Goal: Information Seeking & Learning: Understand process/instructions

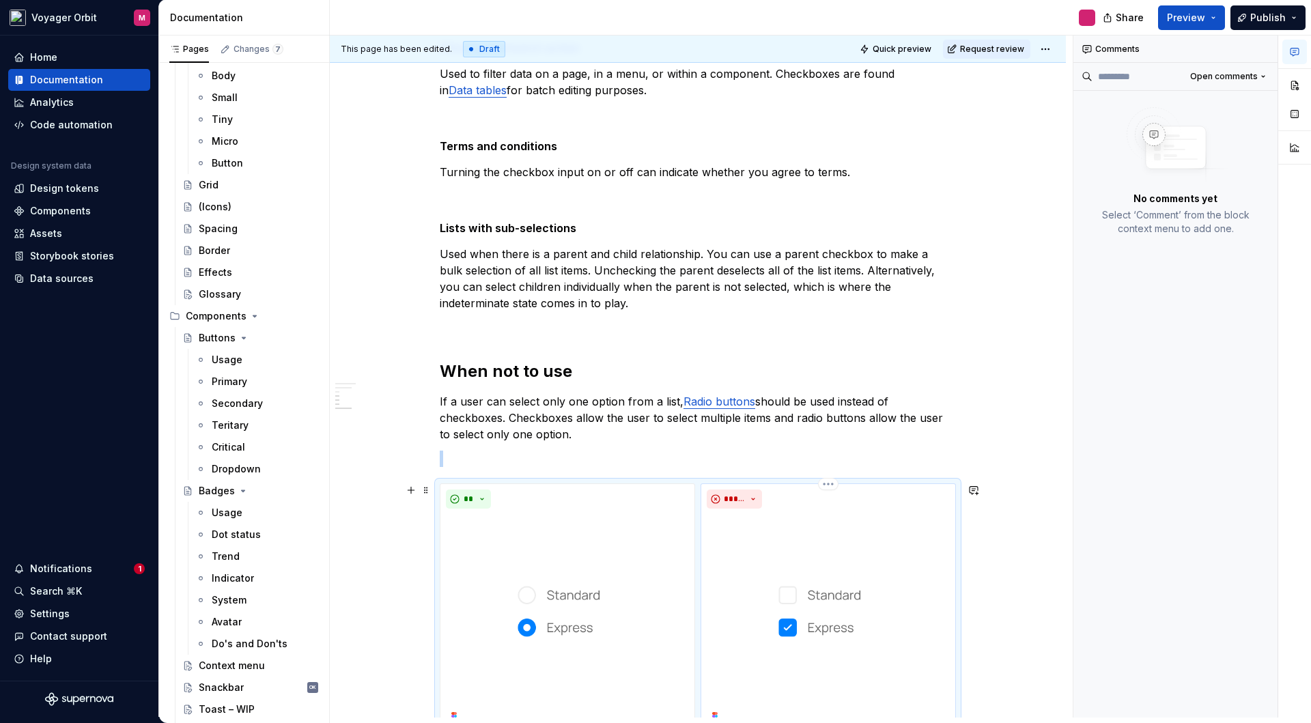
scroll to position [459, 0]
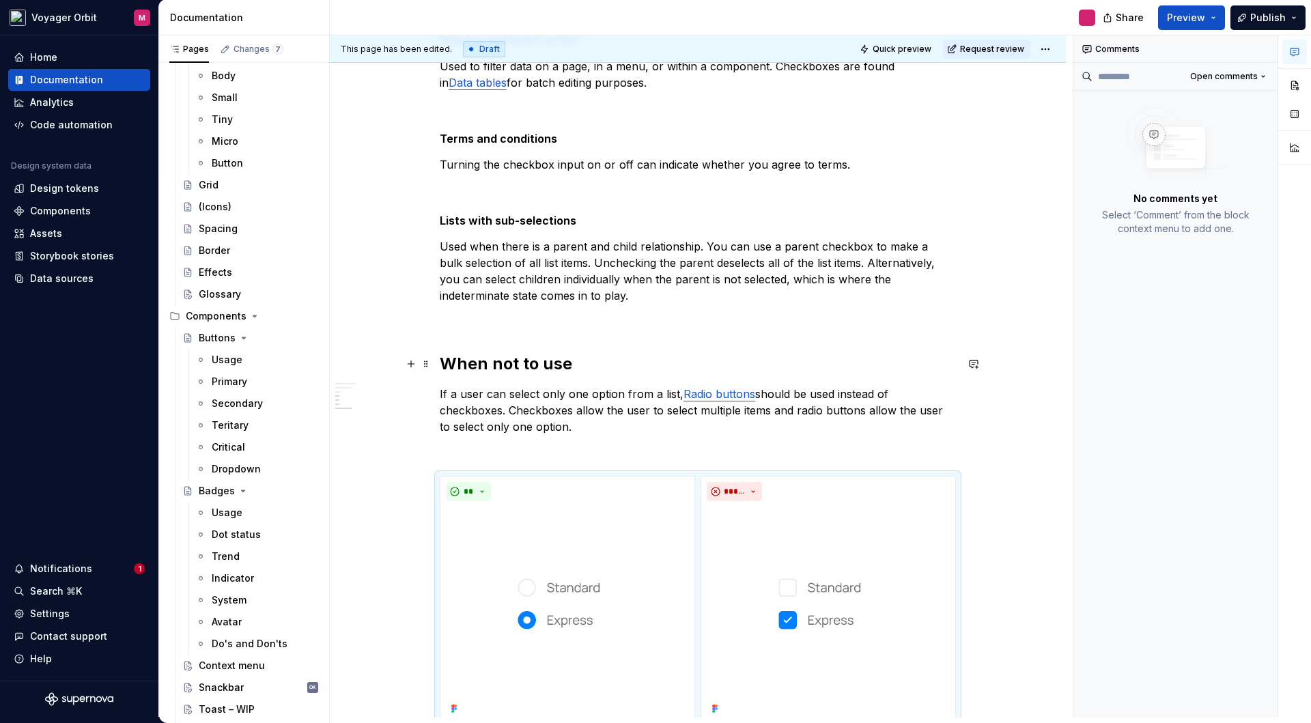
click at [545, 364] on h2 "When not to use" at bounding box center [698, 364] width 516 height 22
click at [417, 334] on div "**********" at bounding box center [701, 376] width 743 height 682
click at [472, 364] on h2 "When not to use" at bounding box center [698, 364] width 516 height 22
click at [485, 364] on h2 "When not to use" at bounding box center [698, 364] width 516 height 22
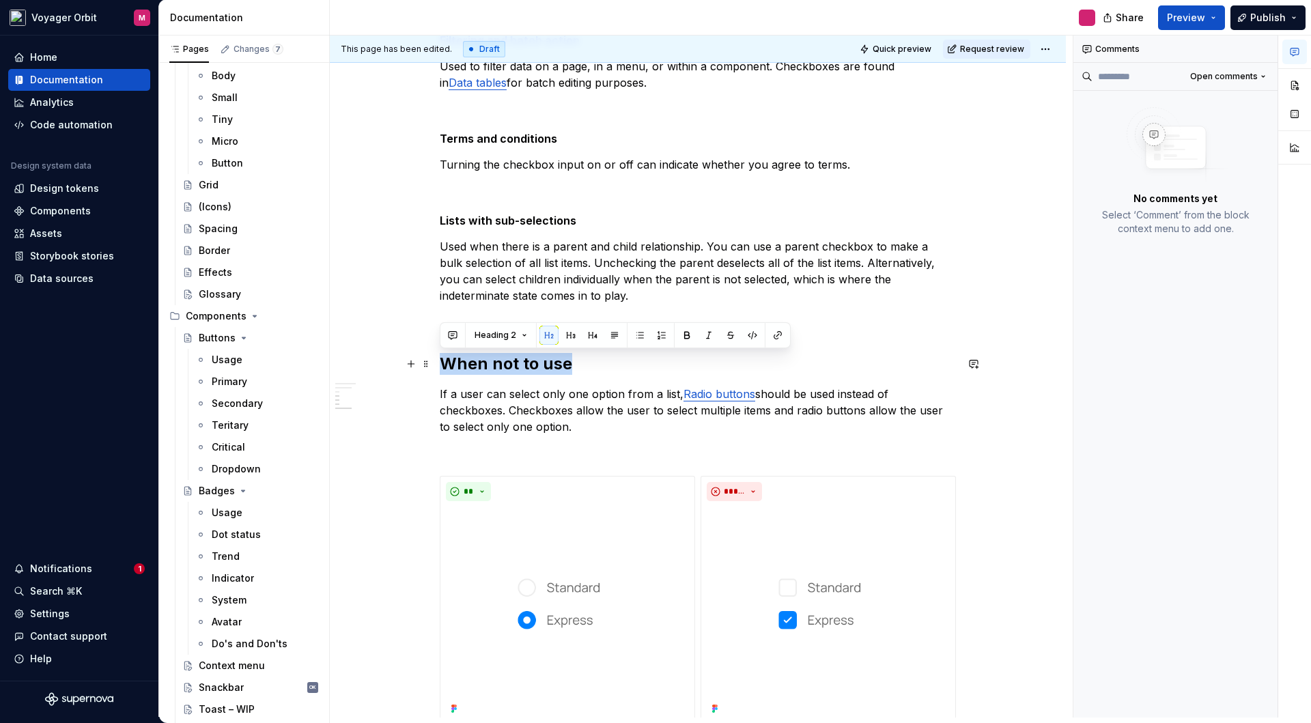
click at [485, 364] on h2 "When not to use" at bounding box center [698, 364] width 516 height 22
click at [524, 335] on button "Heading 2" at bounding box center [500, 335] width 65 height 19
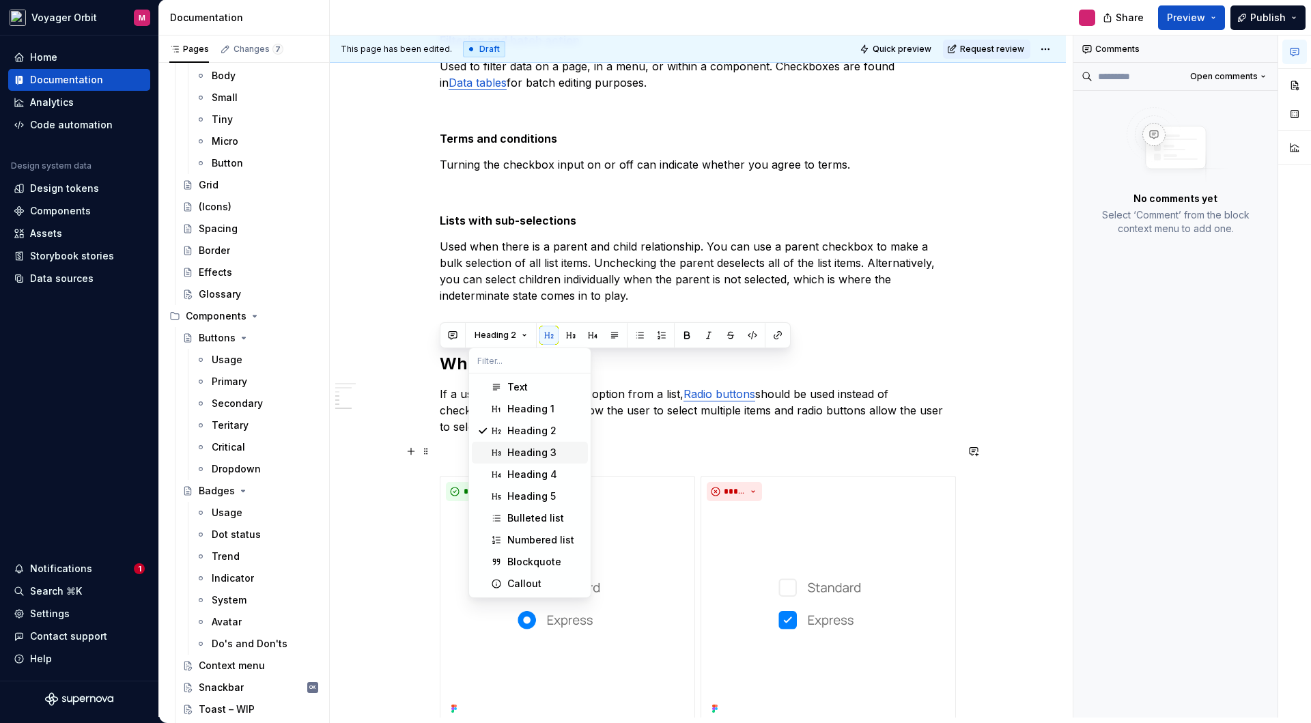
click at [532, 449] on div "Heading 3" at bounding box center [531, 453] width 49 height 14
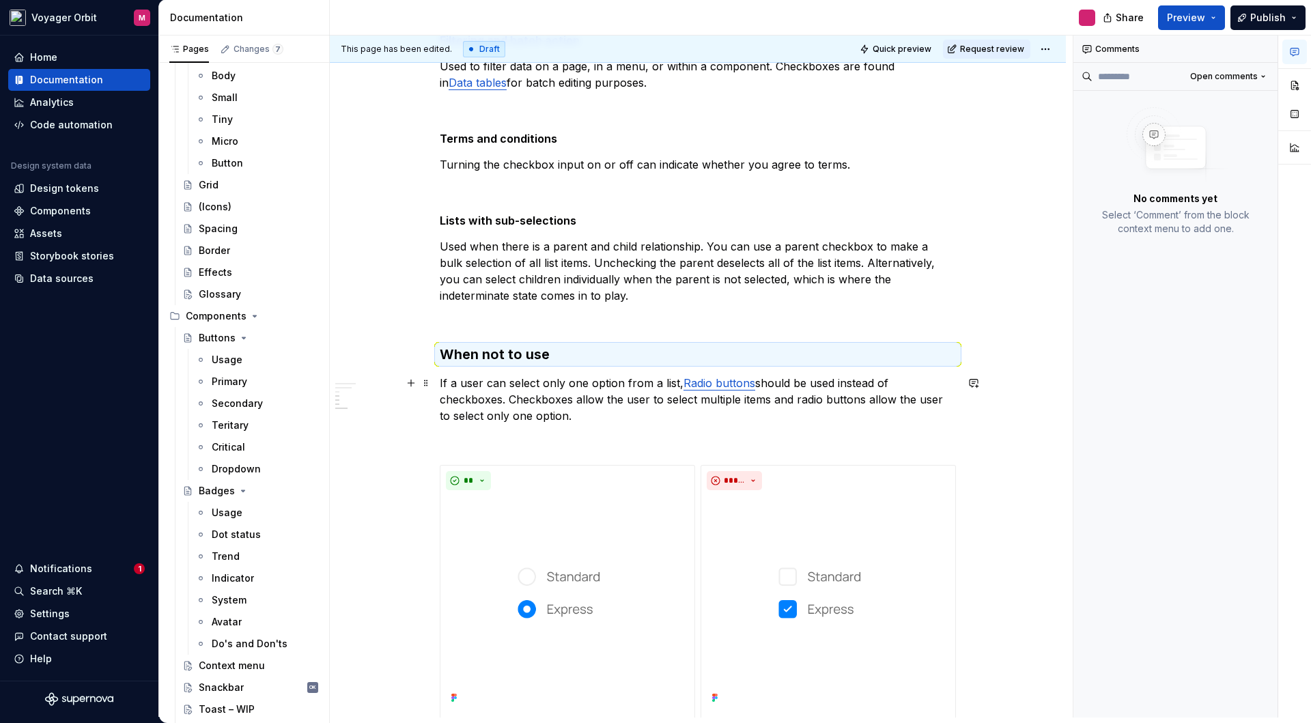
click at [1019, 412] on div "**********" at bounding box center [698, 416] width 736 height 1294
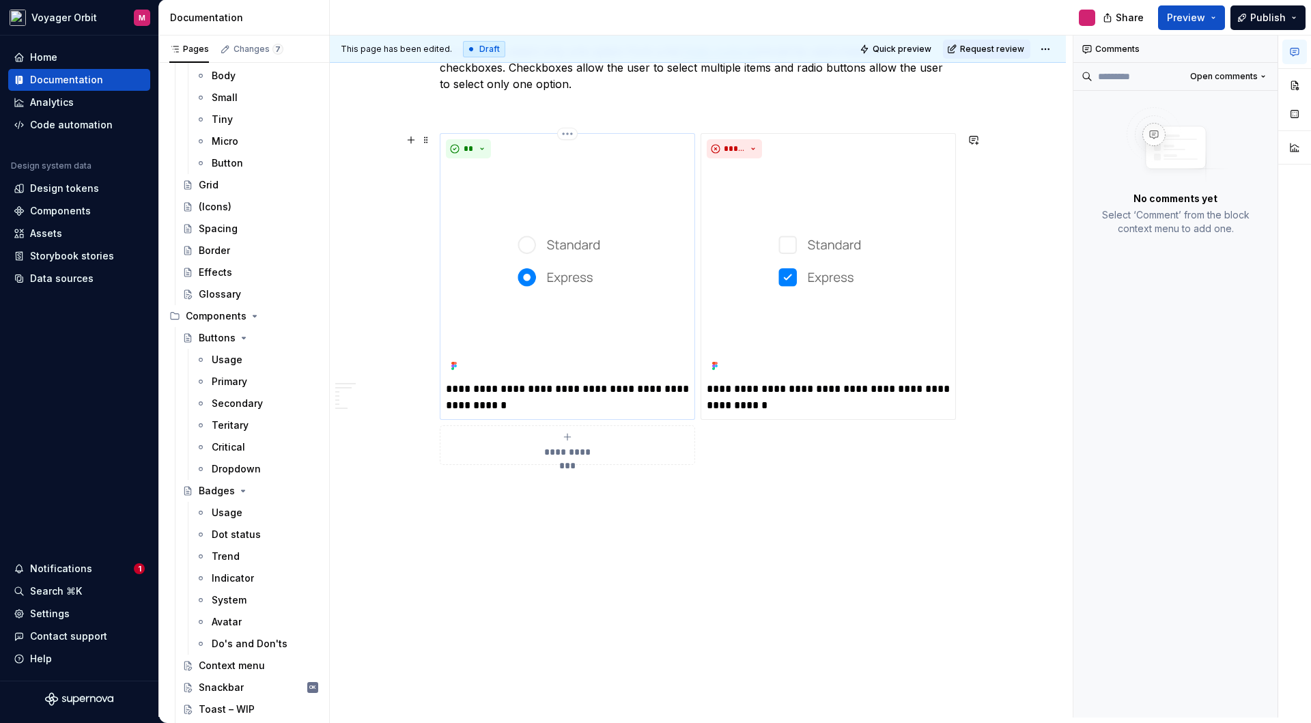
scroll to position [804, 0]
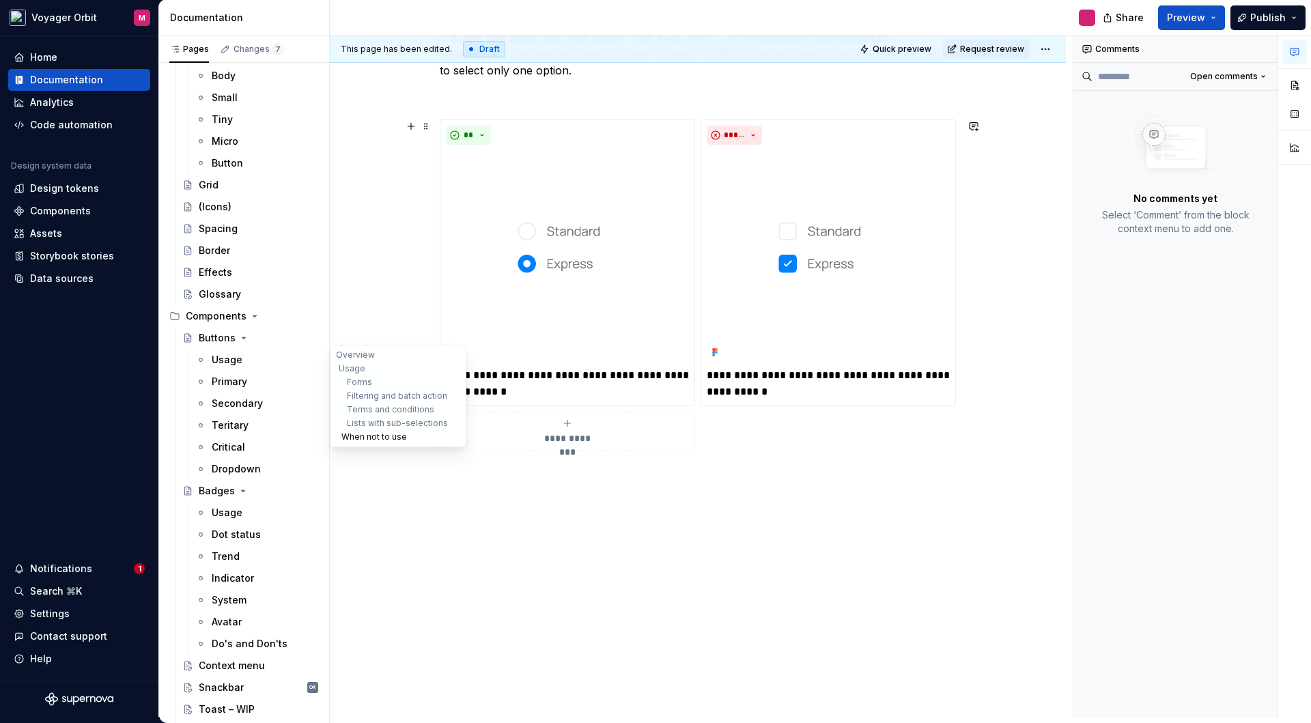
click at [382, 437] on button "When not to use" at bounding box center [398, 437] width 130 height 14
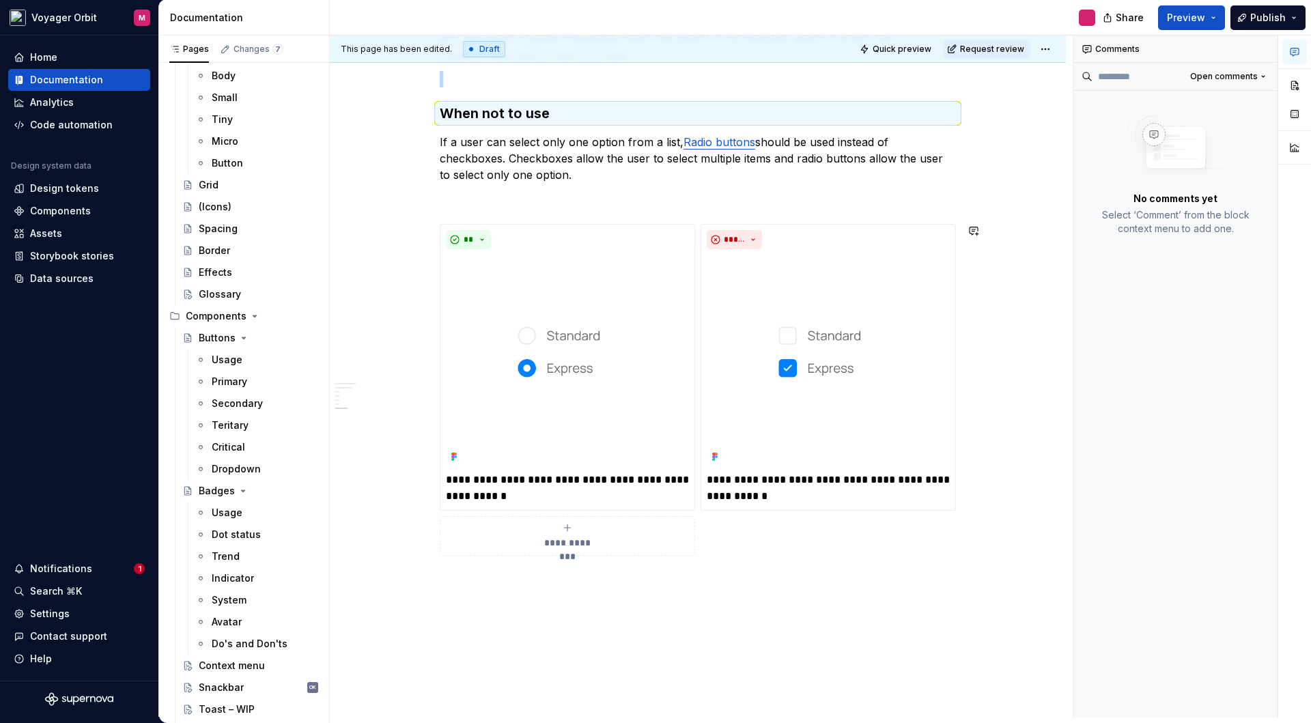
click at [963, 670] on div "**********" at bounding box center [698, 175] width 736 height 1294
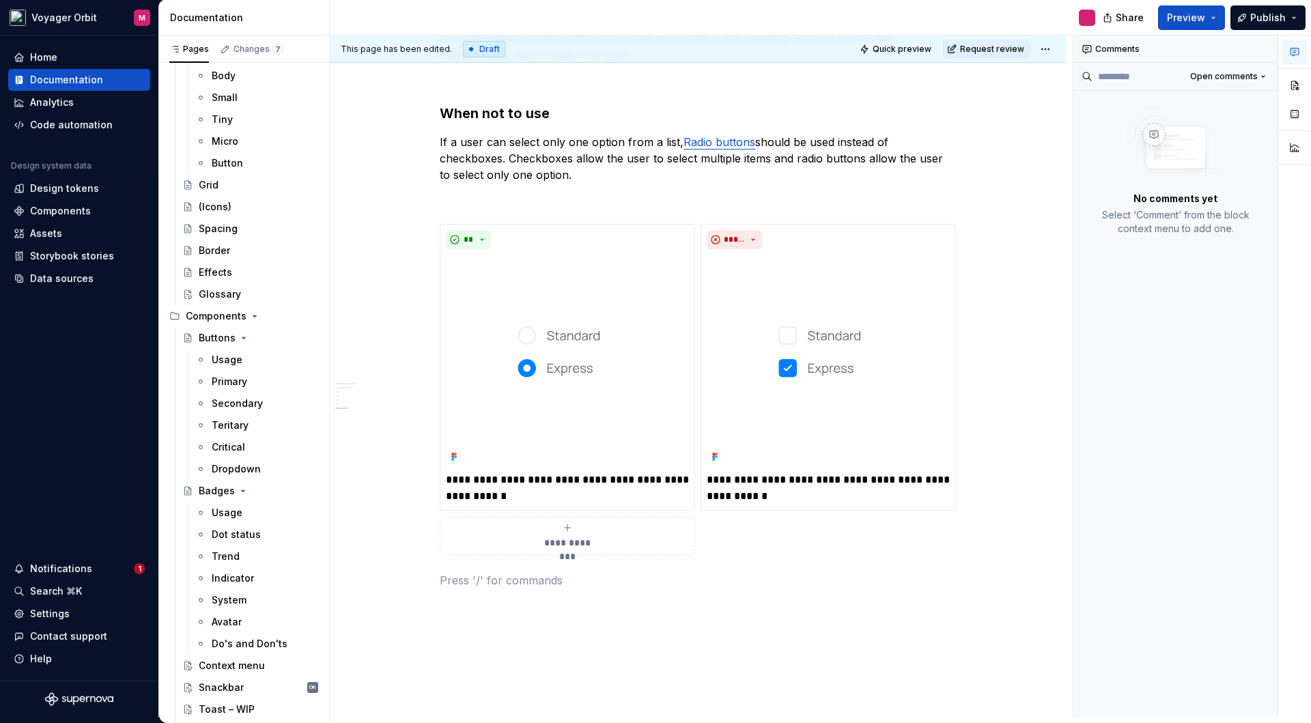
type textarea "*"
click at [476, 581] on p at bounding box center [698, 580] width 516 height 16
click at [470, 590] on h2 "Formatting" at bounding box center [698, 591] width 516 height 22
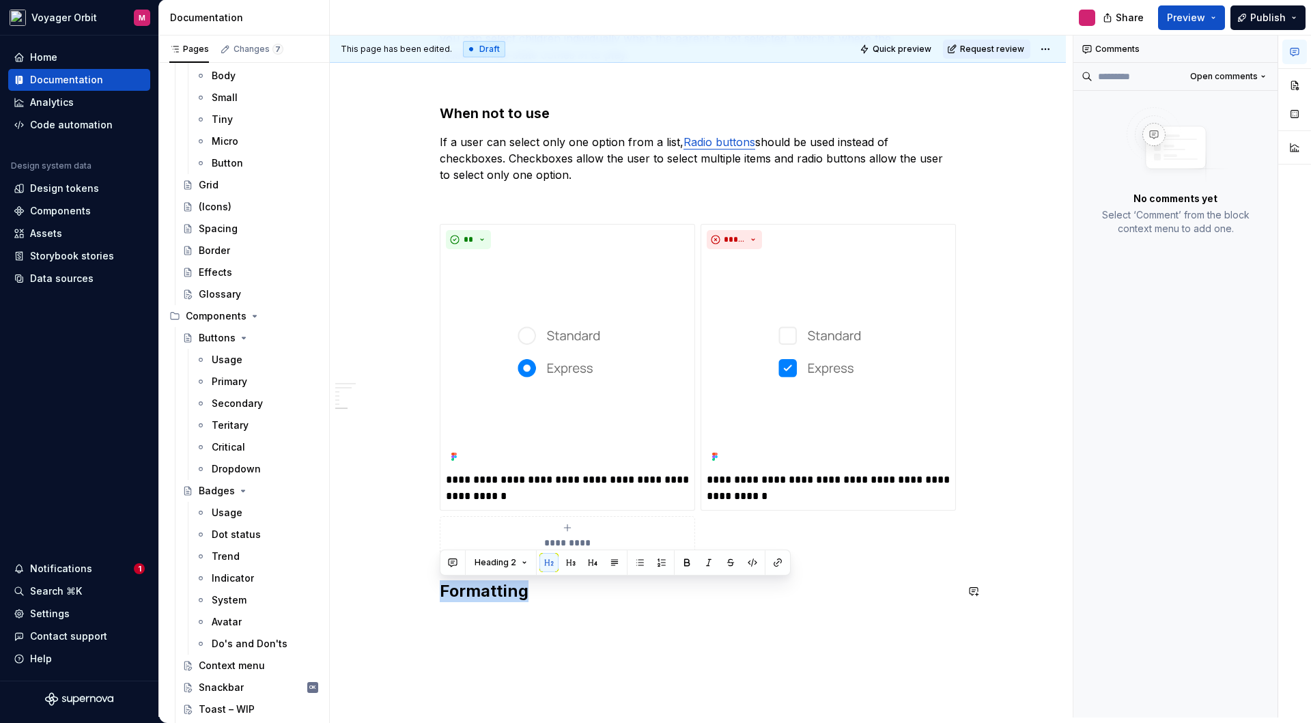
click at [541, 623] on div "**********" at bounding box center [698, 182] width 736 height 1308
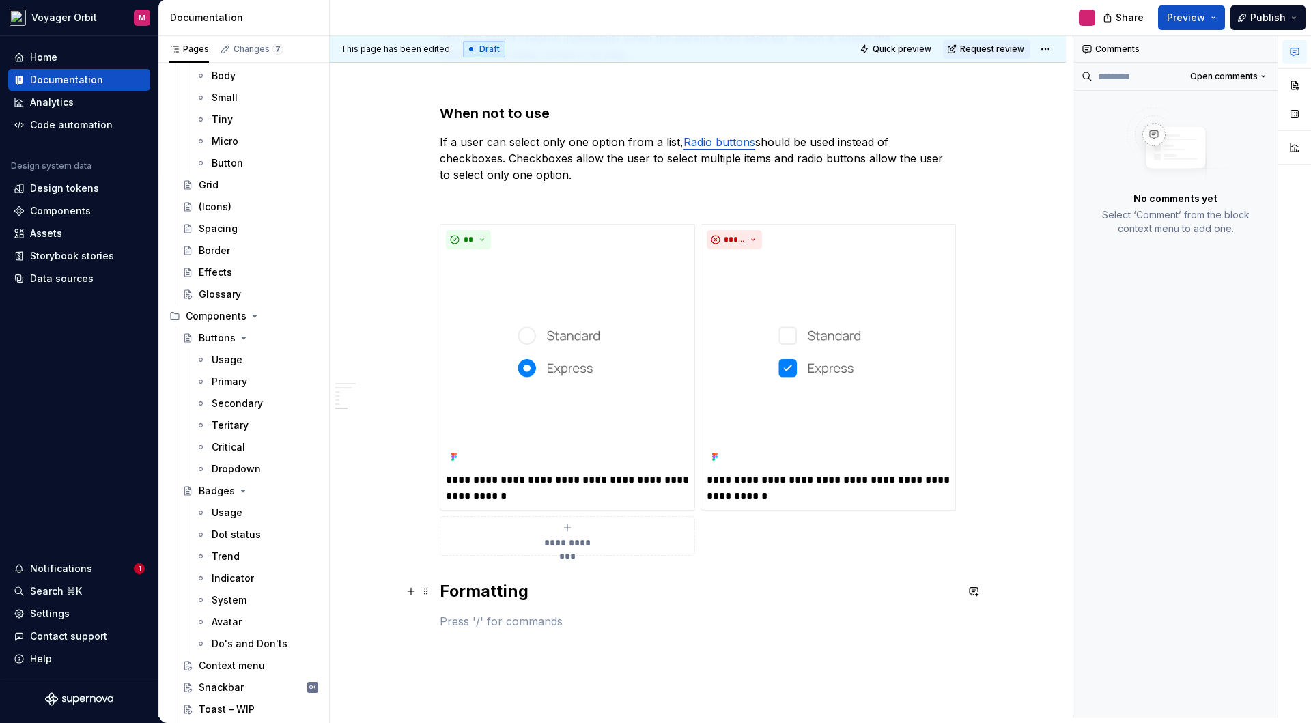
click at [393, 593] on div "**********" at bounding box center [698, 195] width 736 height 1335
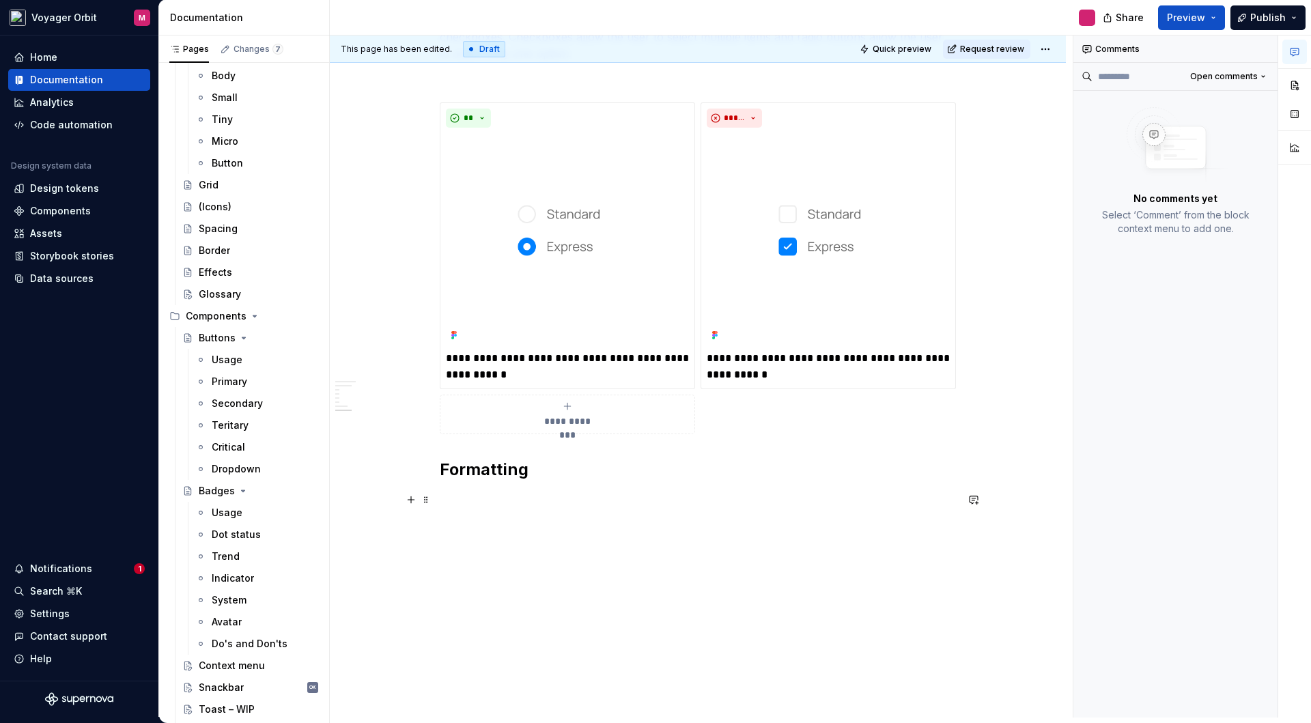
scroll to position [845, 0]
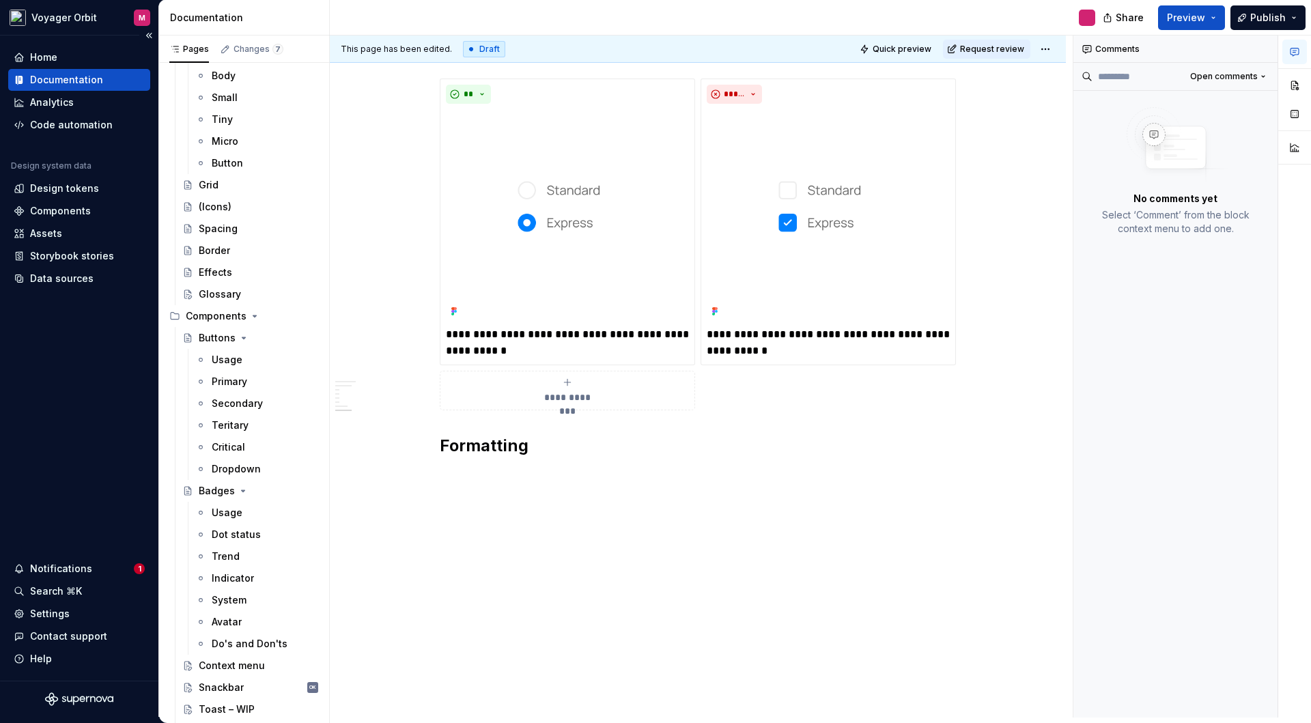
click at [39, 350] on div "Home Documentation Analytics Code automation Design system data Design tokens C…" at bounding box center [79, 357] width 158 height 645
click at [487, 476] on p at bounding box center [698, 476] width 516 height 16
drag, startPoint x: 500, startPoint y: 474, endPoint x: 433, endPoint y: 472, distance: 66.2
click at [433, 472] on div "**********" at bounding box center [698, 49] width 736 height 1335
click at [462, 476] on h3 "Anatomy" at bounding box center [698, 477] width 516 height 19
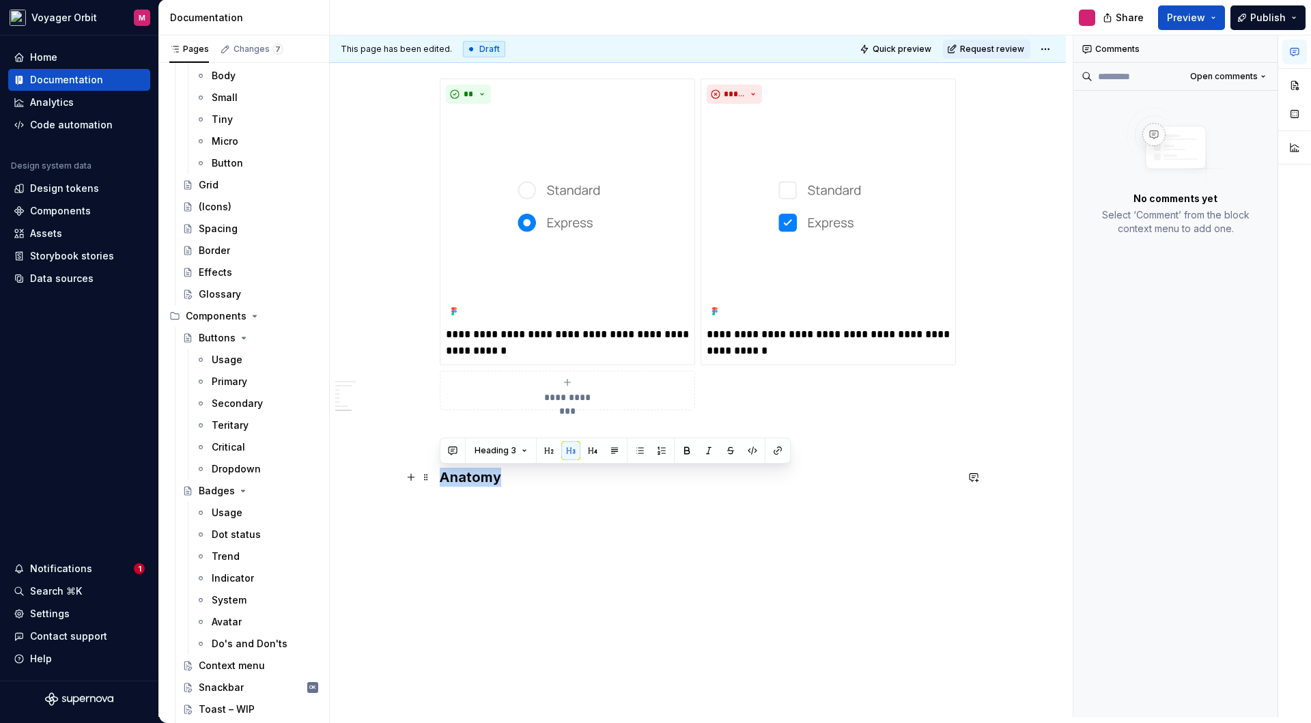
click at [462, 476] on h3 "Anatomy" at bounding box center [698, 477] width 516 height 19
click at [520, 450] on button "Heading 3" at bounding box center [500, 450] width 65 height 19
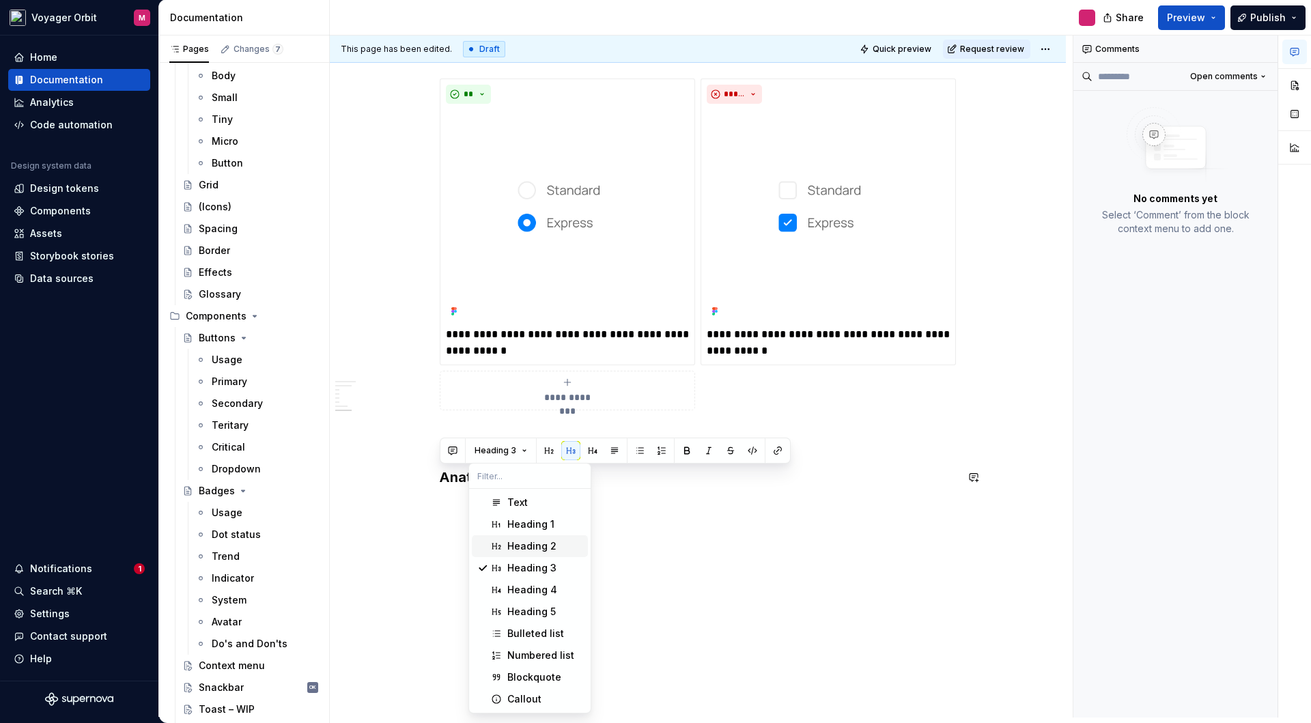
click at [454, 507] on div "**********" at bounding box center [698, 51] width 736 height 1338
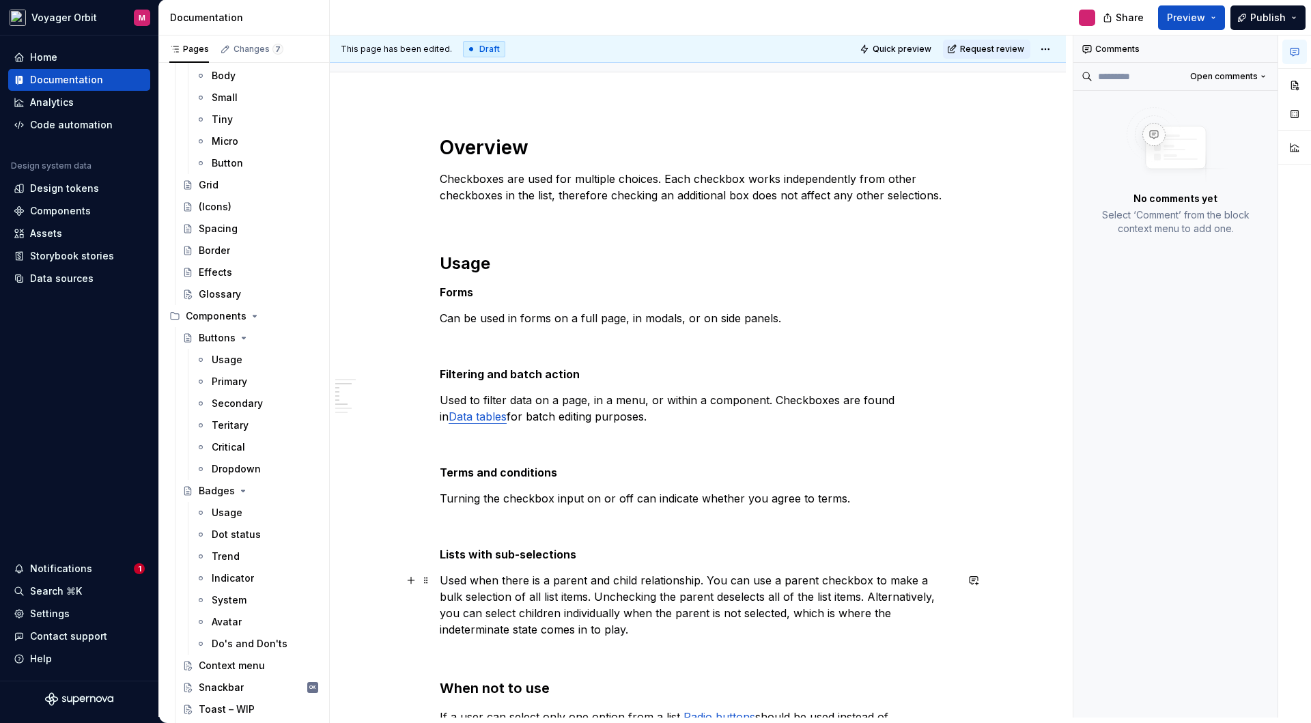
scroll to position [94, 0]
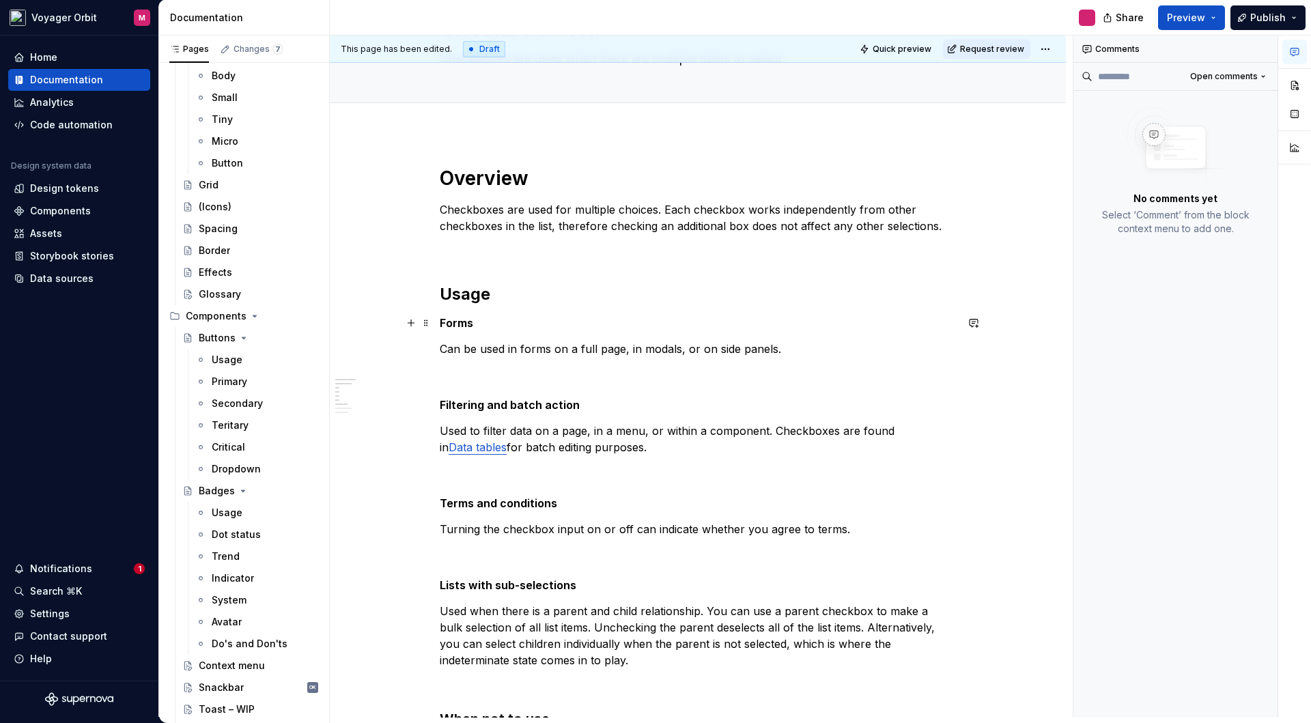
click at [468, 326] on h5 "Forms" at bounding box center [698, 323] width 516 height 14
click at [466, 324] on h5 "Forms" at bounding box center [698, 323] width 516 height 14
click at [517, 297] on button "Heading 5" at bounding box center [500, 297] width 65 height 19
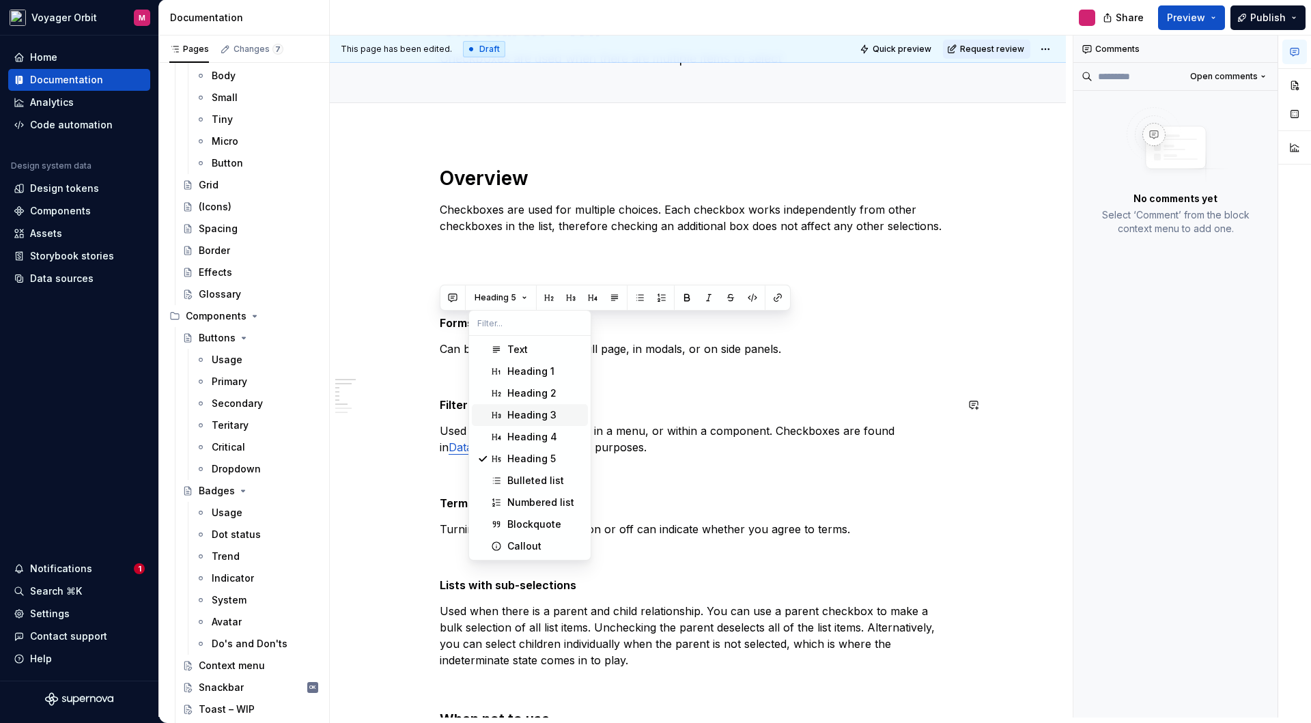
click at [538, 412] on div "Heading 3" at bounding box center [531, 415] width 49 height 14
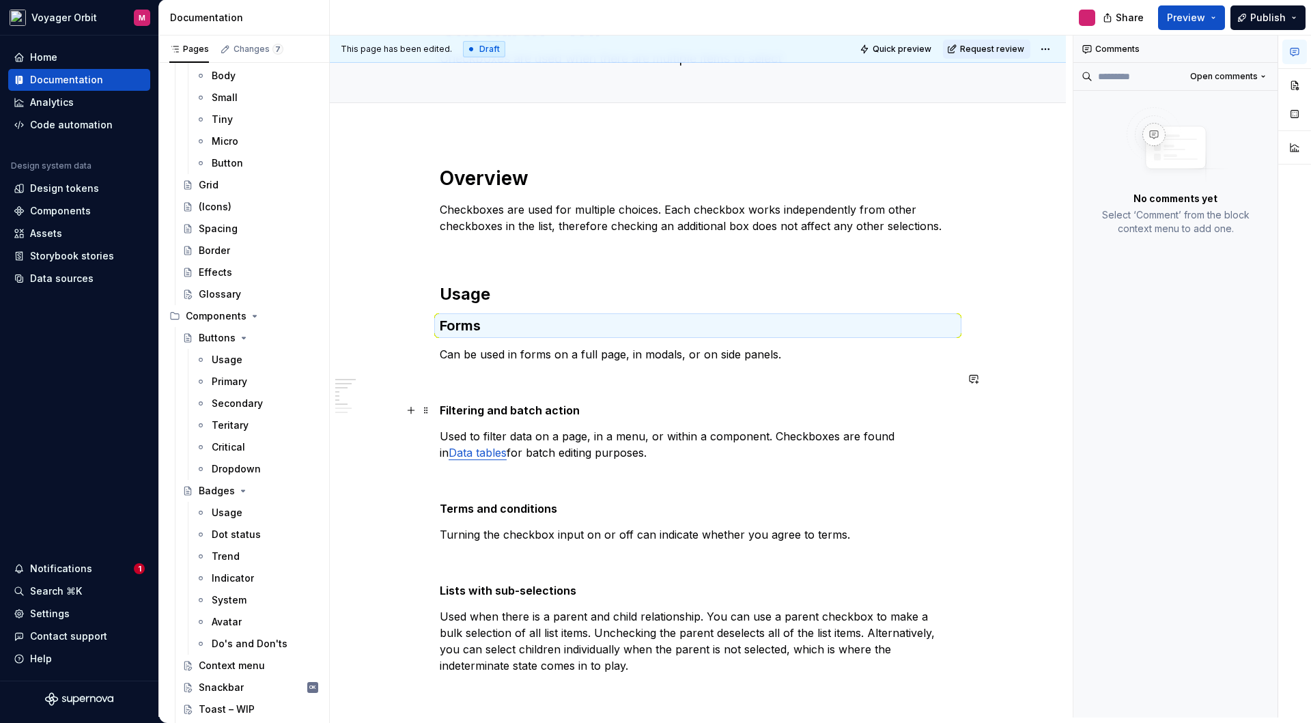
click at [514, 406] on strong "Filtering and batch action" at bounding box center [510, 410] width 140 height 14
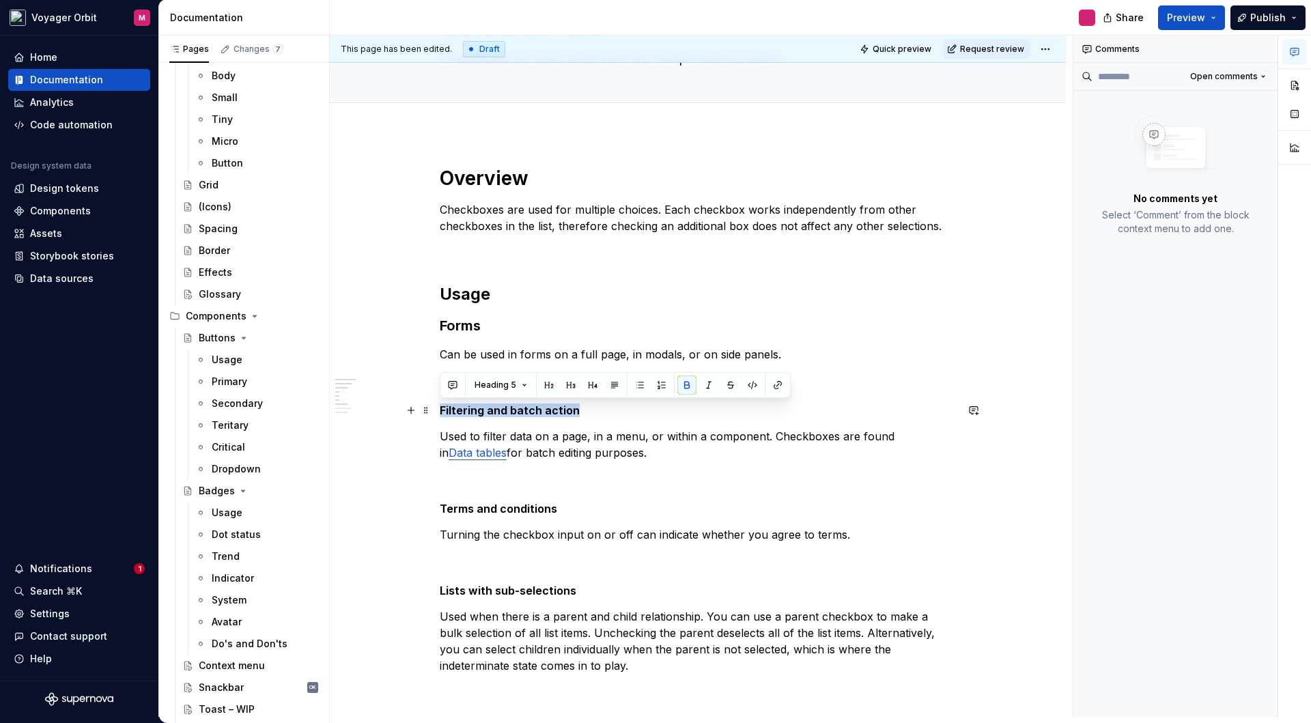
drag, startPoint x: 587, startPoint y: 407, endPoint x: 443, endPoint y: 403, distance: 144.1
click at [520, 386] on button "Heading 5" at bounding box center [500, 384] width 65 height 19
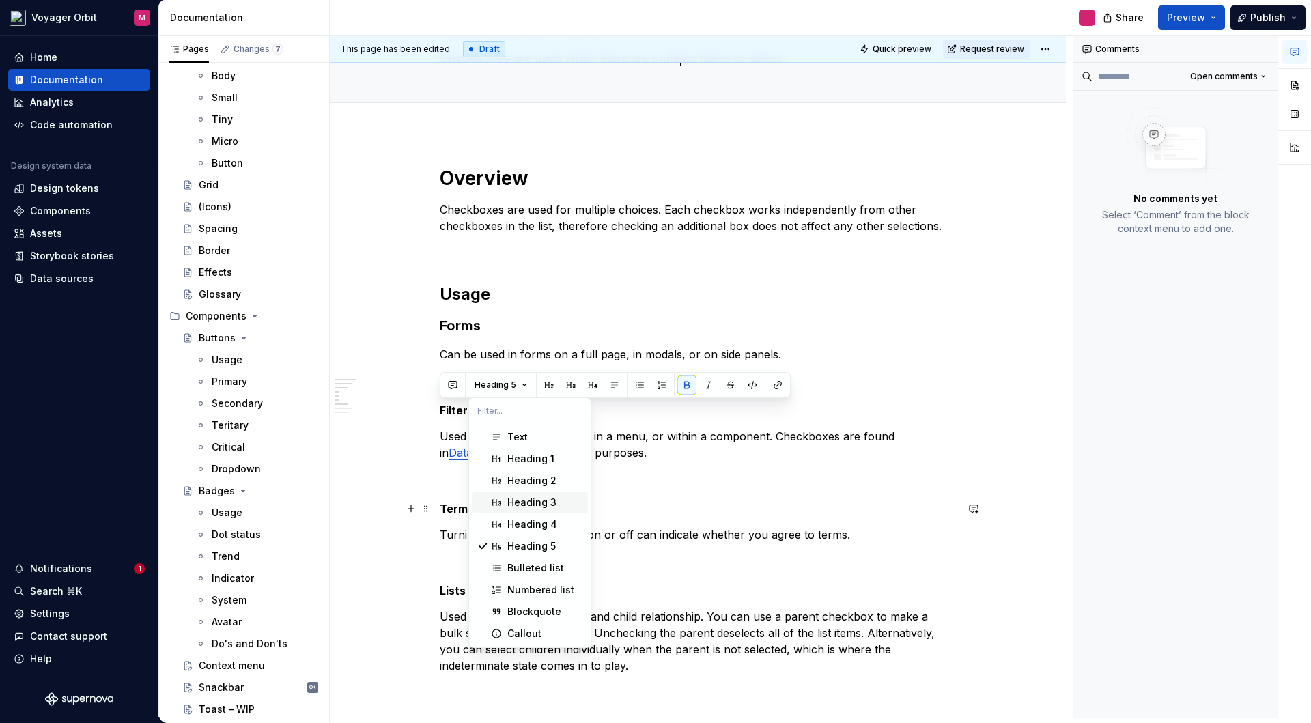
click at [532, 502] on div "Heading 3" at bounding box center [531, 503] width 49 height 14
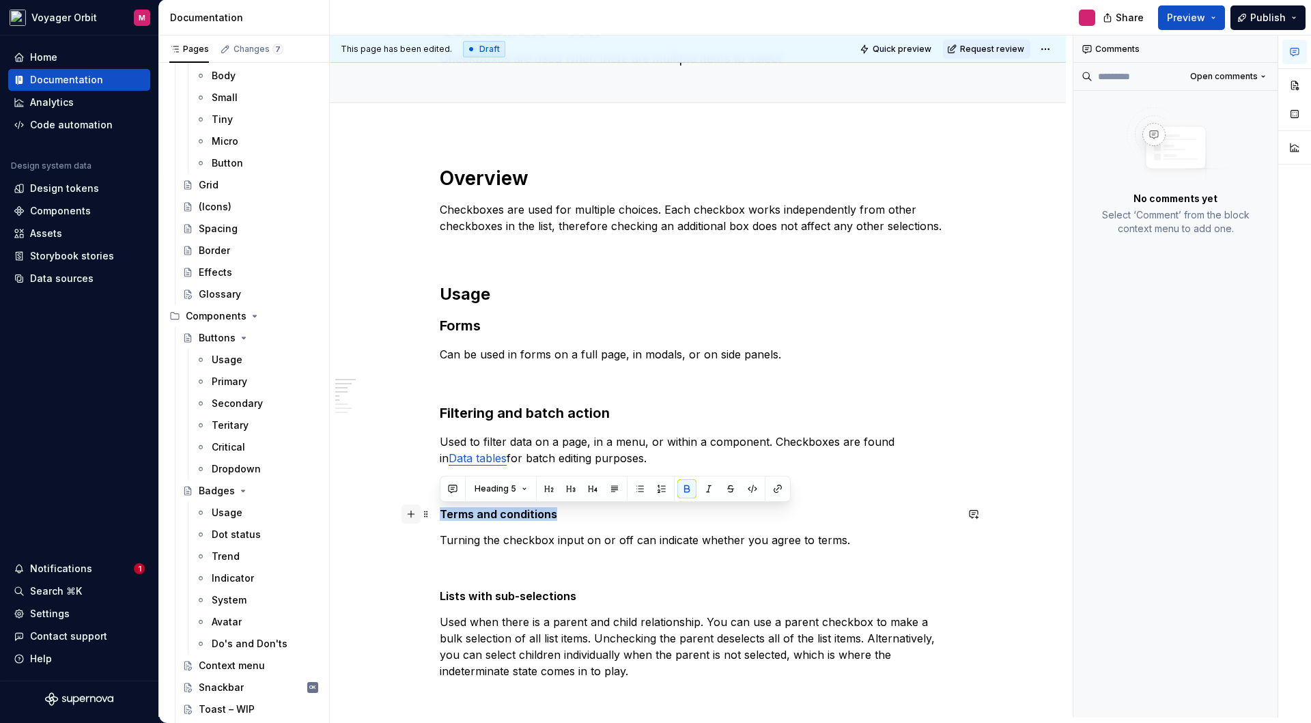
drag, startPoint x: 558, startPoint y: 513, endPoint x: 412, endPoint y: 511, distance: 146.1
click at [440, 511] on div "**********" at bounding box center [698, 729] width 516 height 1126
click at [524, 489] on button "Heading 5" at bounding box center [500, 488] width 65 height 19
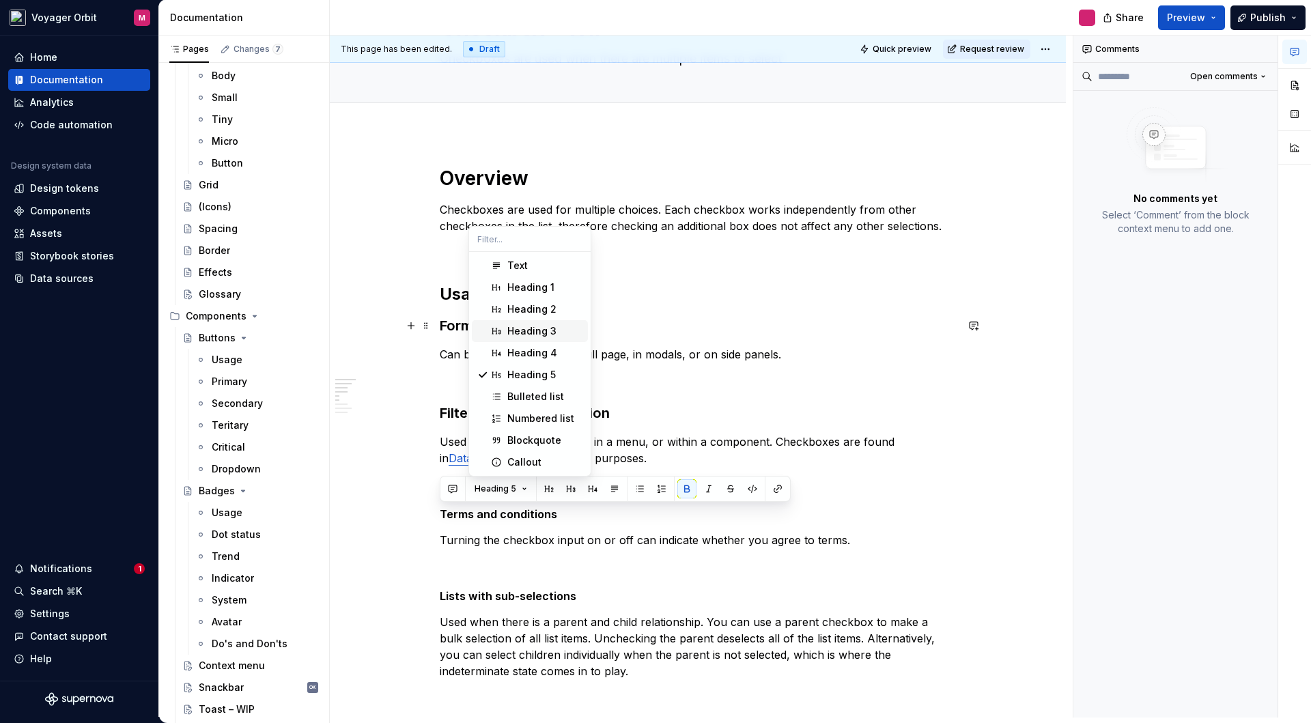
click at [550, 332] on div "Heading 3" at bounding box center [531, 331] width 49 height 14
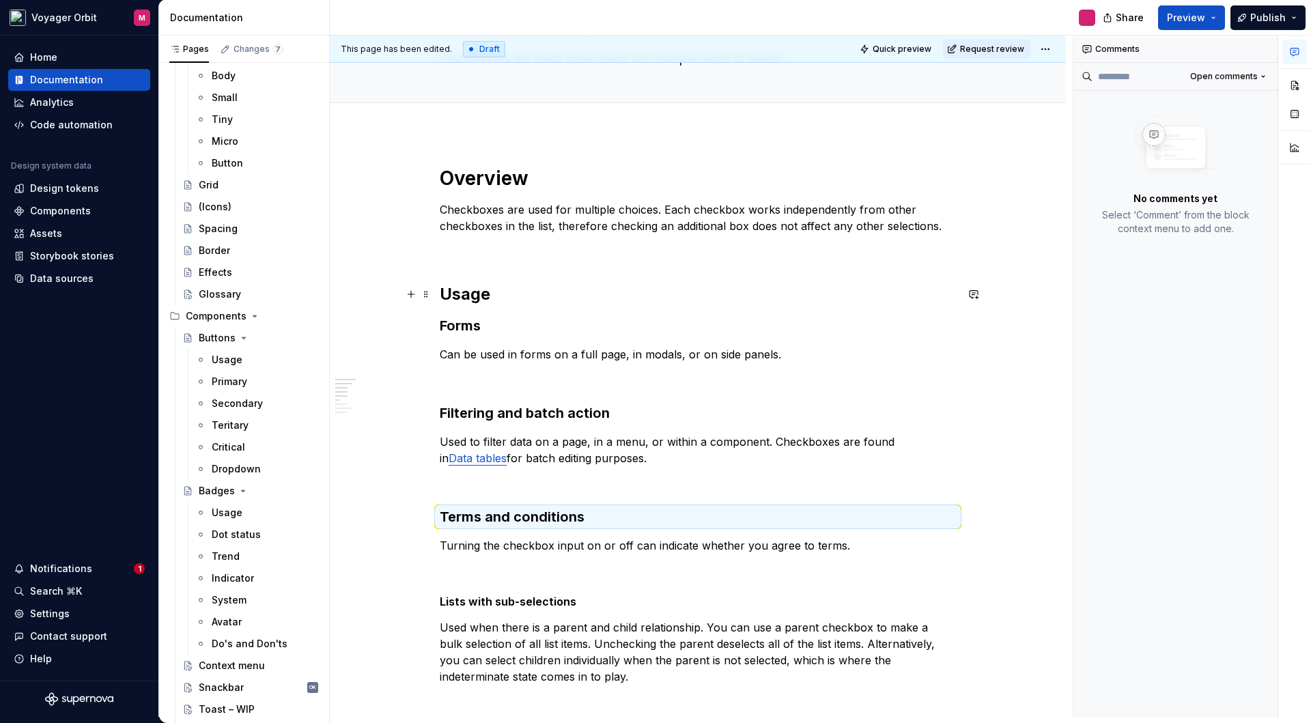
click at [468, 296] on h2 "Usage" at bounding box center [698, 294] width 516 height 22
click at [476, 290] on h2 "Usage" at bounding box center [698, 294] width 516 height 22
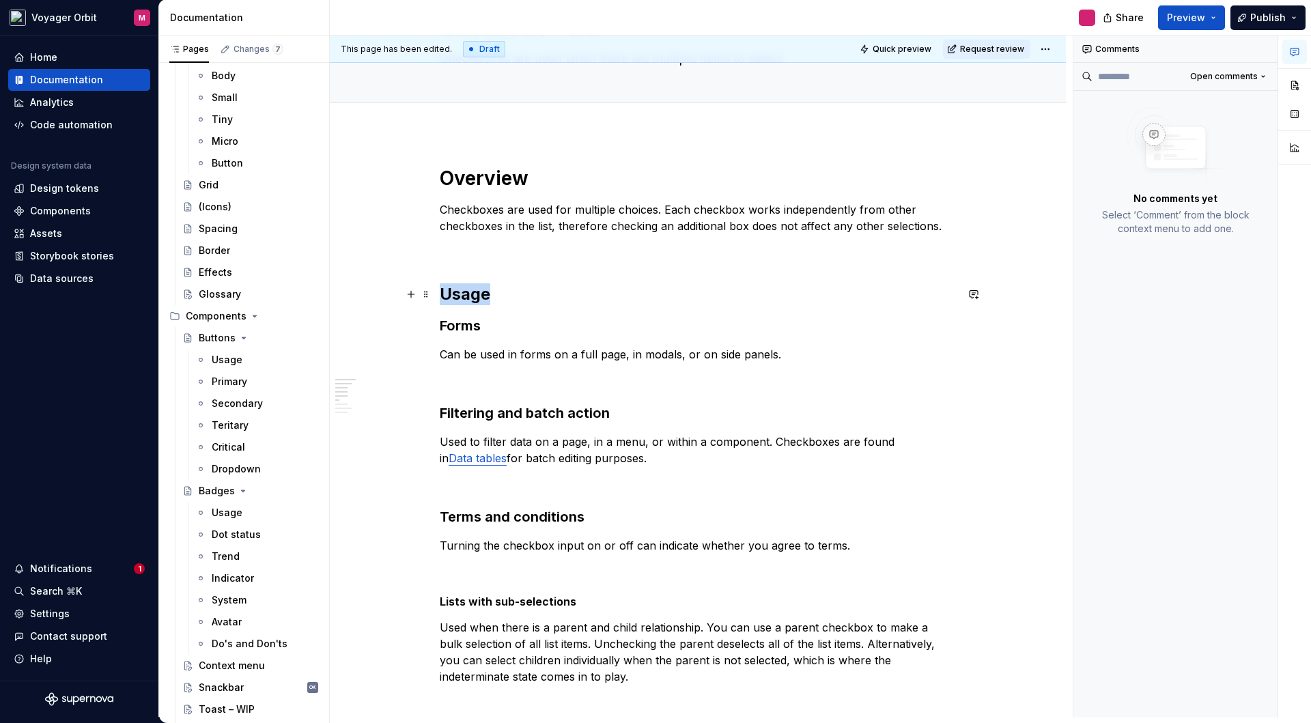
click at [476, 290] on h2 "Usage" at bounding box center [698, 294] width 516 height 22
click at [565, 319] on h3 "Forms" at bounding box center [698, 325] width 516 height 19
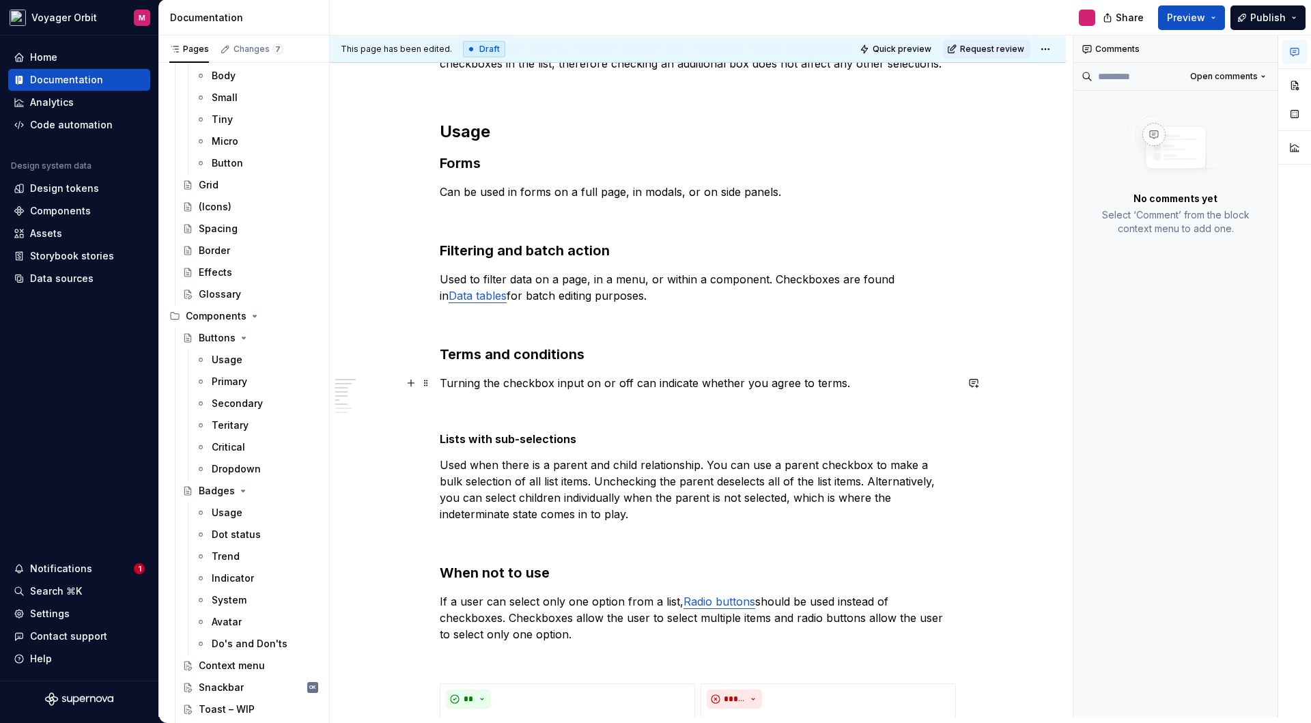
scroll to position [258, 0]
click at [529, 439] on strong "Lists with sub-selections" at bounding box center [508, 438] width 137 height 14
click at [526, 416] on button "Heading 5" at bounding box center [500, 412] width 65 height 19
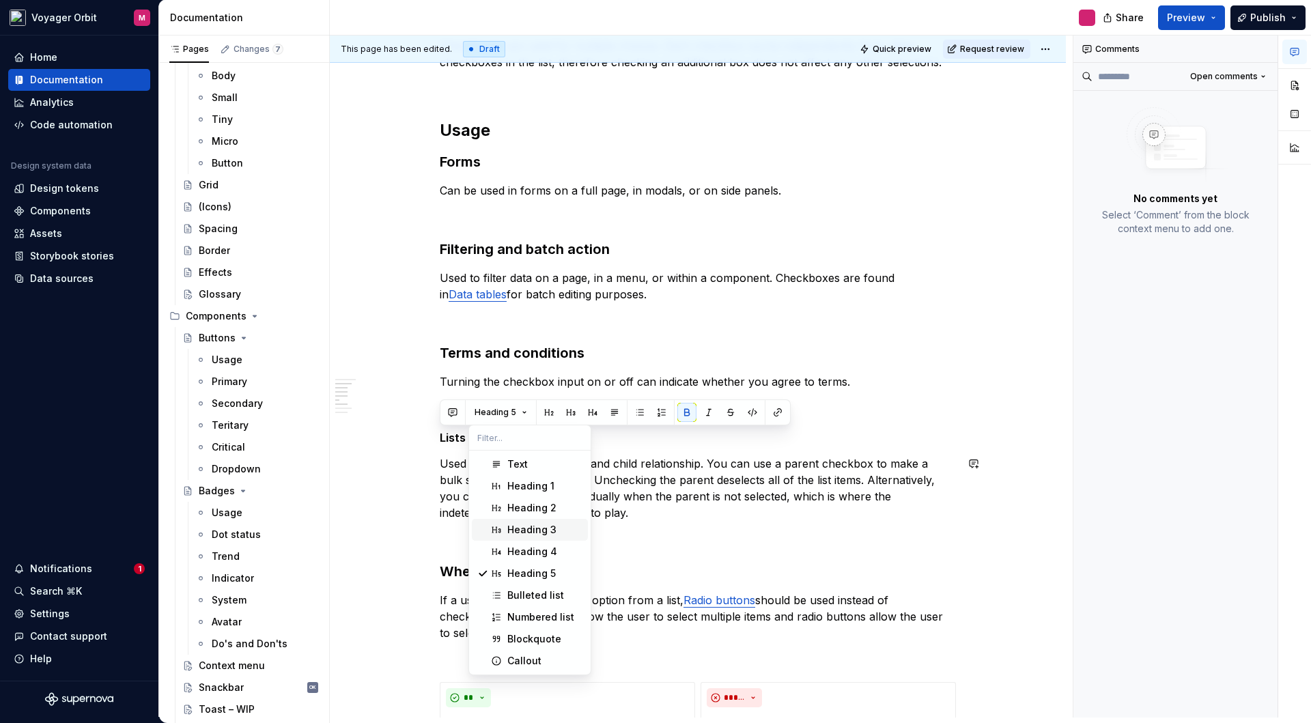
click at [541, 526] on div "Heading 3" at bounding box center [531, 530] width 49 height 14
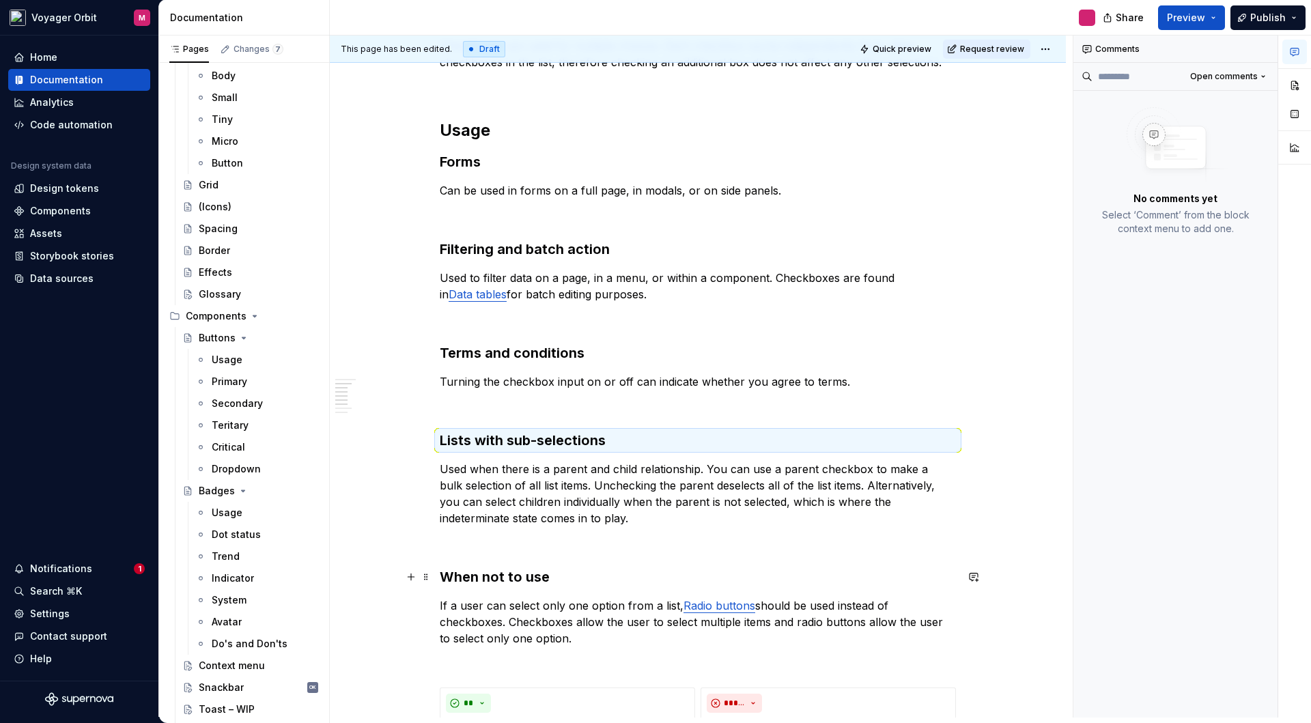
click at [538, 578] on h3 "When not to use" at bounding box center [698, 576] width 516 height 19
click at [536, 578] on h3 "When not to use" at bounding box center [698, 576] width 516 height 19
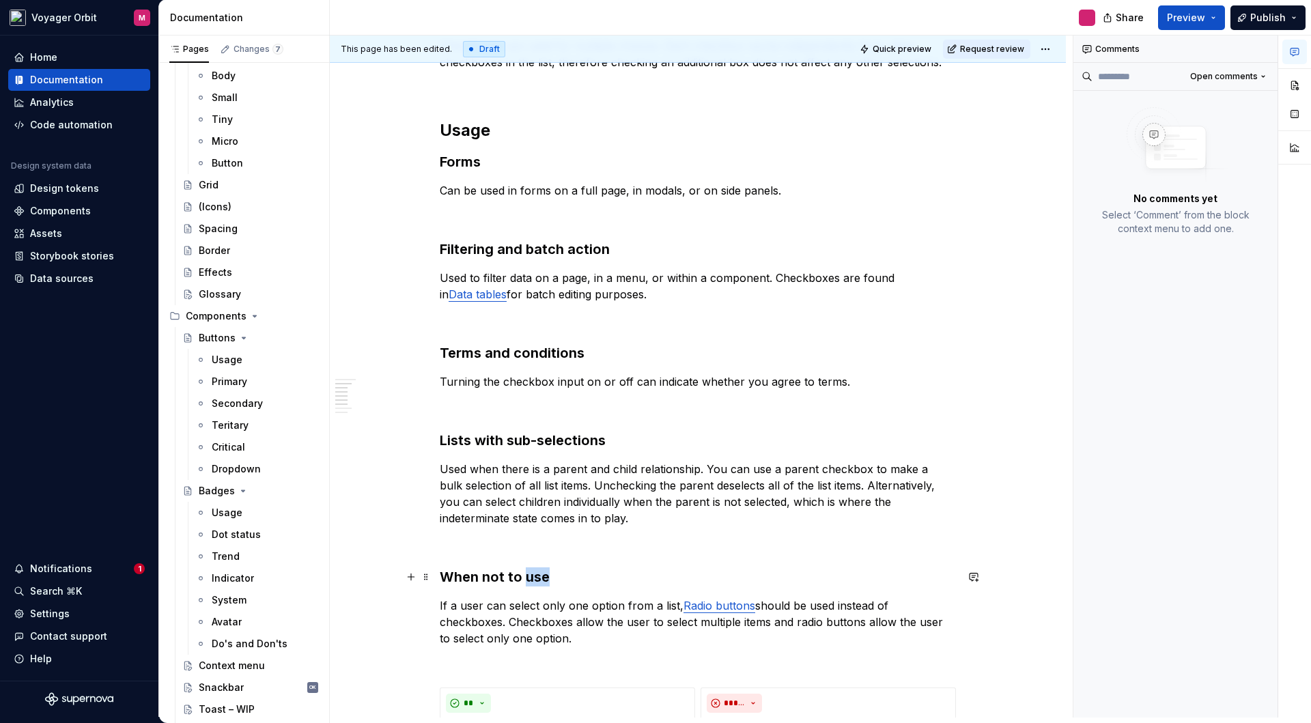
click at [536, 578] on h3 "When not to use" at bounding box center [698, 576] width 516 height 19
click at [405, 496] on div "**********" at bounding box center [698, 662] width 736 height 1387
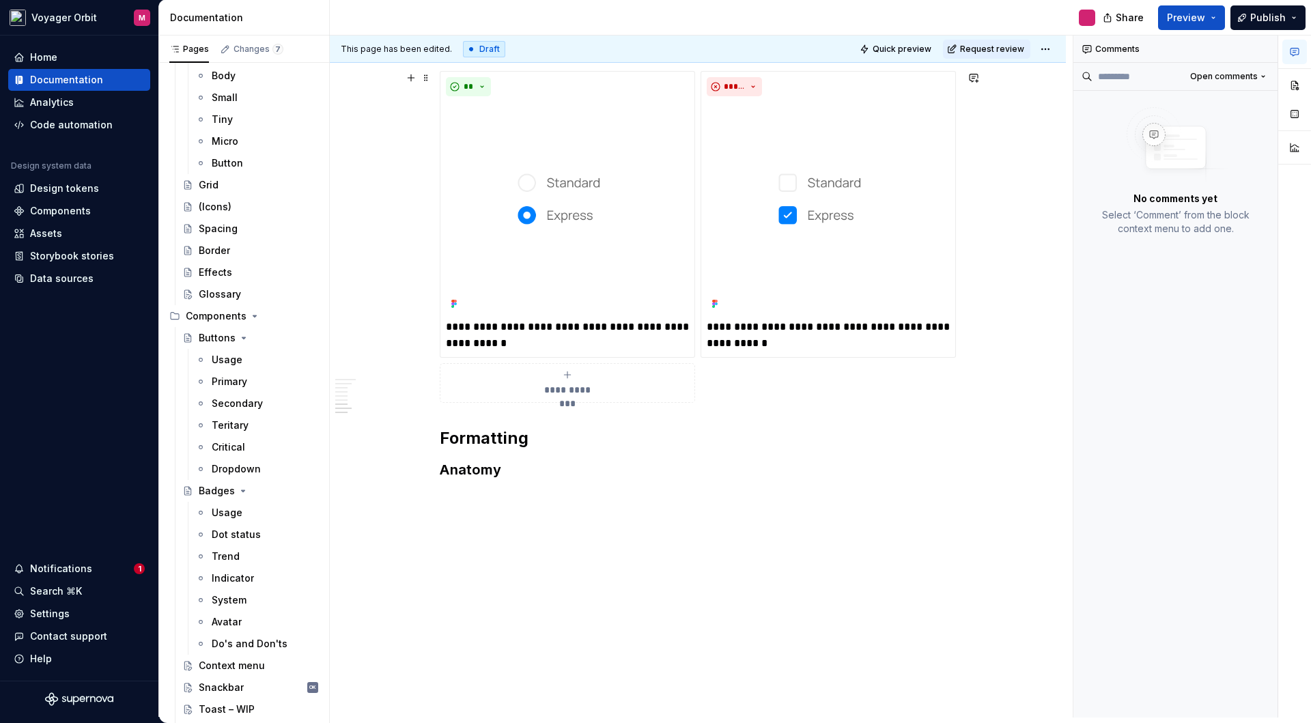
scroll to position [897, 0]
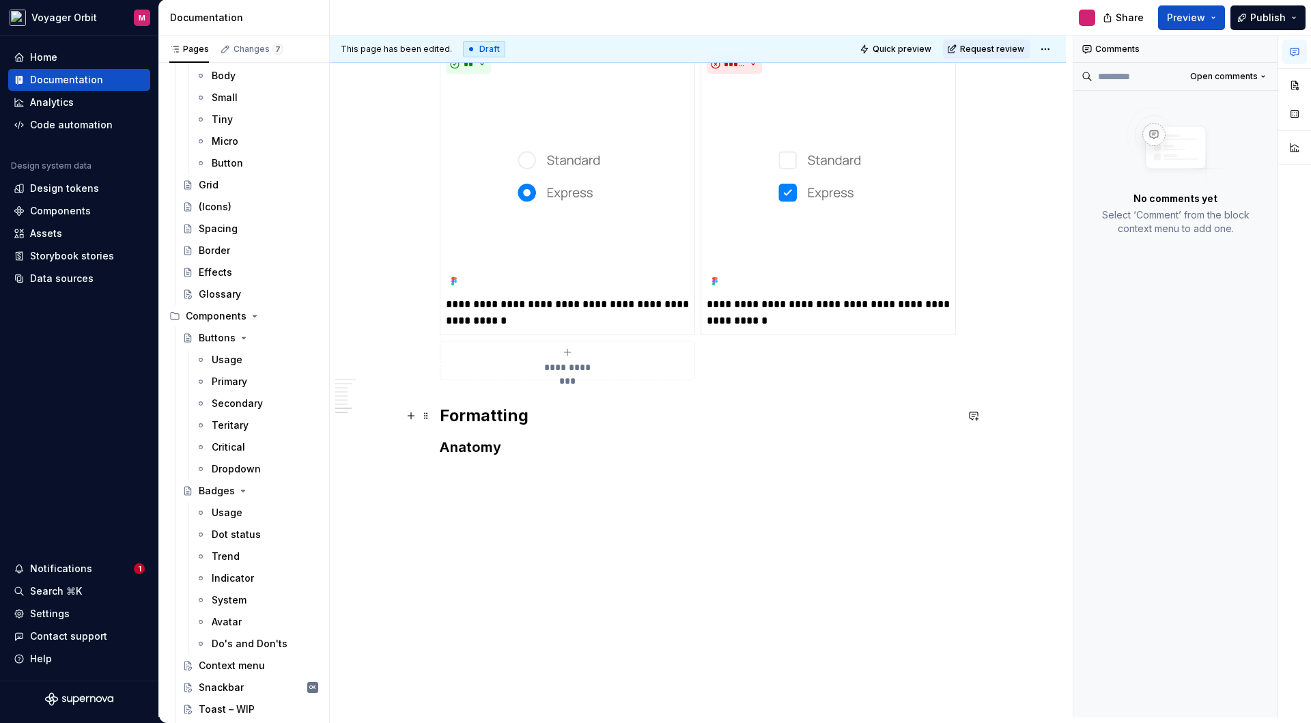
click at [503, 417] on h2 "Formatting" at bounding box center [698, 416] width 516 height 22
click at [509, 414] on h2 "Formatting" at bounding box center [698, 416] width 516 height 22
click at [479, 454] on h3 "Anatomy" at bounding box center [698, 447] width 516 height 19
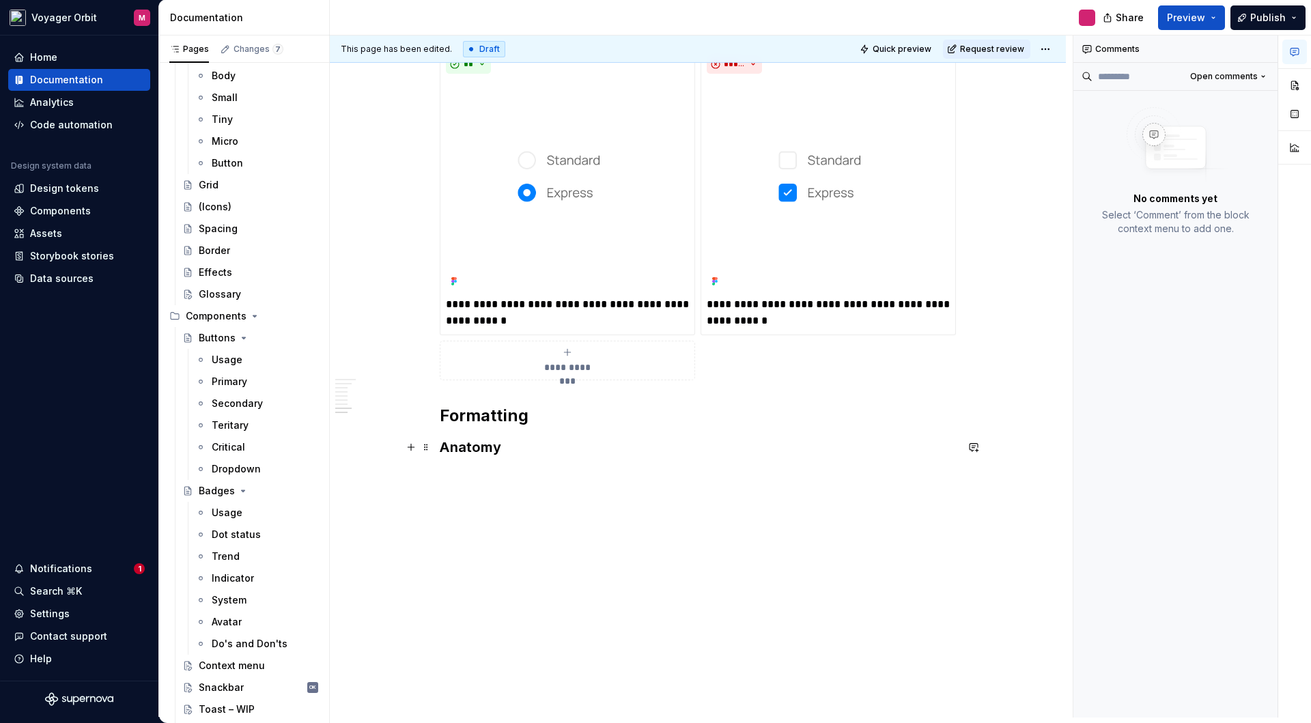
click at [481, 451] on h3 "Anatomy" at bounding box center [698, 447] width 516 height 19
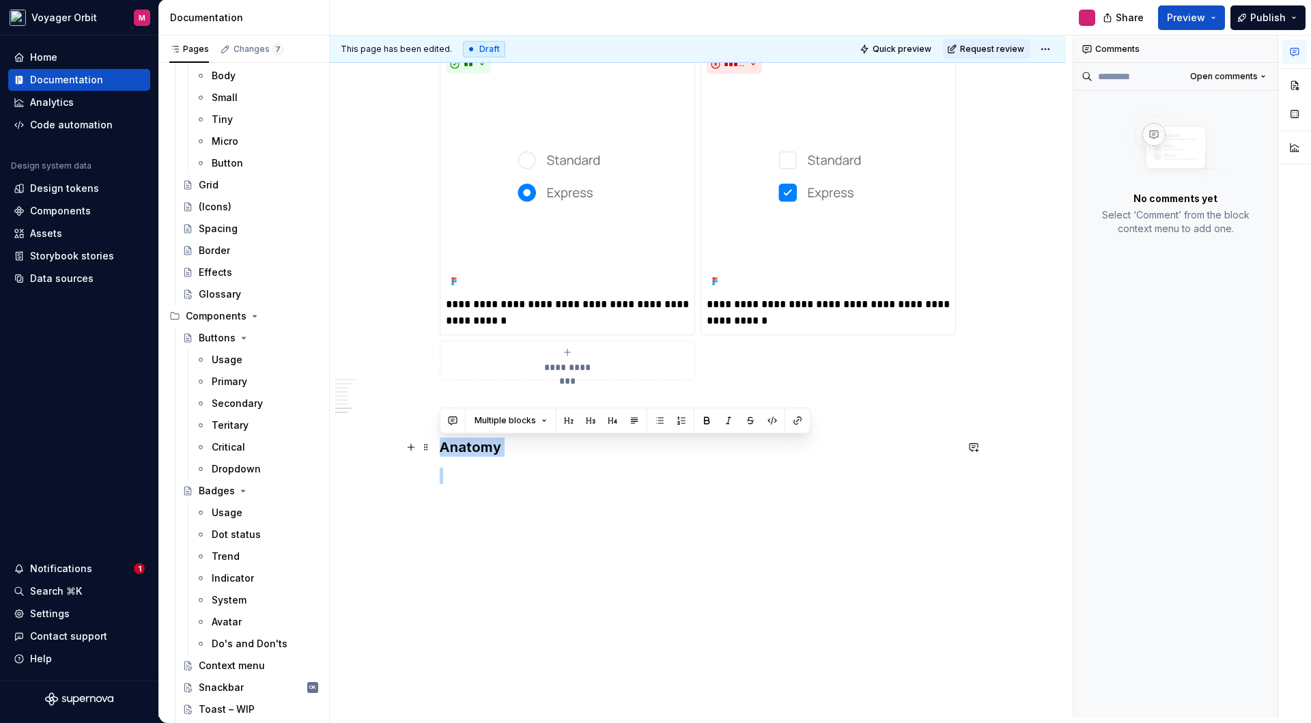
click at [481, 451] on h3 "Anatomy" at bounding box center [698, 447] width 516 height 19
click at [539, 422] on button "Multiple blocks" at bounding box center [510, 420] width 85 height 19
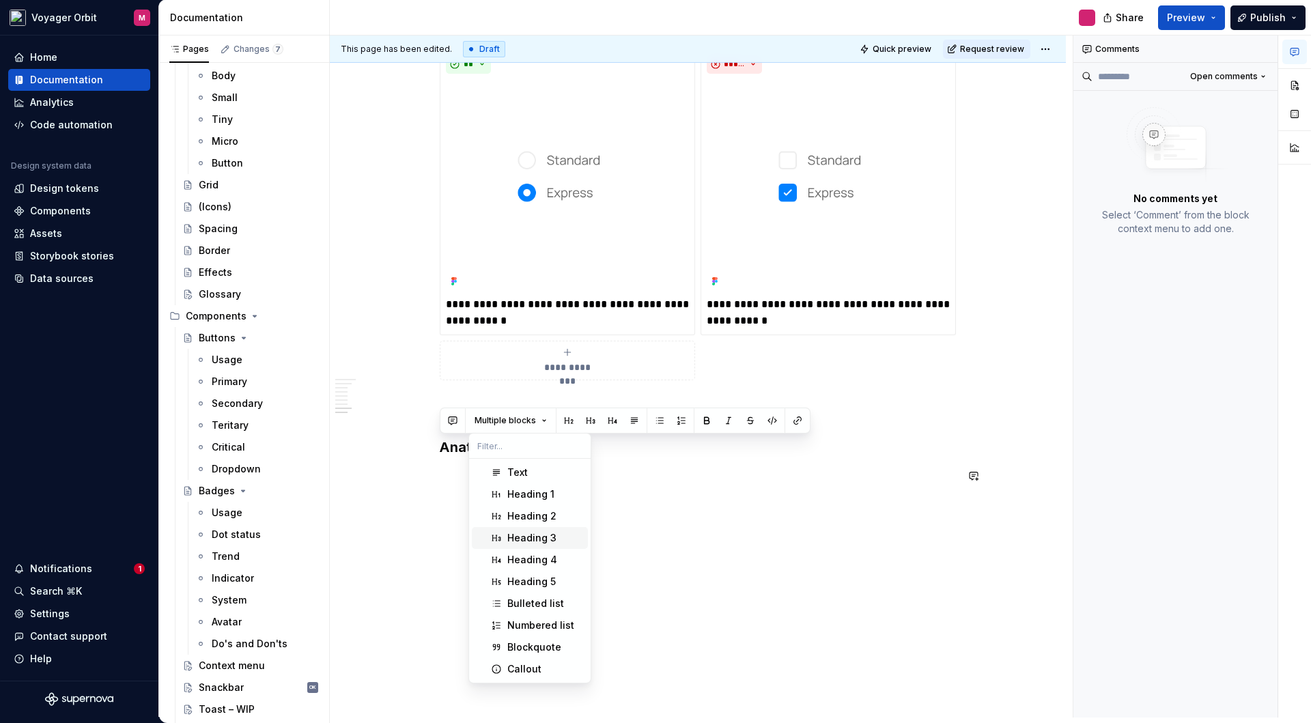
click at [549, 533] on div "Heading 3" at bounding box center [531, 538] width 49 height 14
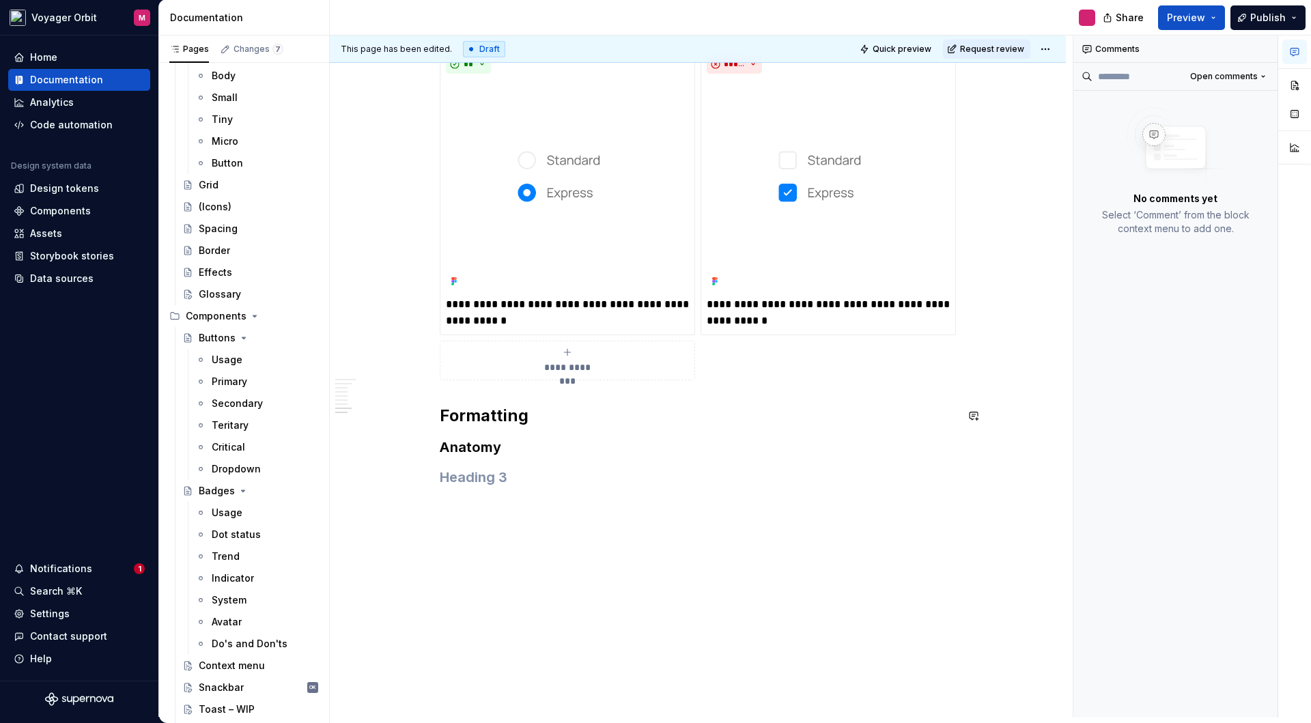
click at [432, 512] on div "**********" at bounding box center [698, 41] width 736 height 1423
click at [415, 512] on button "button" at bounding box center [410, 509] width 19 height 19
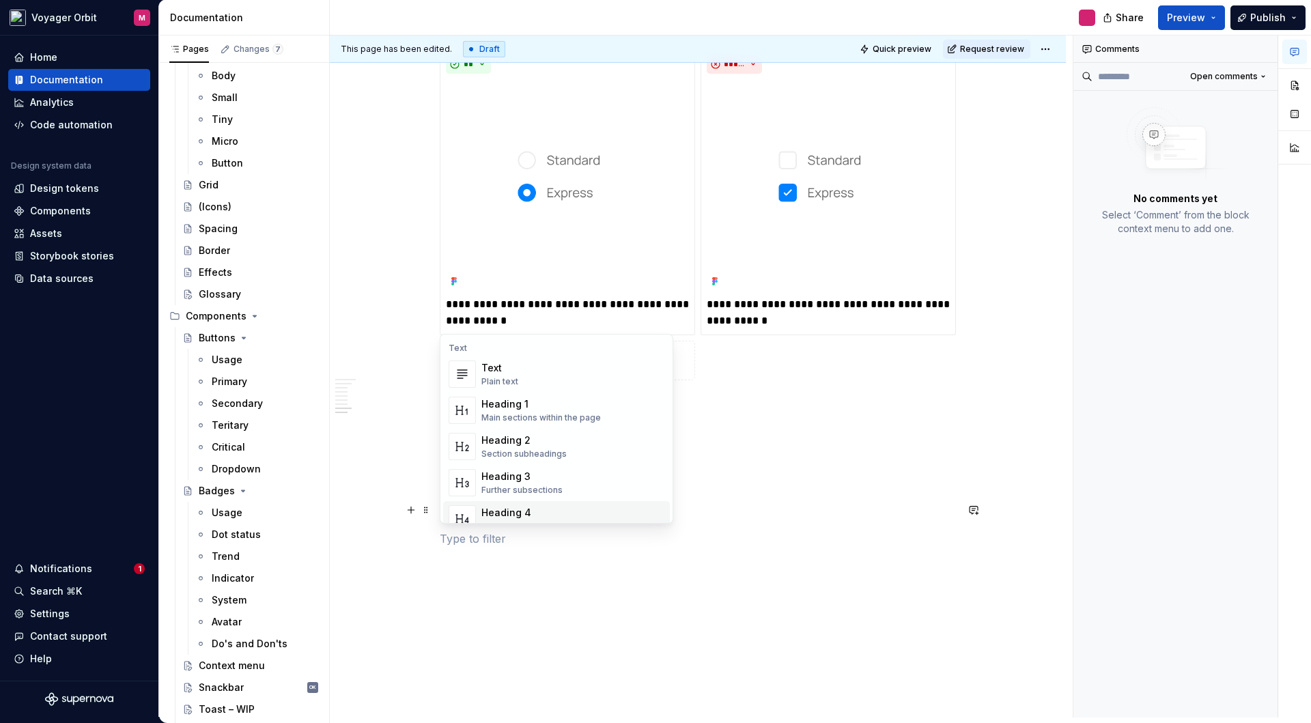
click at [423, 533] on div "**********" at bounding box center [698, 55] width 736 height 1450
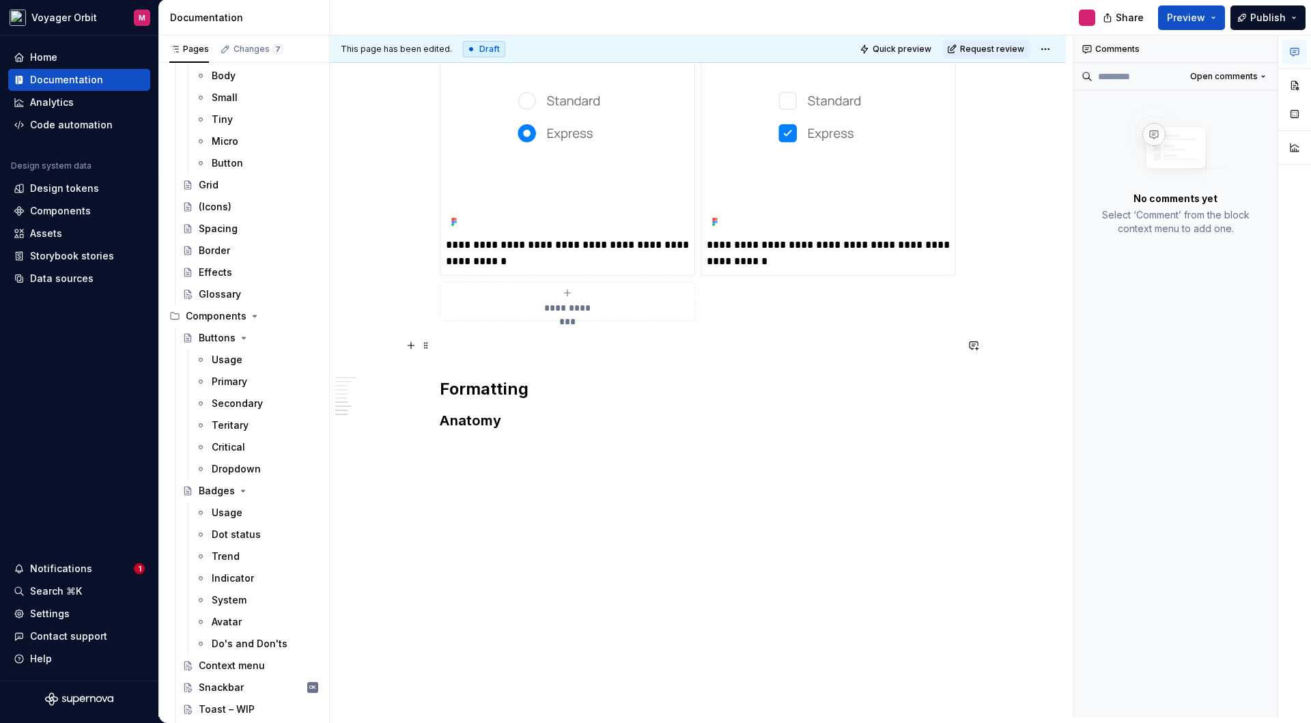
scroll to position [960, 0]
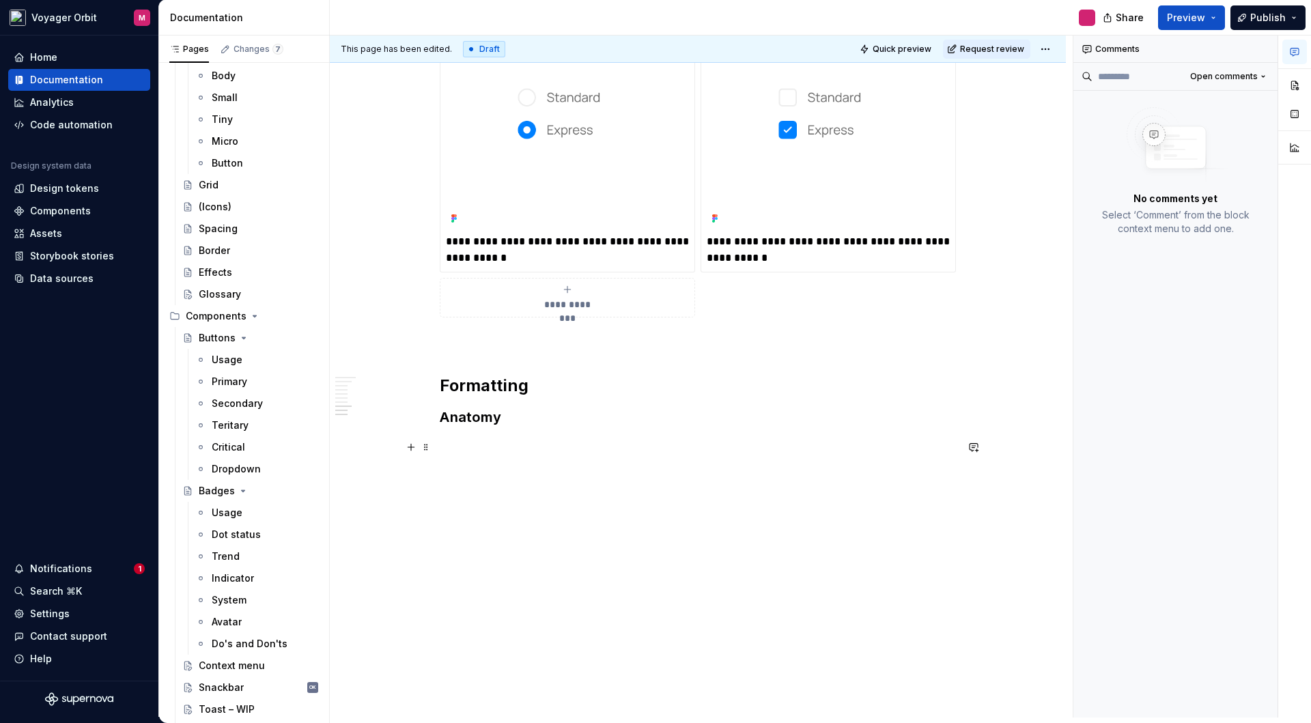
click at [440, 444] on h3 at bounding box center [698, 447] width 516 height 19
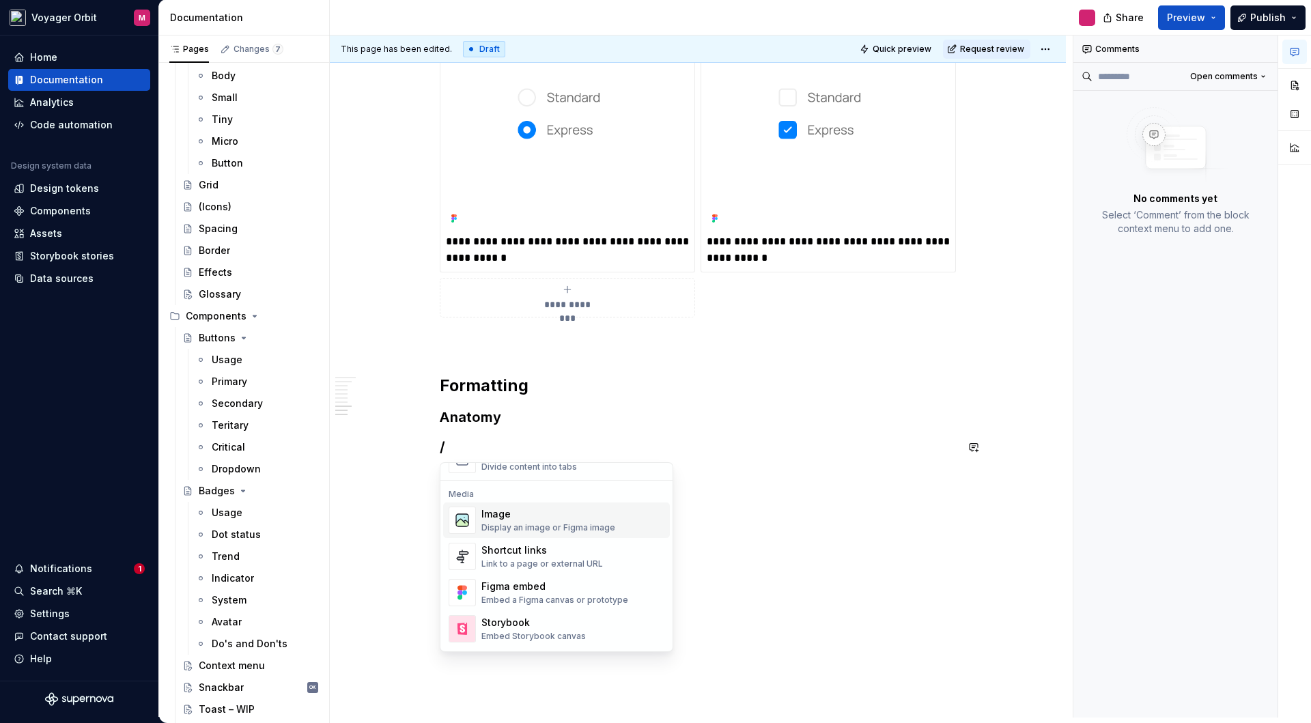
scroll to position [565, 0]
click at [591, 595] on div "Embed a Figma canvas or prototype" at bounding box center [554, 598] width 147 height 11
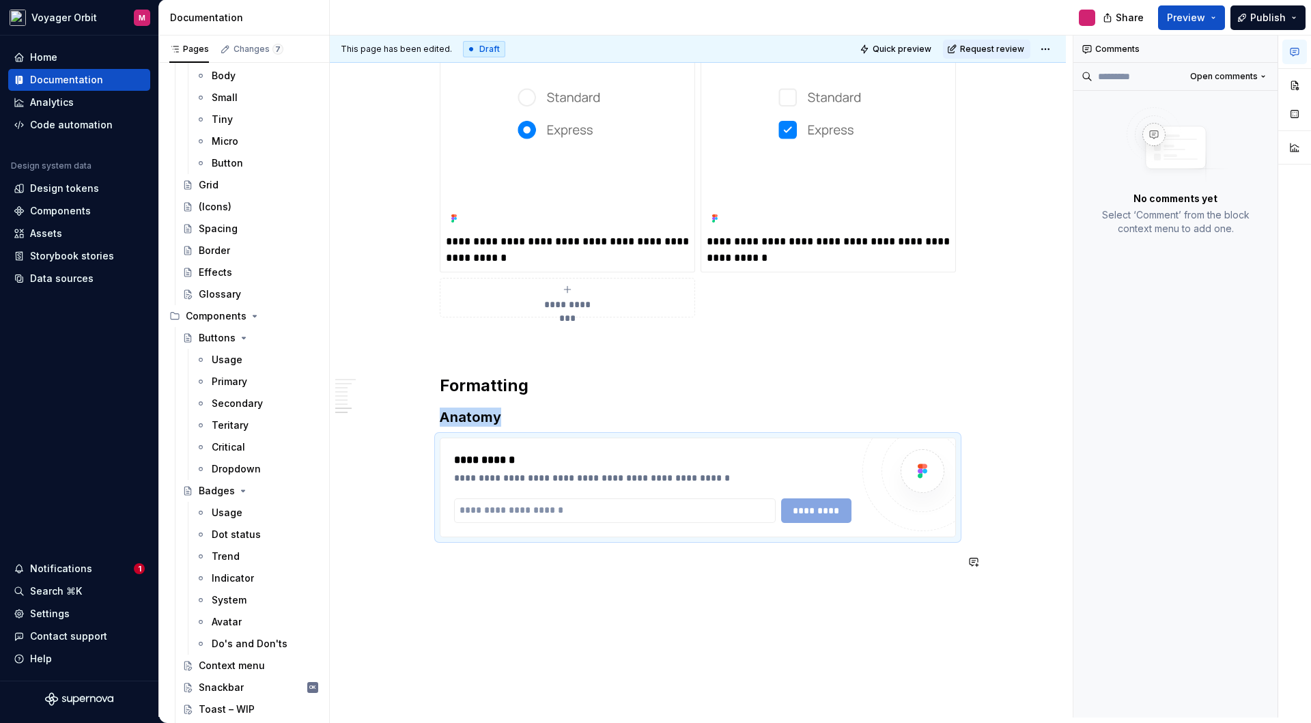
type textarea "*"
click at [509, 381] on h2 "Formatting" at bounding box center [698, 386] width 516 height 22
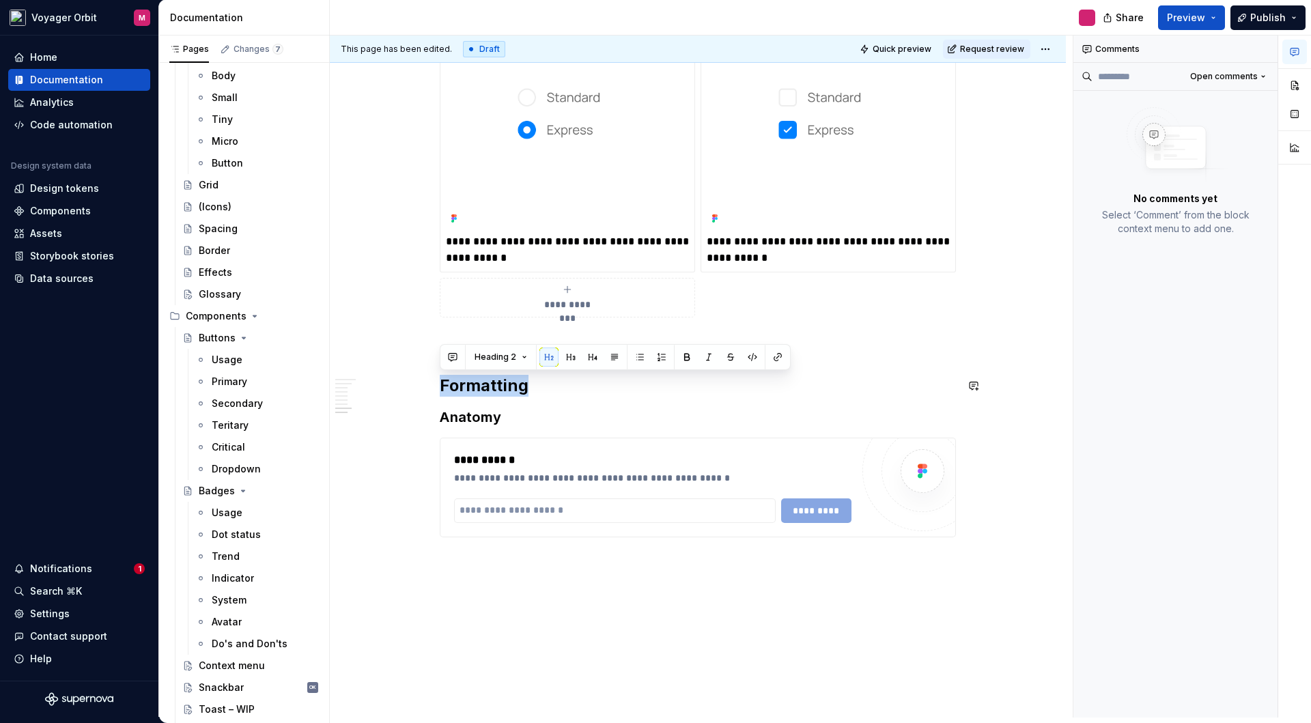
copy h2 "Formatting"
click at [498, 512] on input "text" at bounding box center [615, 510] width 322 height 25
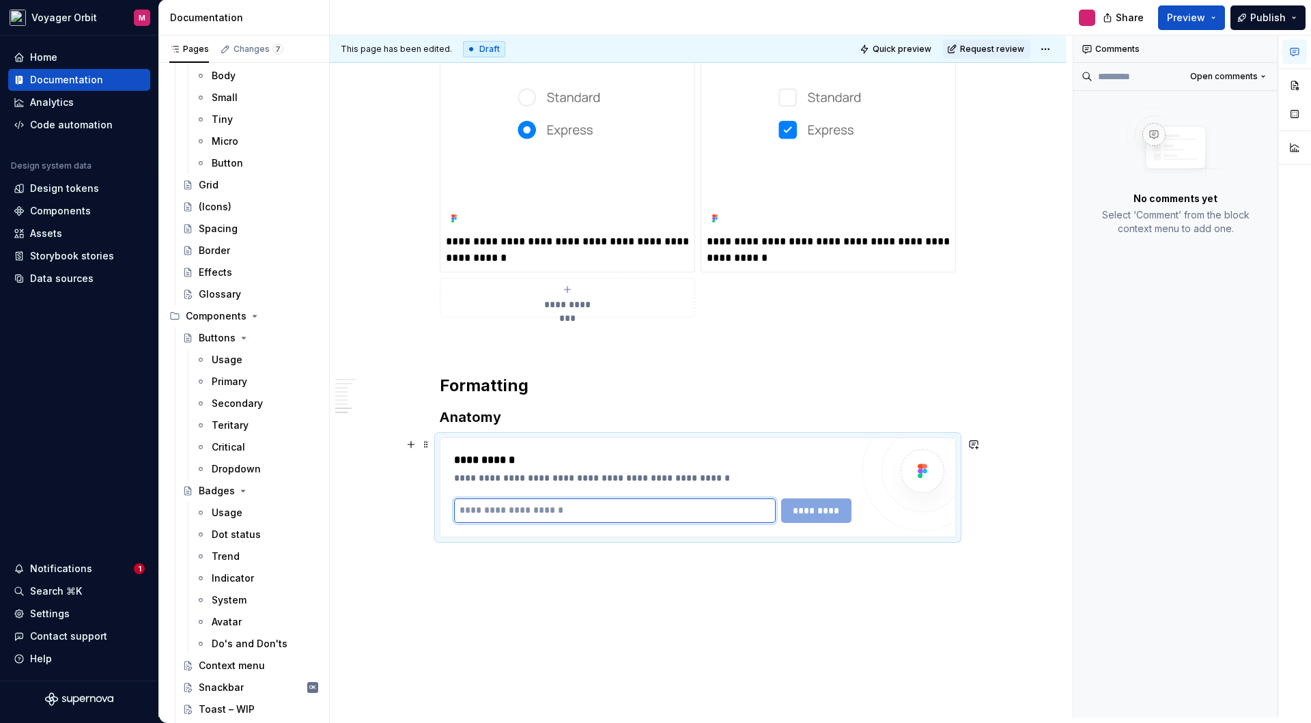
paste input "**********"
type input "**********"
click at [817, 509] on span "*********" at bounding box center [816, 511] width 53 height 14
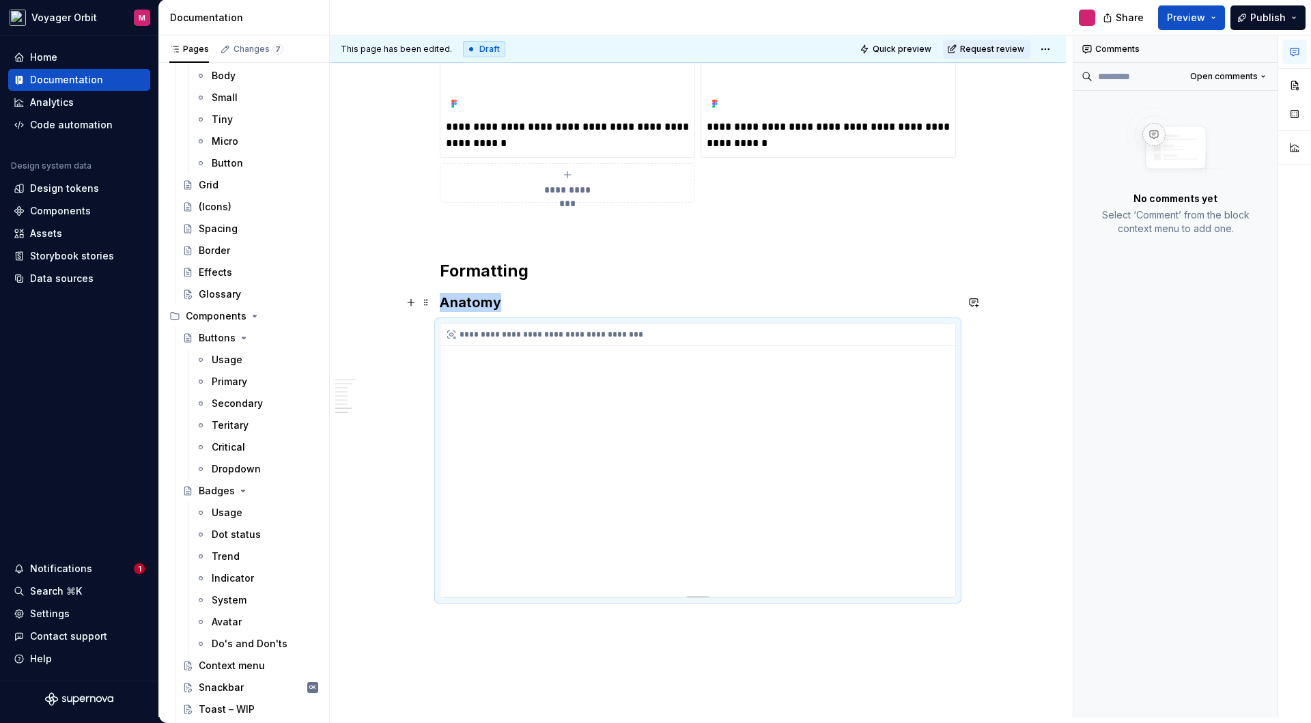
scroll to position [1075, 0]
click at [513, 322] on div "**********" at bounding box center [698, 459] width 516 height 275
click at [423, 330] on span at bounding box center [426, 328] width 11 height 19
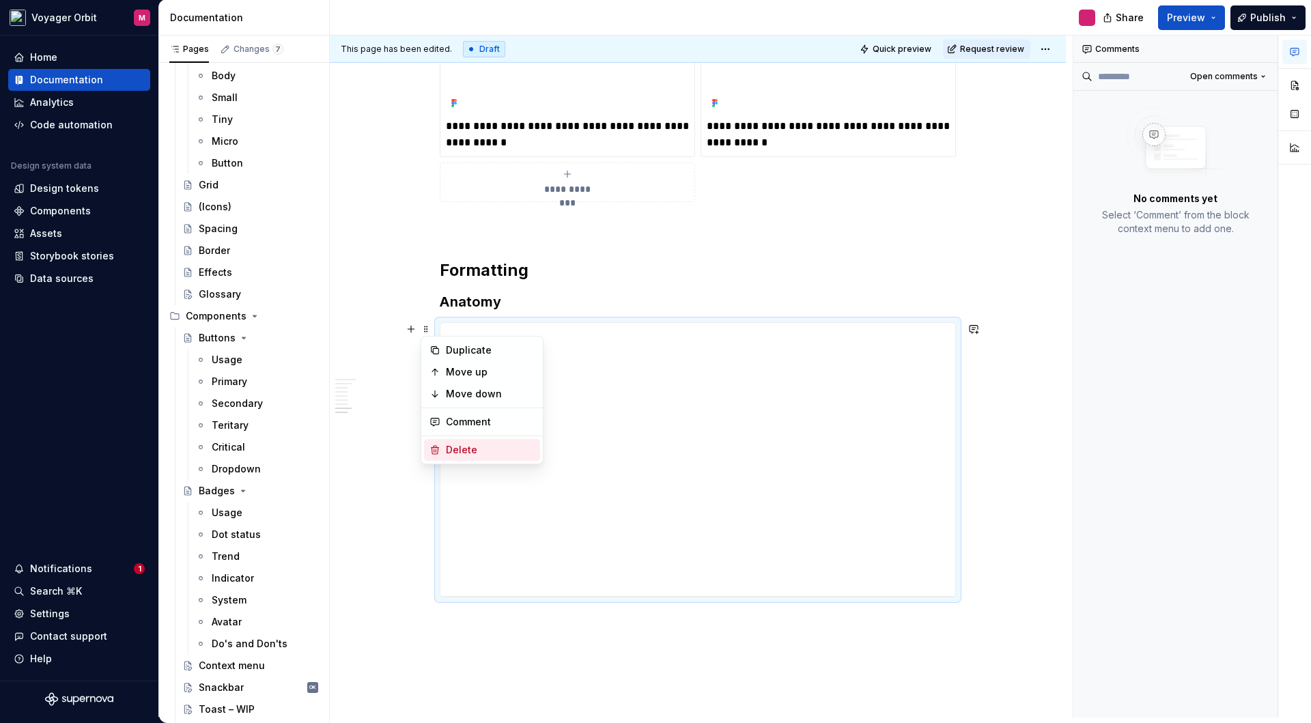
click at [476, 458] on div "Delete" at bounding box center [482, 450] width 116 height 22
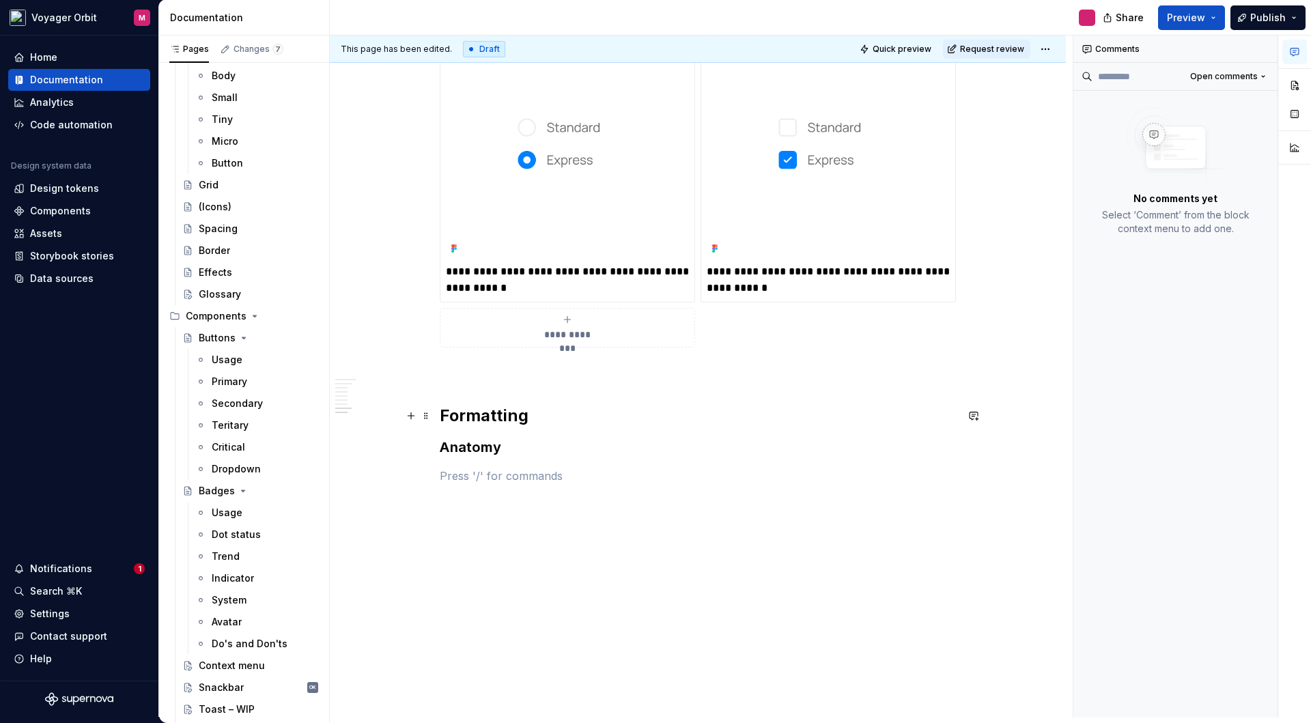
scroll to position [930, 0]
click at [502, 480] on p at bounding box center [698, 476] width 516 height 16
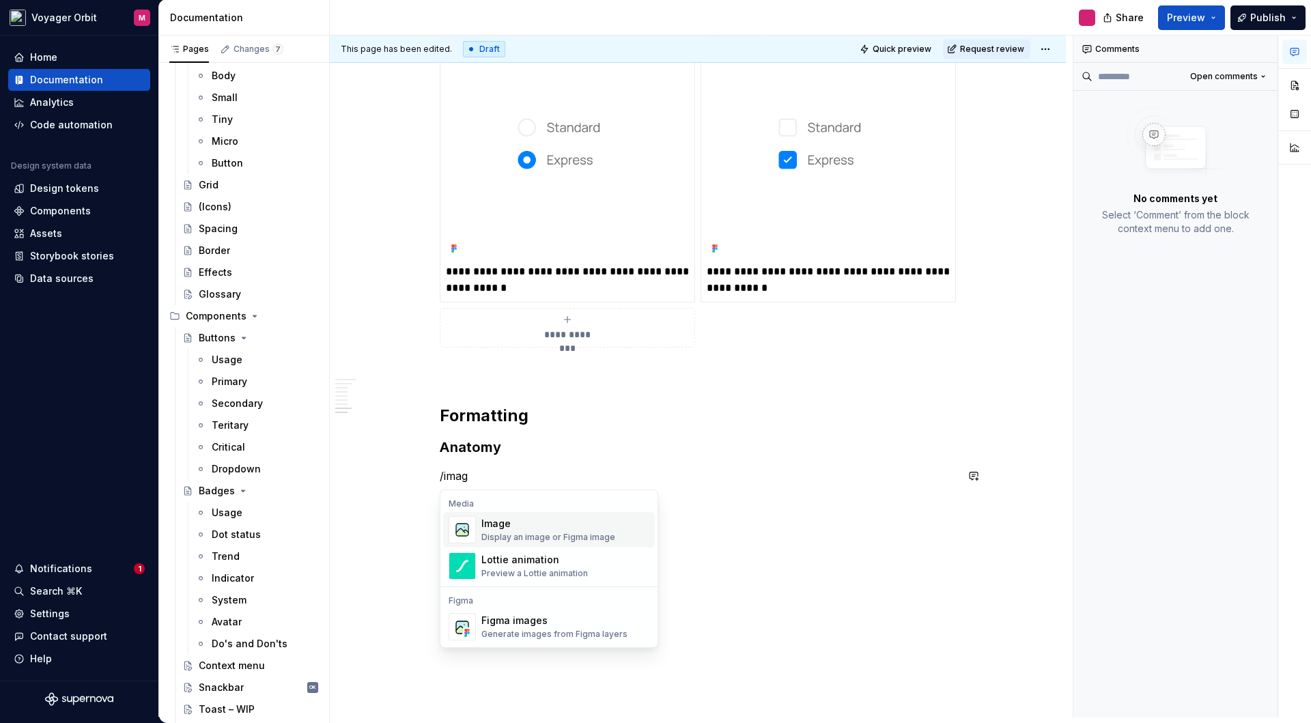
click at [578, 534] on div "Display an image or Figma image" at bounding box center [548, 537] width 134 height 11
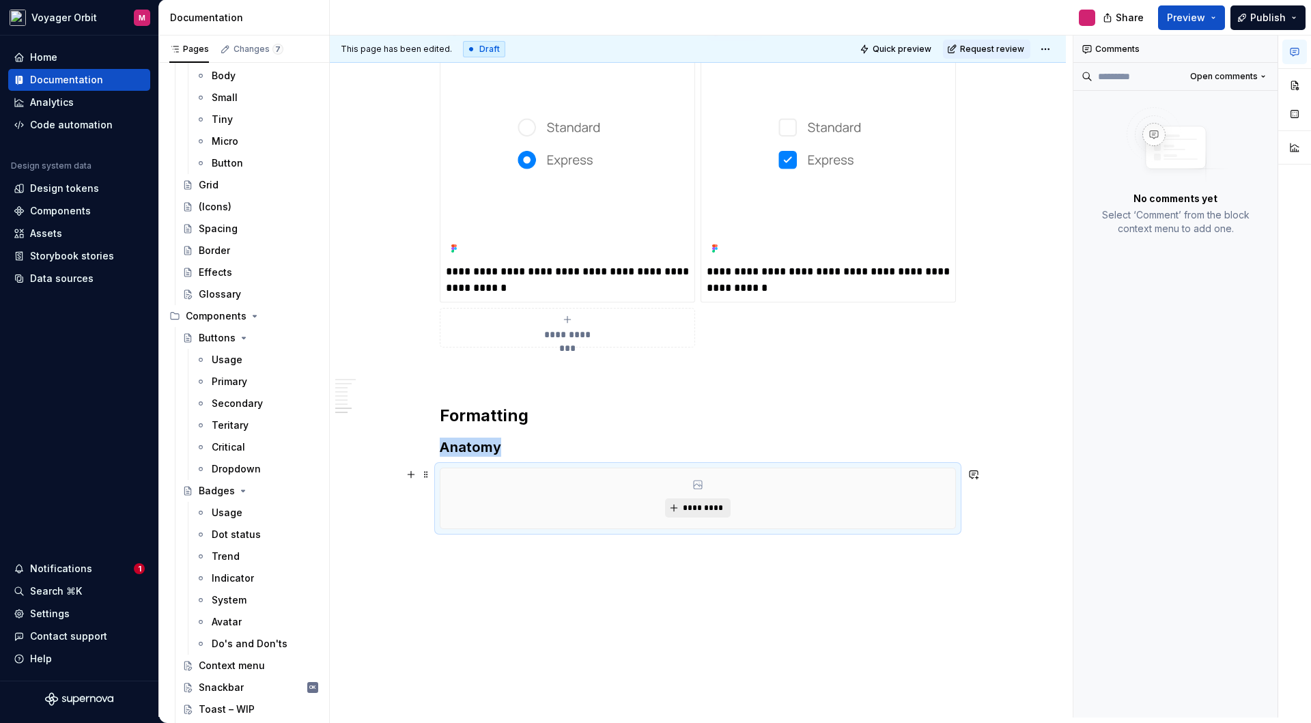
click at [709, 505] on span "*********" at bounding box center [703, 507] width 42 height 11
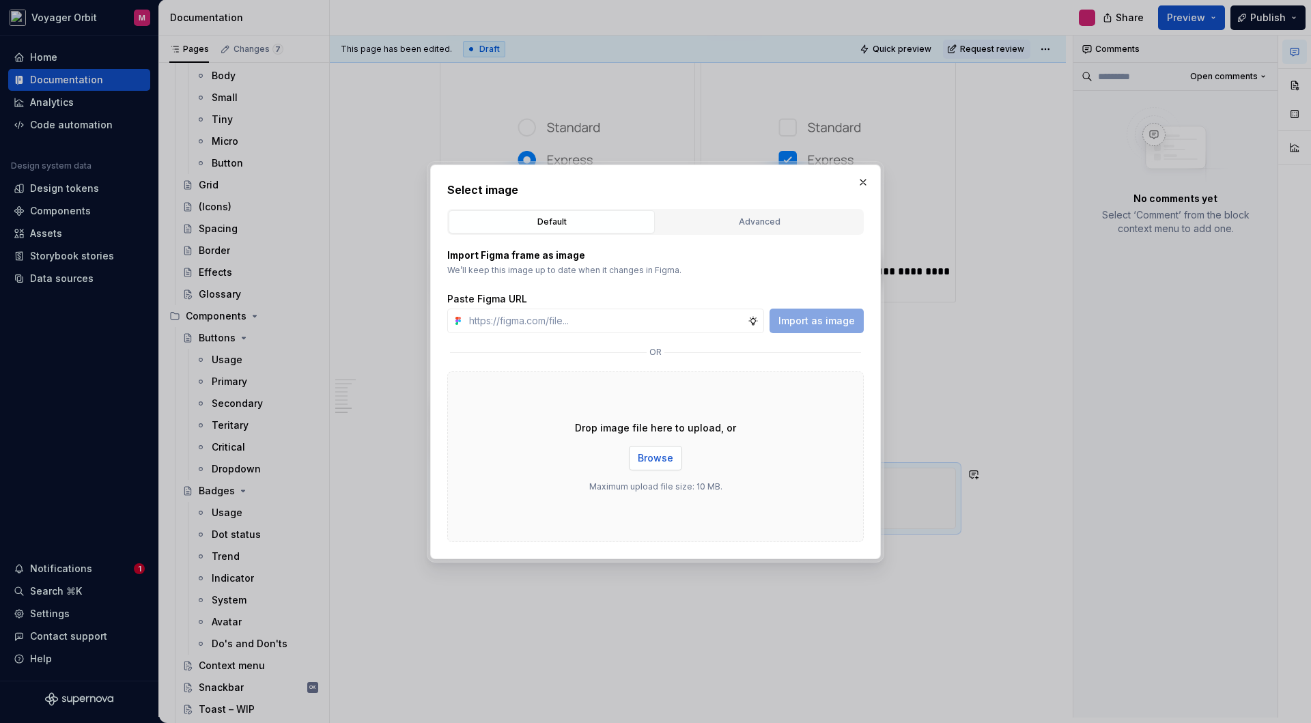
type textarea "*"
click at [562, 319] on input "text" at bounding box center [606, 321] width 284 height 25
type input "[URL][DOMAIN_NAME]"
click at [810, 322] on span "Import as image" at bounding box center [816, 321] width 76 height 14
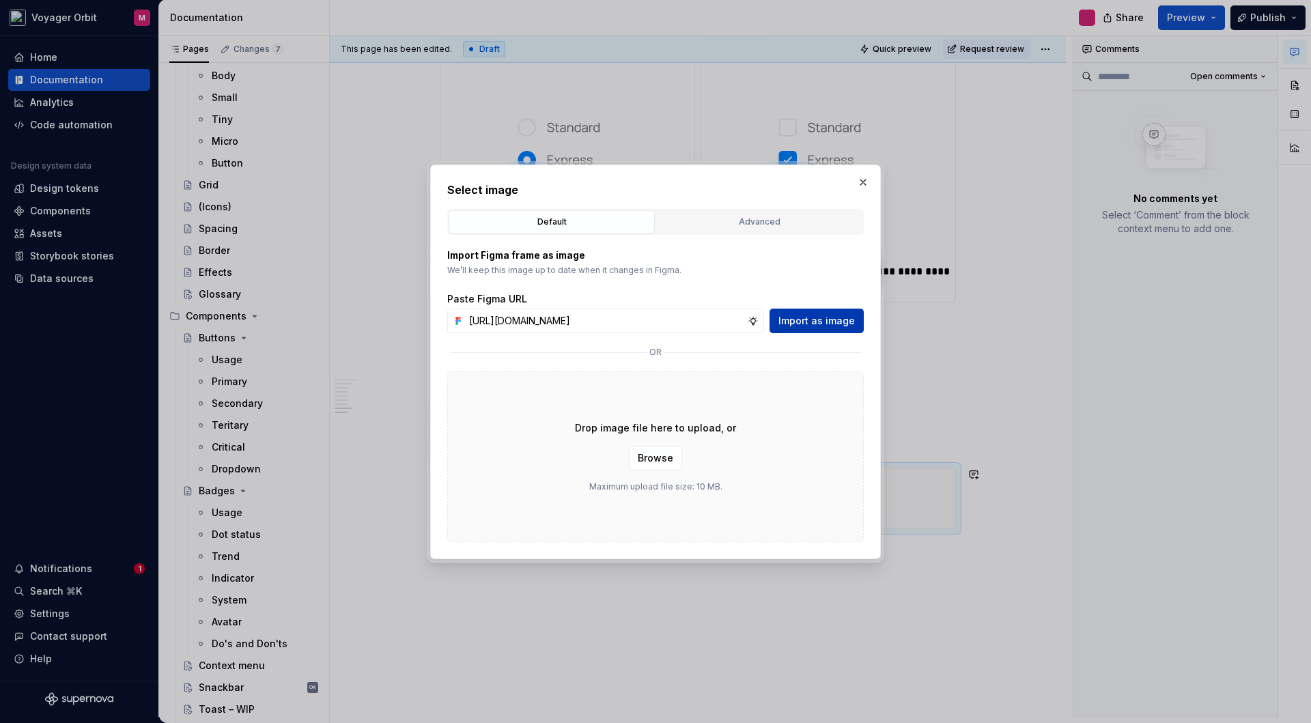
scroll to position [0, 0]
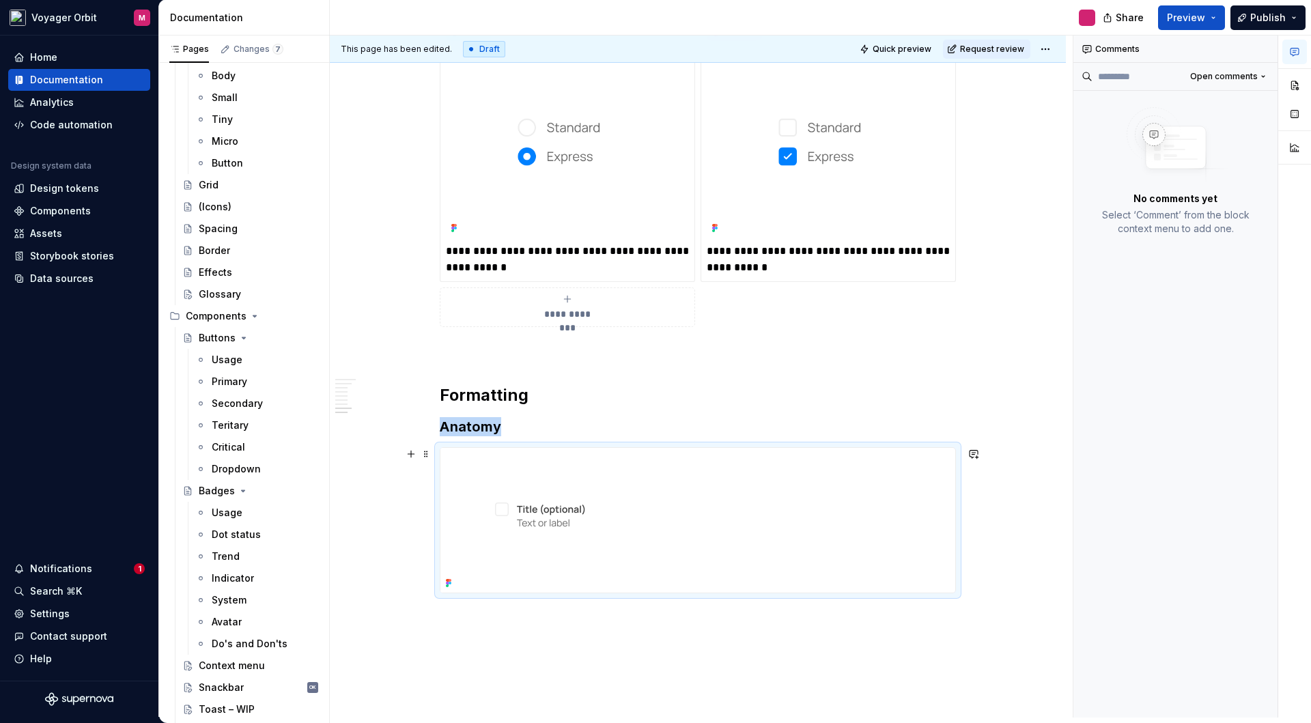
click at [519, 459] on img at bounding box center [540, 520] width 201 height 145
click at [934, 635] on div "**********" at bounding box center [698, 62] width 736 height 1528
click at [937, 503] on div at bounding box center [697, 520] width 515 height 145
click at [964, 459] on span at bounding box center [973, 453] width 19 height 19
click at [692, 418] on h3 "Anatomy" at bounding box center [698, 426] width 516 height 19
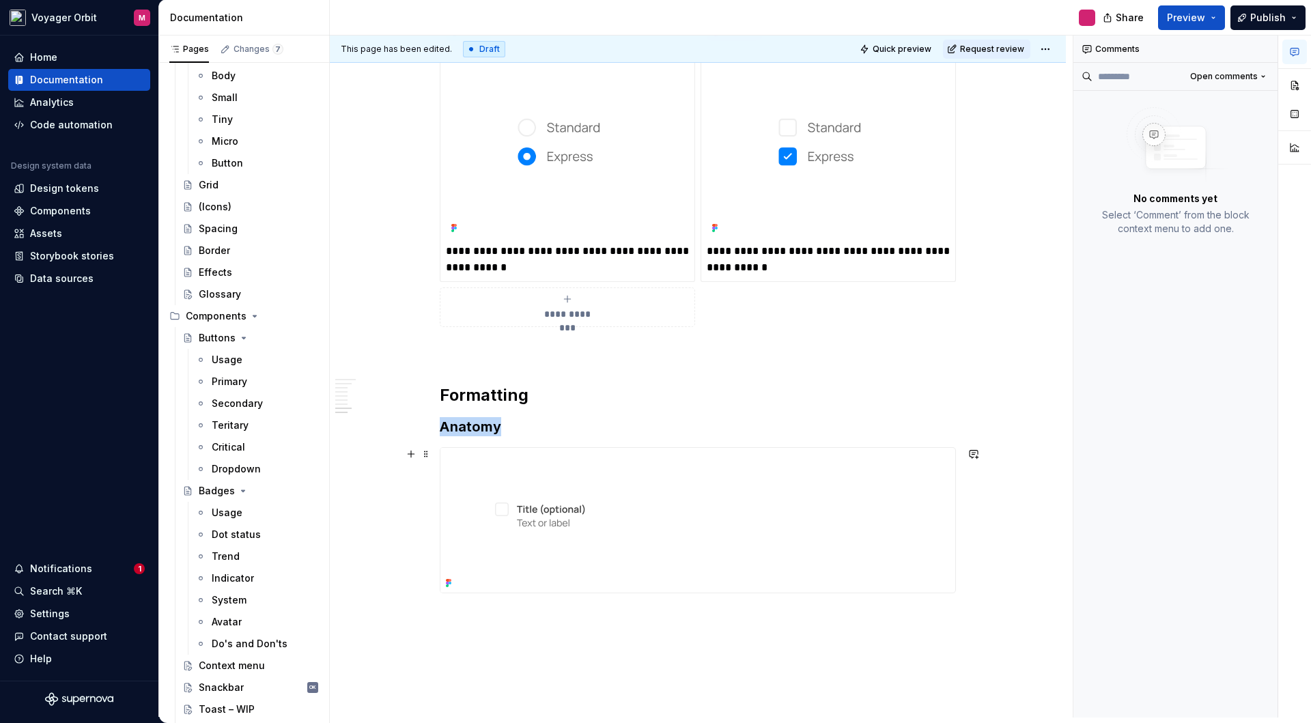
click at [480, 473] on img at bounding box center [540, 520] width 201 height 145
click at [1240, 80] on span "Open comments" at bounding box center [1224, 76] width 68 height 11
click at [1240, 79] on div "Comments Open comments No comments yet Select ‘Comment’ from the block context …" at bounding box center [1192, 376] width 238 height 682
click at [1292, 85] on button "button" at bounding box center [1294, 85] width 25 height 25
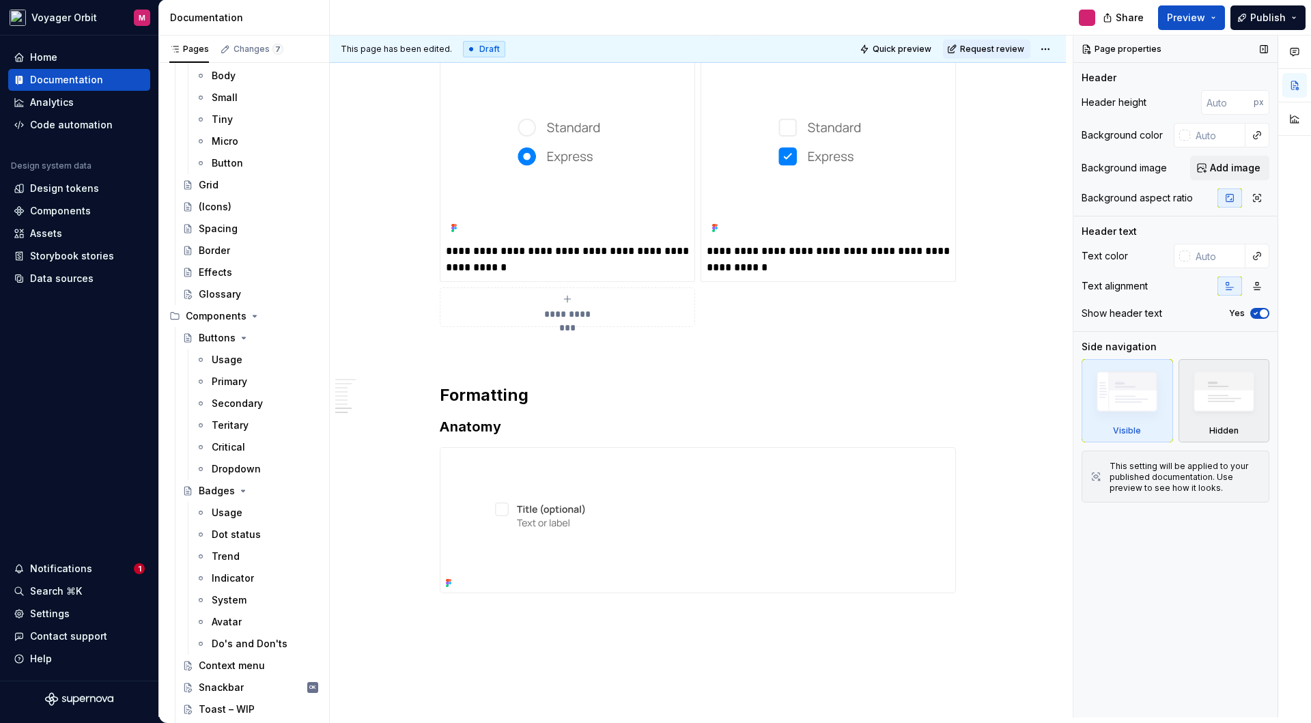
click at [1222, 388] on img at bounding box center [1223, 395] width 79 height 60
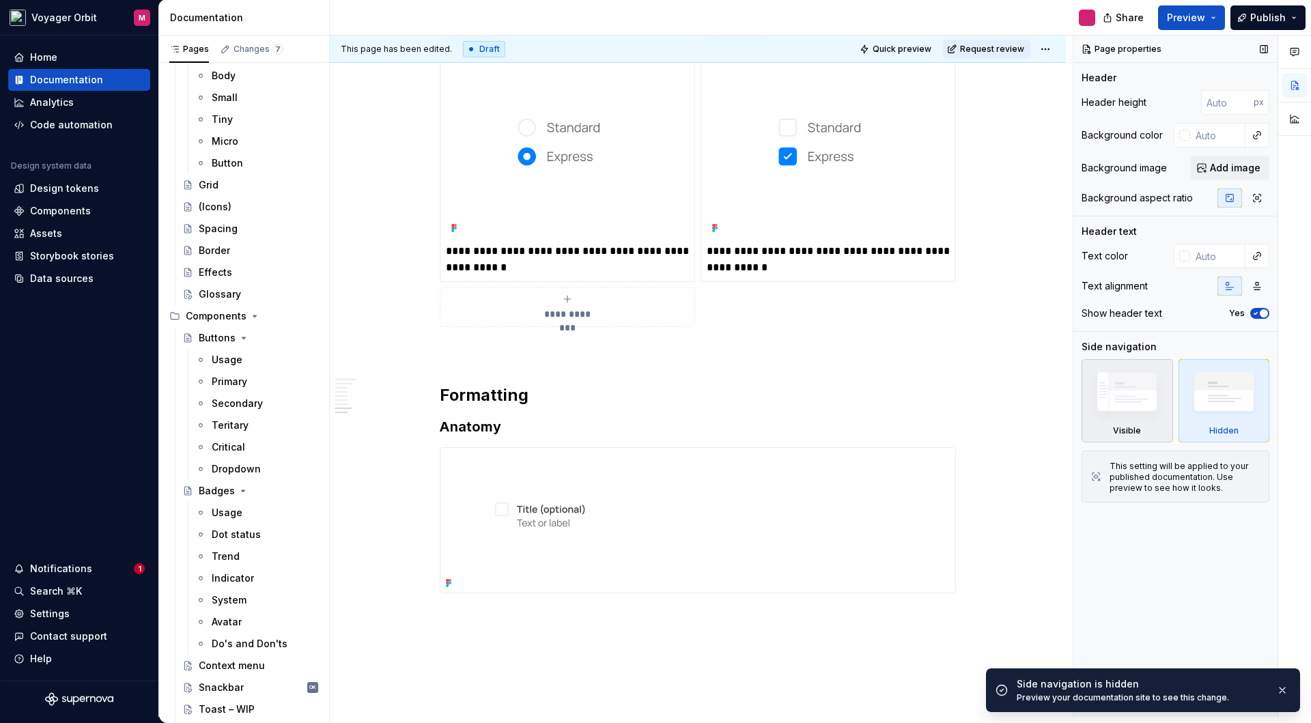
click at [1113, 387] on img at bounding box center [1126, 394] width 79 height 59
click at [1239, 313] on label "Yes" at bounding box center [1237, 313] width 16 height 11
click at [1250, 313] on button "Yes" at bounding box center [1259, 313] width 19 height 11
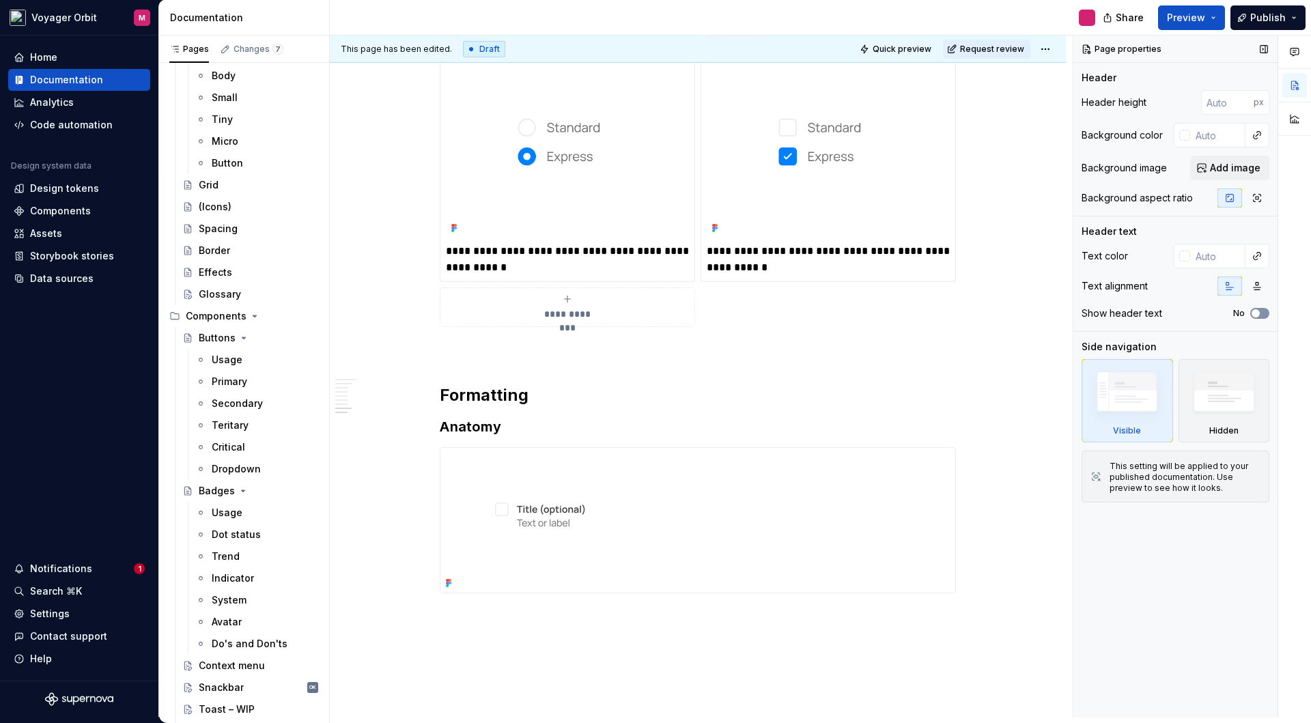
click at [1255, 313] on span "button" at bounding box center [1255, 313] width 8 height 8
click at [1255, 201] on icon "button" at bounding box center [1256, 198] width 11 height 11
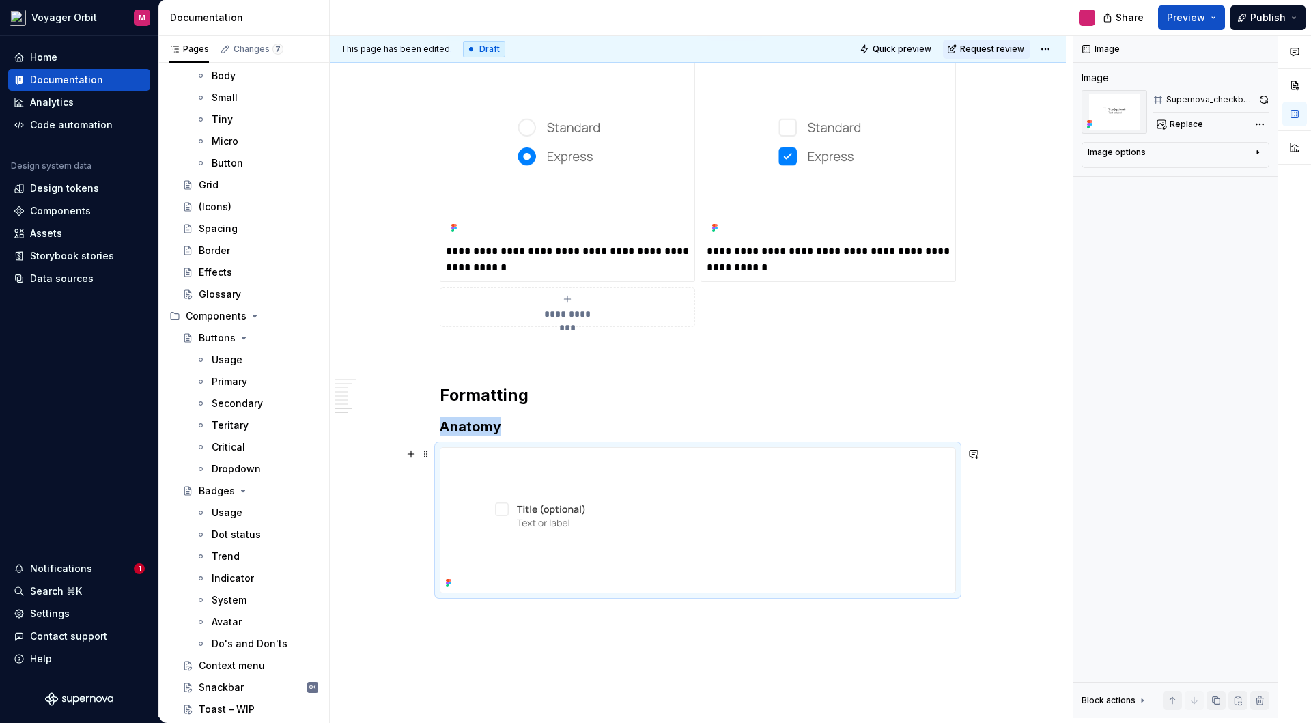
click at [632, 453] on img at bounding box center [540, 520] width 201 height 145
click at [1015, 383] on div "**********" at bounding box center [698, 62] width 736 height 1528
click at [1298, 89] on button "button" at bounding box center [1294, 85] width 25 height 25
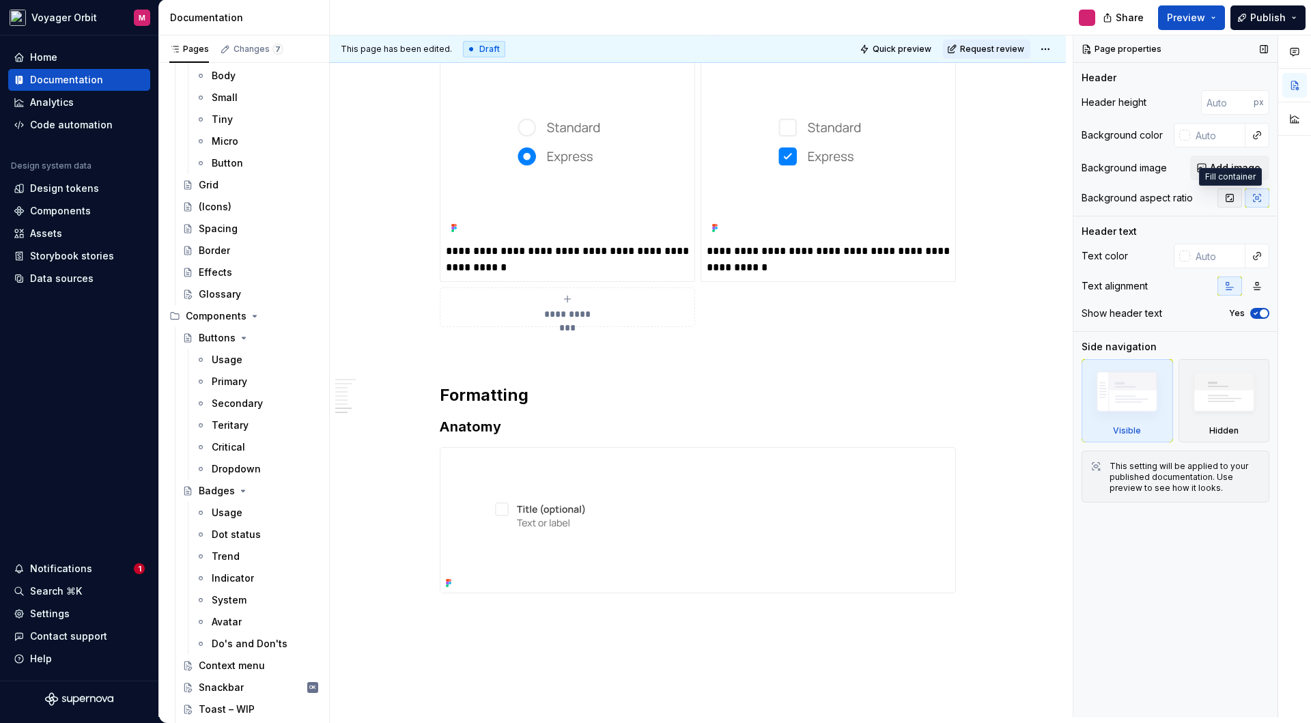
click at [1232, 199] on icon "button" at bounding box center [1229, 198] width 11 height 11
click at [930, 483] on div at bounding box center [697, 520] width 515 height 145
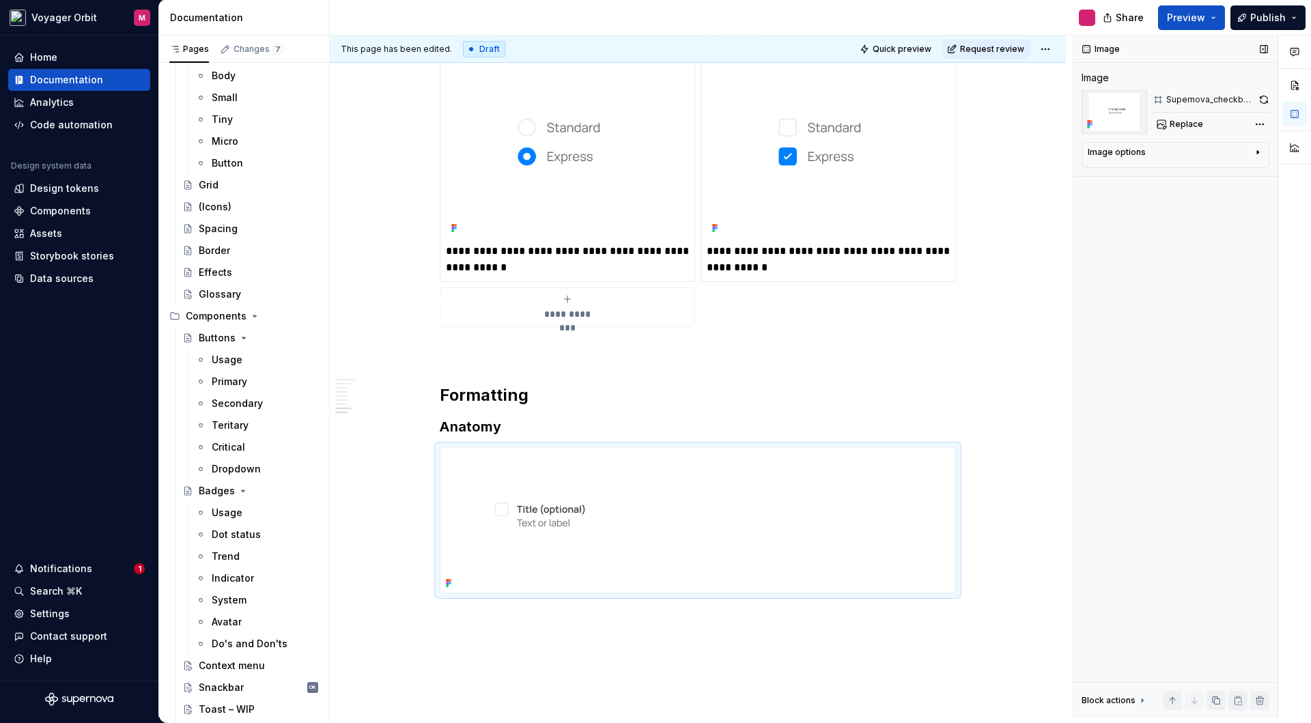
click at [1161, 150] on div "Image options" at bounding box center [1169, 155] width 165 height 16
click at [1221, 175] on icon "button" at bounding box center [1224, 173] width 8 height 8
click at [1127, 227] on textarea at bounding box center [1174, 222] width 175 height 25
click at [1125, 273] on div "Image Image Supernova_checkbox_formatting_anatomy Replace Image options Alignme…" at bounding box center [1175, 376] width 204 height 682
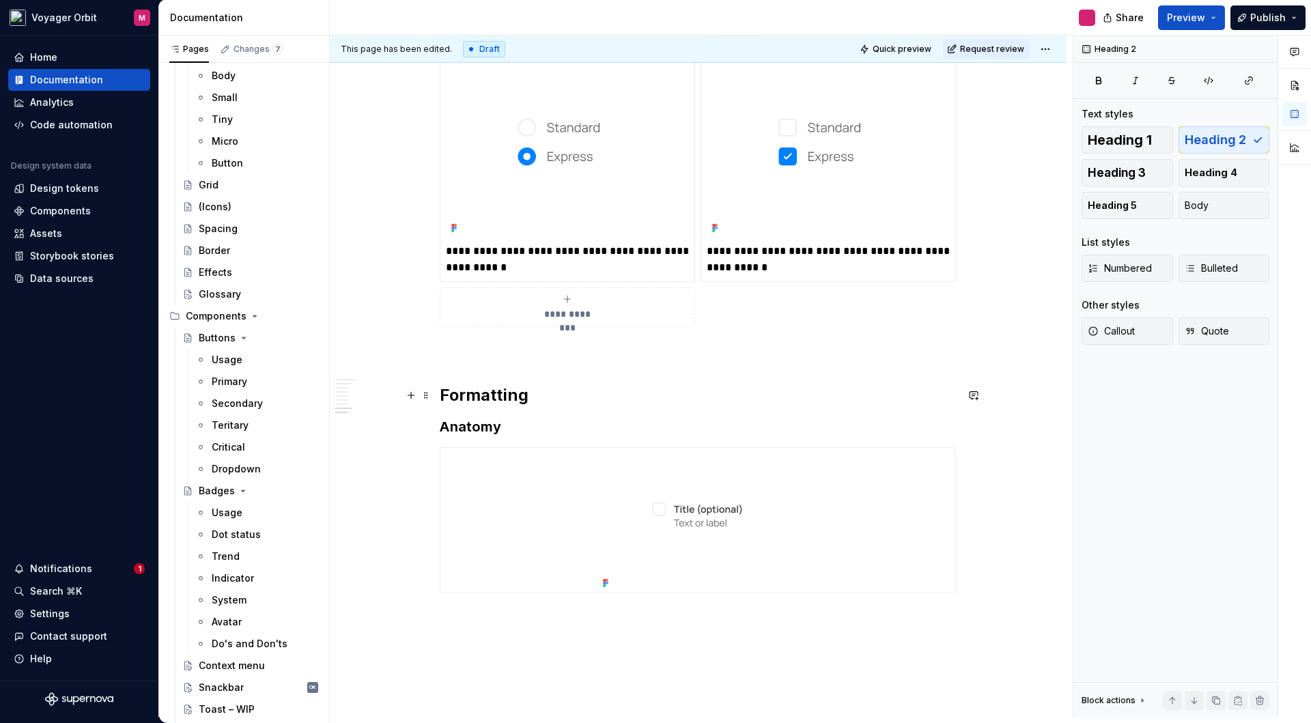
click at [758, 404] on h2 "Formatting" at bounding box center [698, 395] width 516 height 22
click at [659, 182] on img at bounding box center [567, 141] width 243 height 191
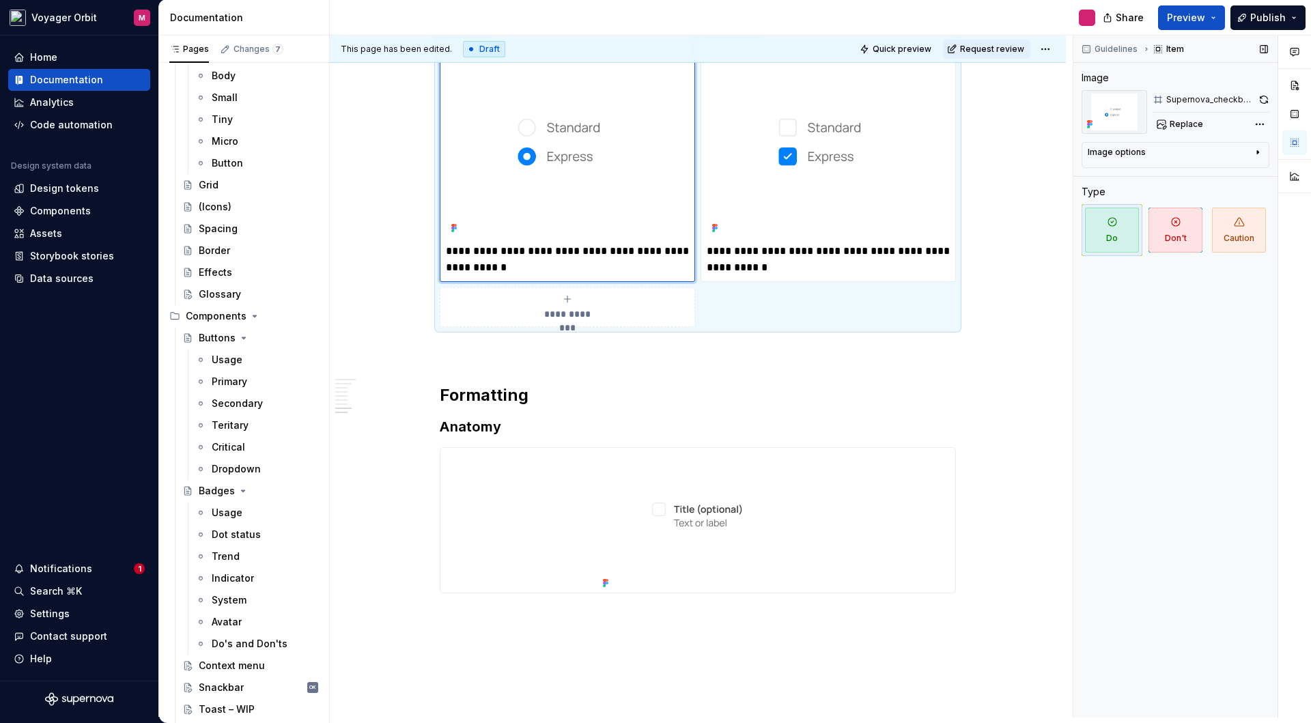
click at [1162, 160] on div "Image options" at bounding box center [1169, 155] width 165 height 16
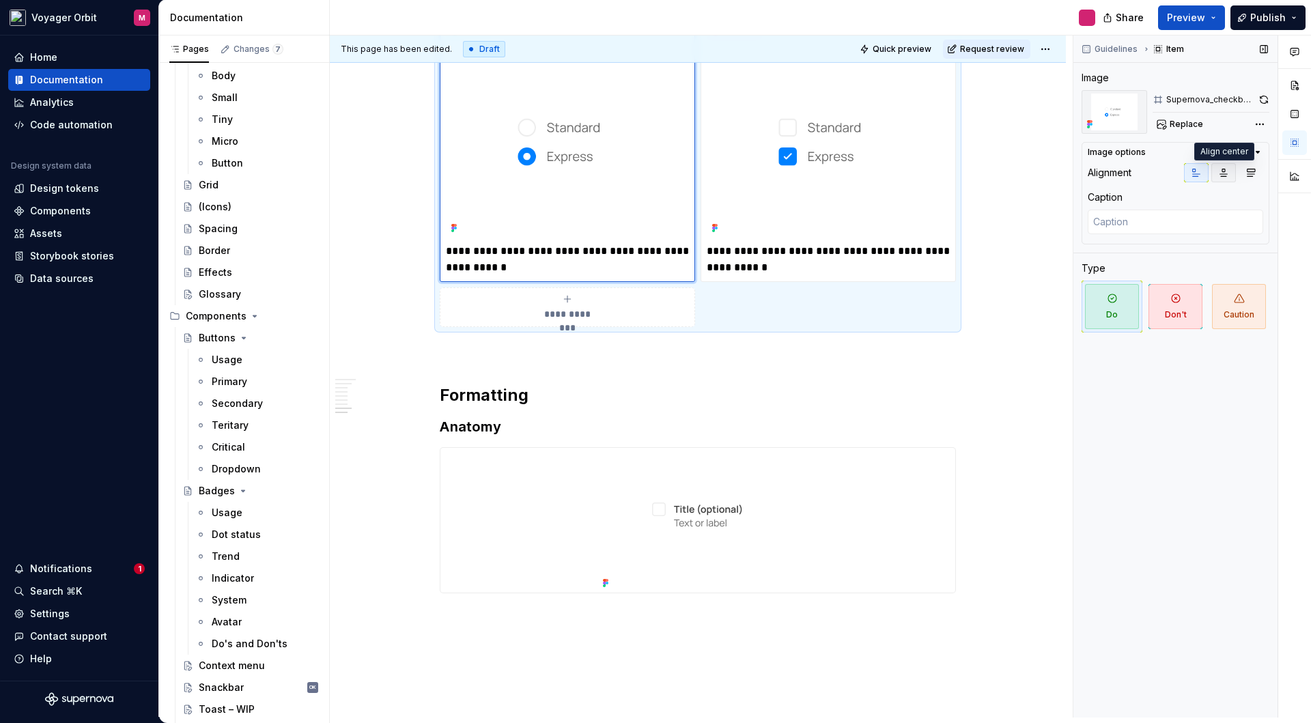
click at [1222, 175] on icon "button" at bounding box center [1224, 173] width 8 height 8
click at [873, 179] on img at bounding box center [828, 141] width 243 height 191
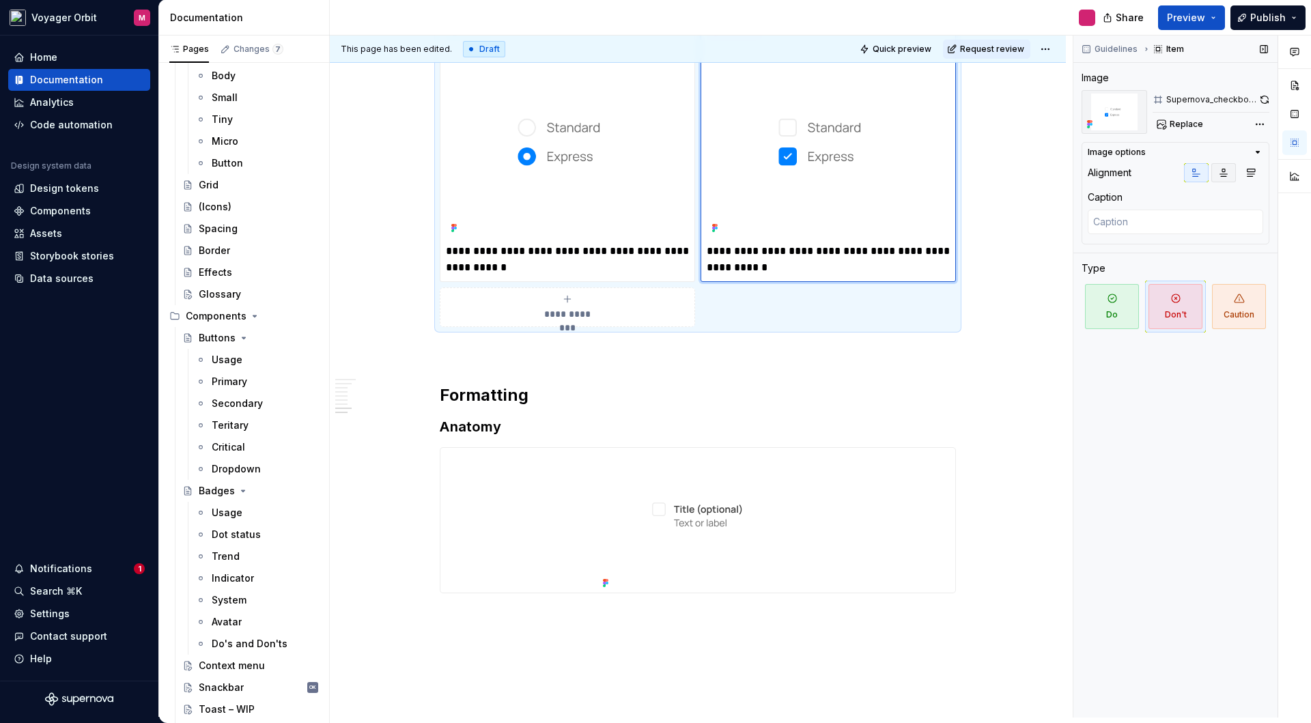
click at [1224, 178] on button "button" at bounding box center [1223, 172] width 25 height 19
click at [412, 361] on div "**********" at bounding box center [698, 62] width 736 height 1528
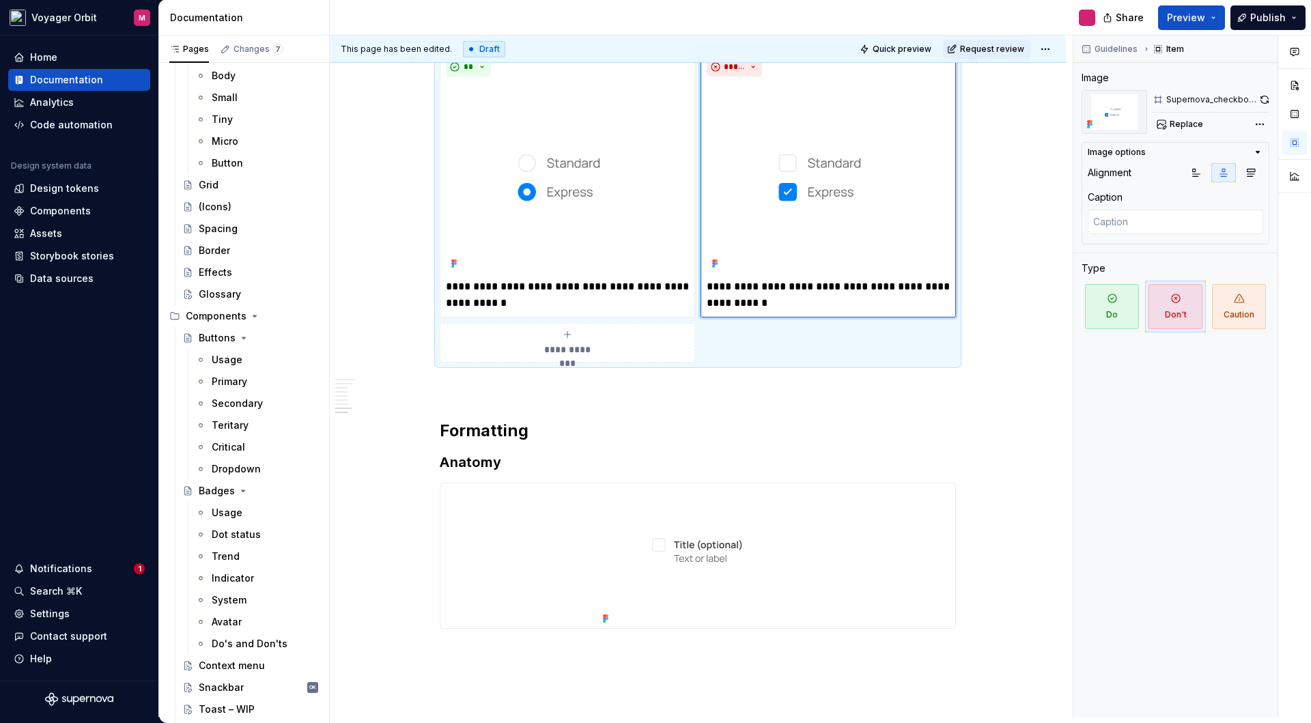
scroll to position [1038, 0]
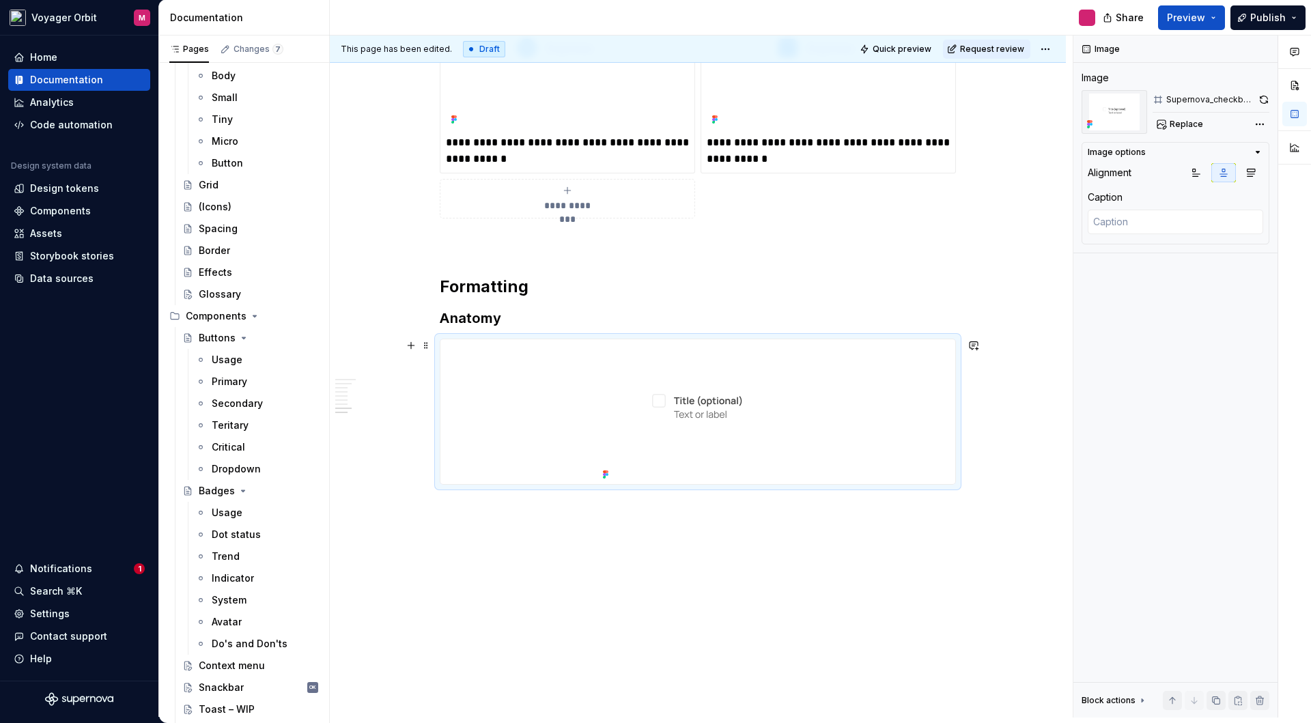
click at [581, 385] on div at bounding box center [697, 411] width 515 height 145
click at [1264, 96] on button "button" at bounding box center [1263, 99] width 11 height 19
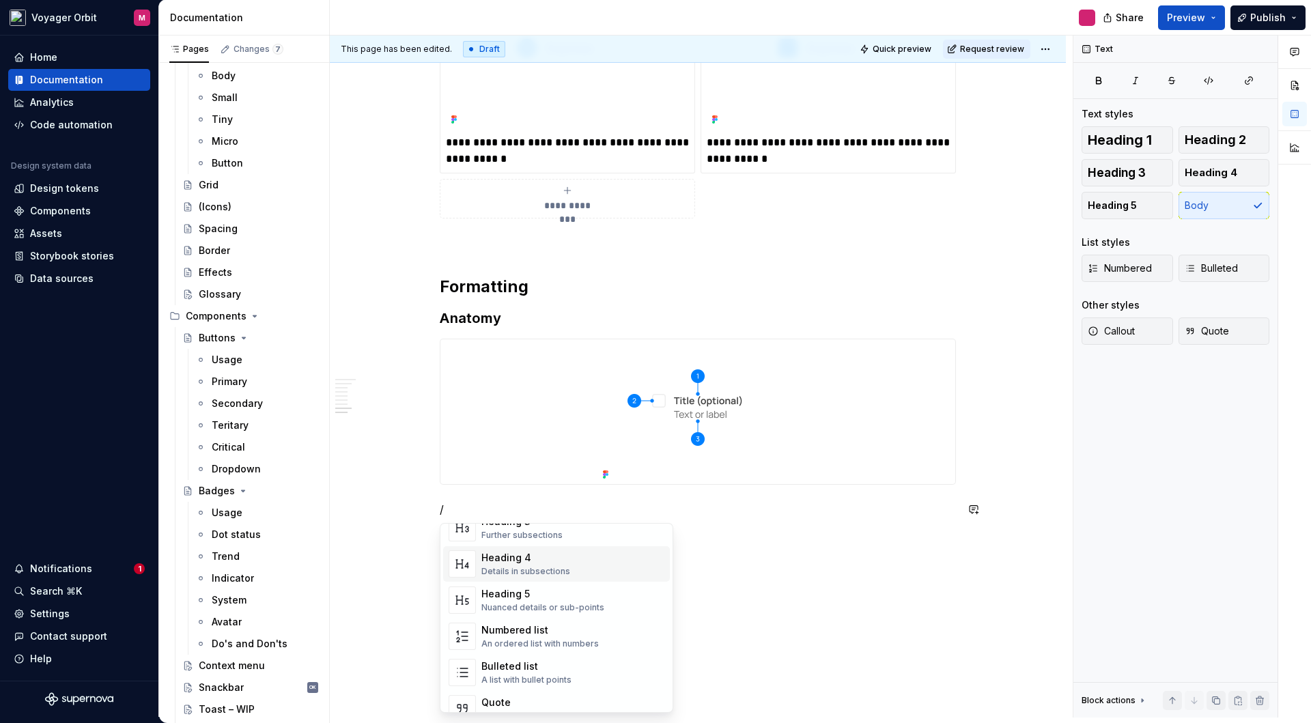
scroll to position [145, 0]
click at [495, 634] on div "Numbered list" at bounding box center [539, 630] width 117 height 14
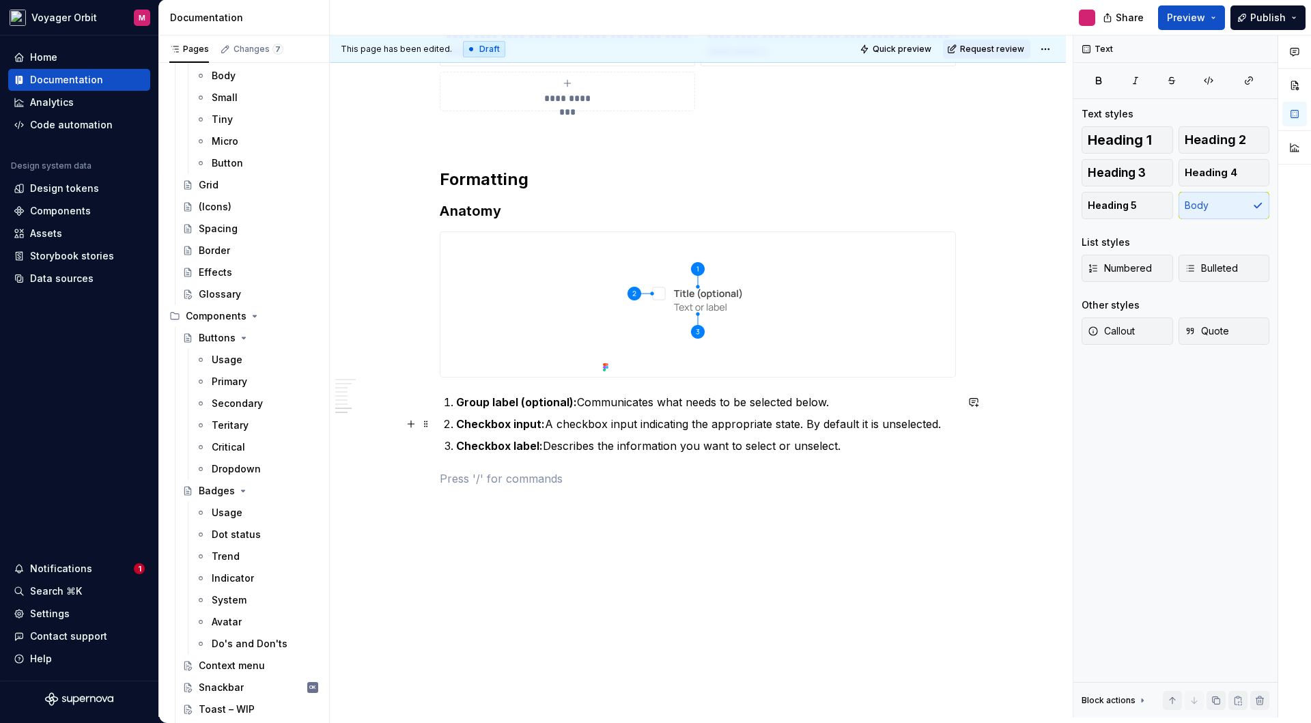
scroll to position [1145, 0]
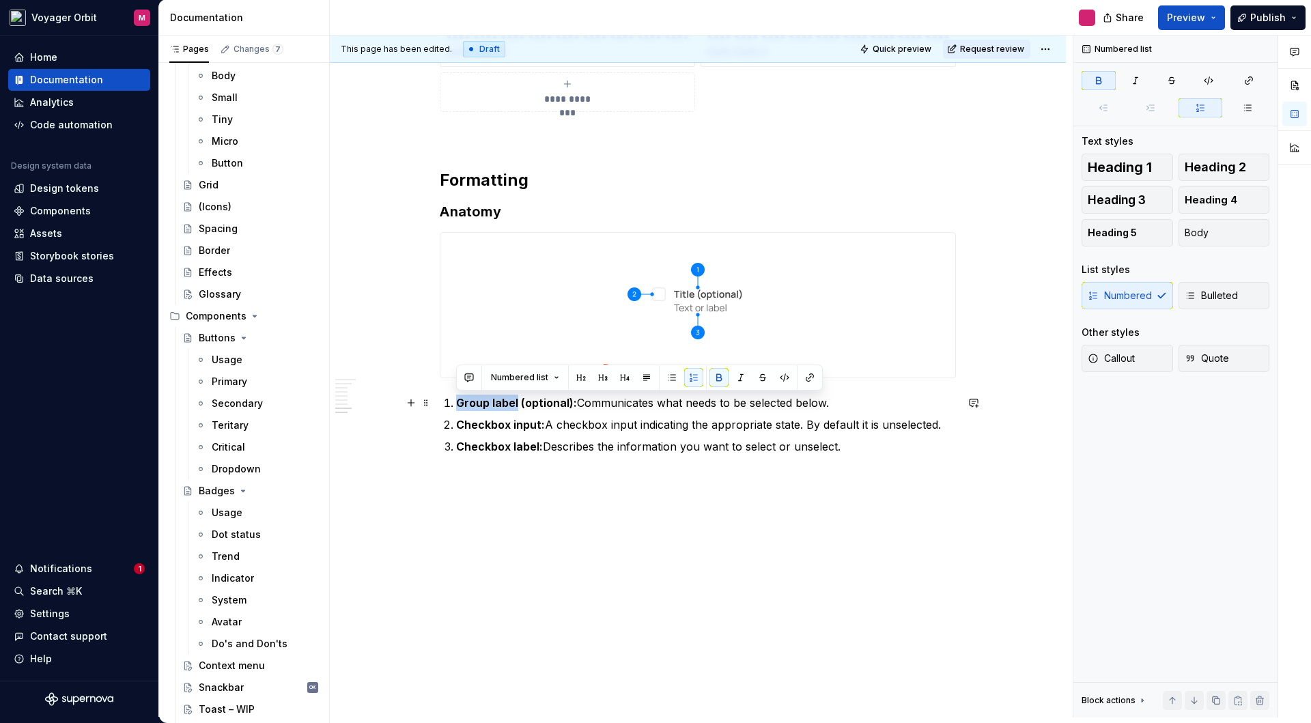
drag, startPoint x: 458, startPoint y: 403, endPoint x: 516, endPoint y: 404, distance: 58.0
click at [516, 404] on strong "Group label (optional):" at bounding box center [516, 403] width 121 height 14
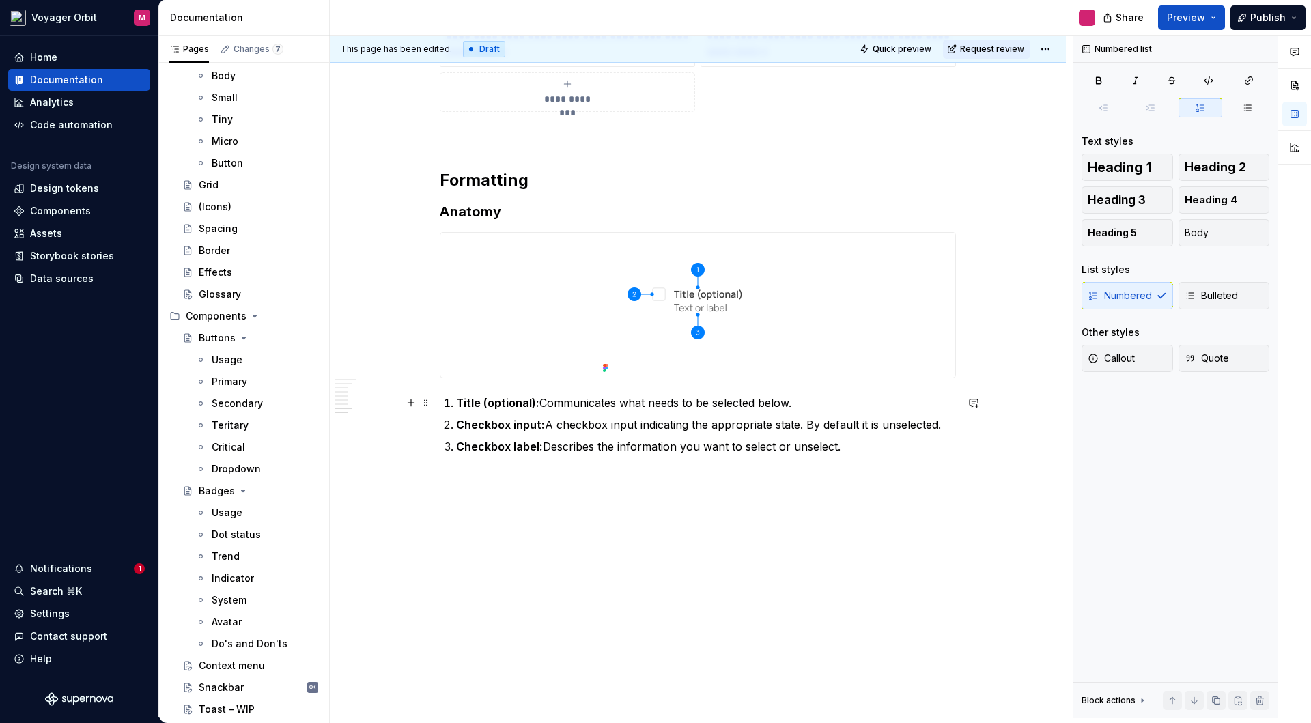
click at [543, 406] on p "Title (optional): Communicates what needs to be selected below." at bounding box center [706, 403] width 500 height 16
drag, startPoint x: 541, startPoint y: 403, endPoint x: 793, endPoint y: 407, distance: 251.9
click at [793, 407] on p "Title (optional): Communicates what needs to be selected below." at bounding box center [706, 403] width 500 height 16
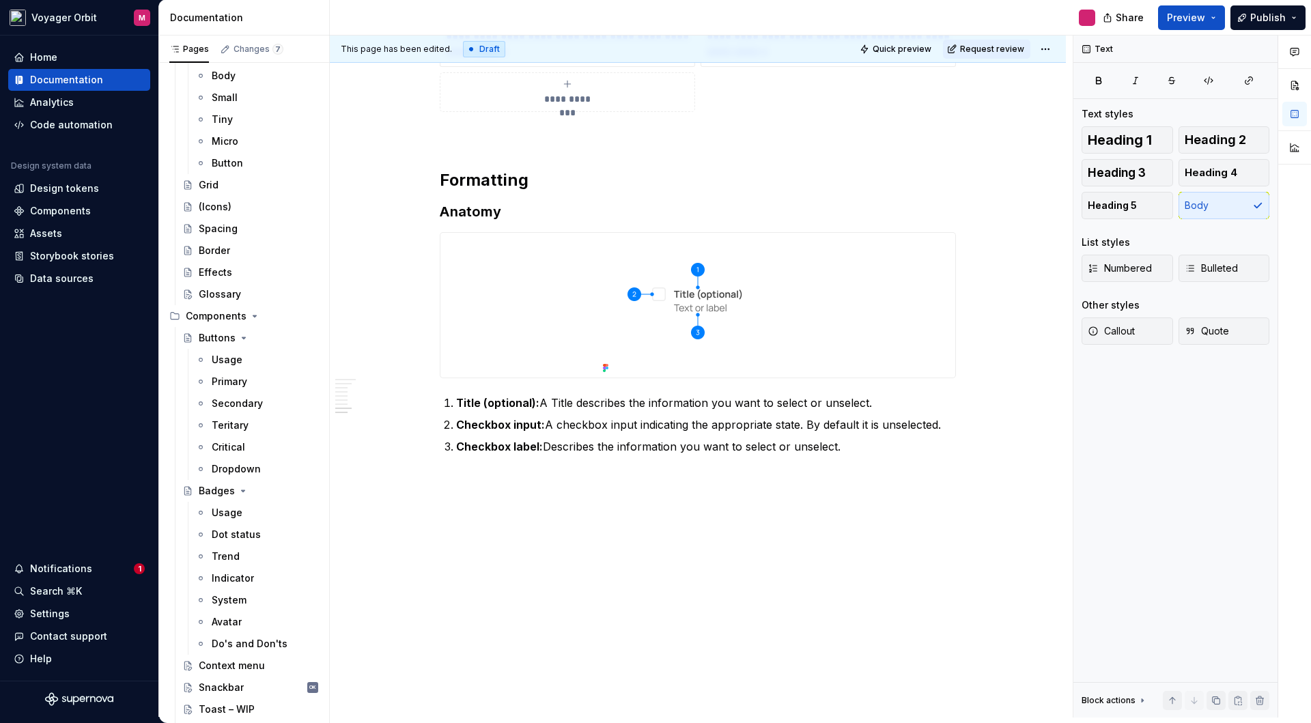
click at [498, 427] on strong "Checkbox input:" at bounding box center [500, 422] width 89 height 14
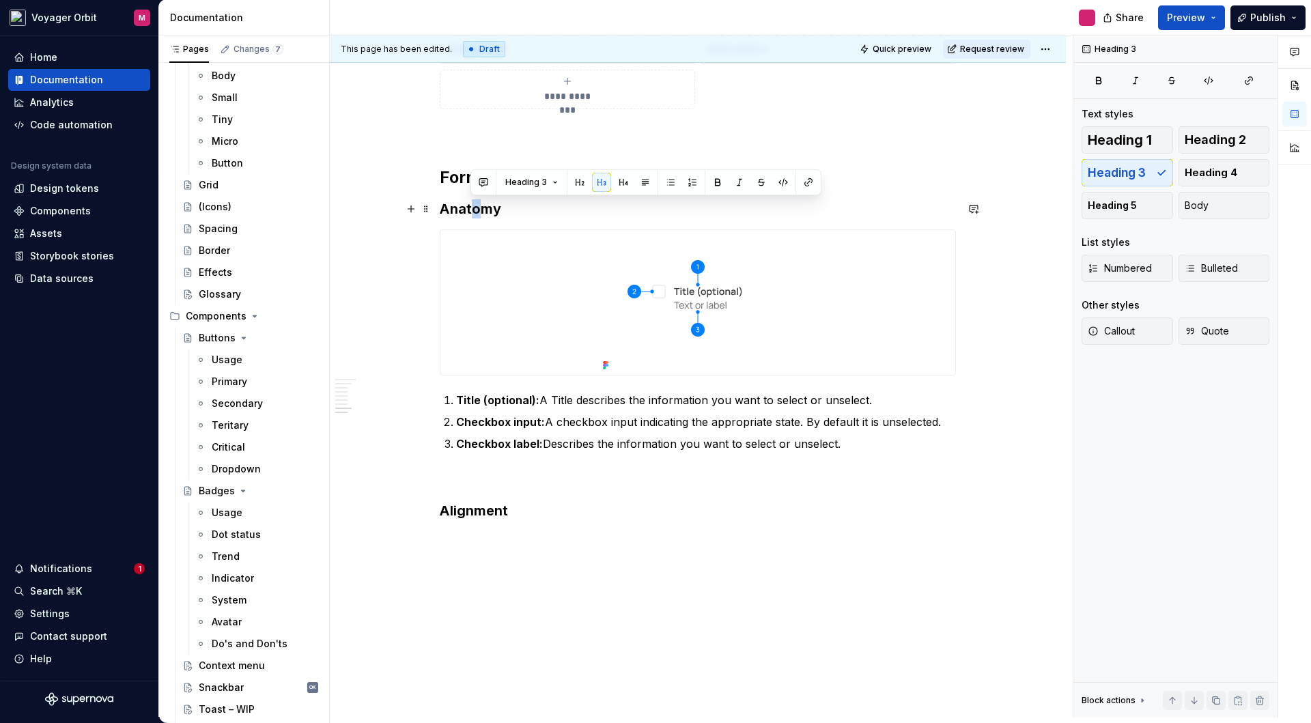
drag, startPoint x: 481, startPoint y: 212, endPoint x: 470, endPoint y: 209, distance: 11.9
click at [470, 209] on h3 "Anatomy" at bounding box center [698, 208] width 516 height 19
click at [492, 506] on h3 "Alignment" at bounding box center [698, 510] width 516 height 19
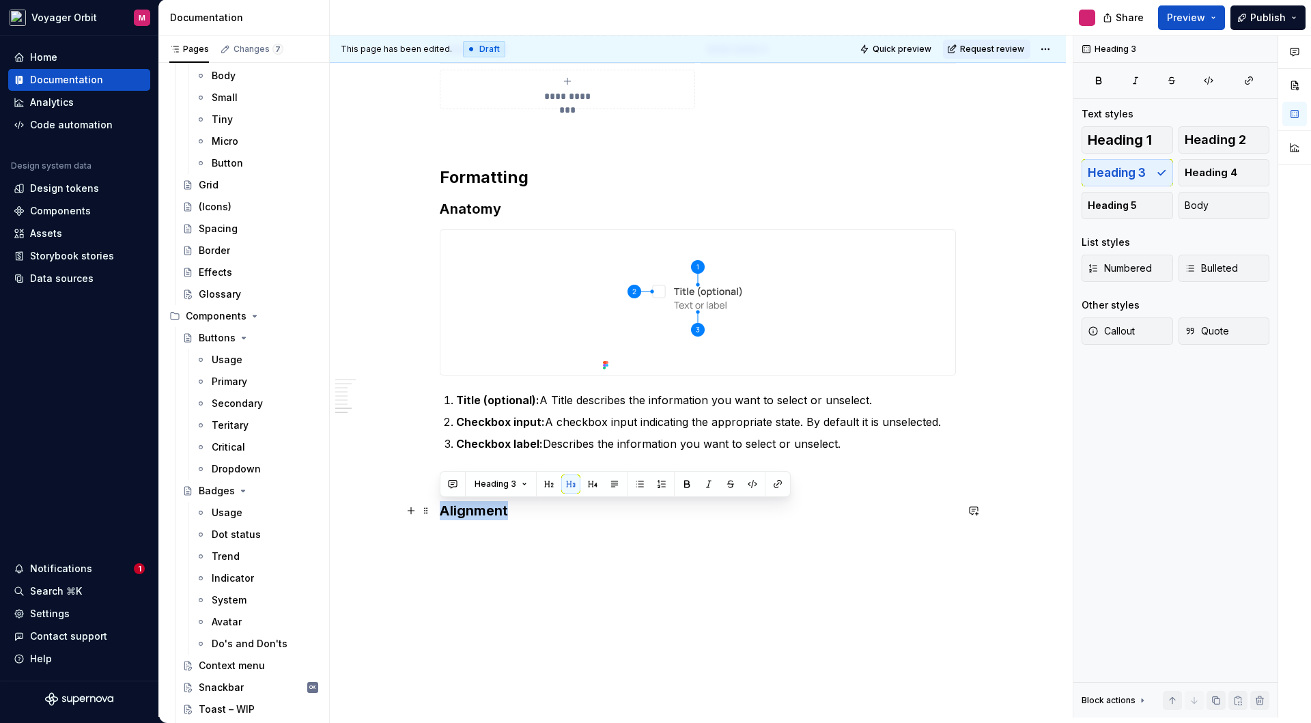
drag, startPoint x: 509, startPoint y: 509, endPoint x: 436, endPoint y: 505, distance: 73.2
click at [526, 538] on div "**********" at bounding box center [701, 376] width 743 height 682
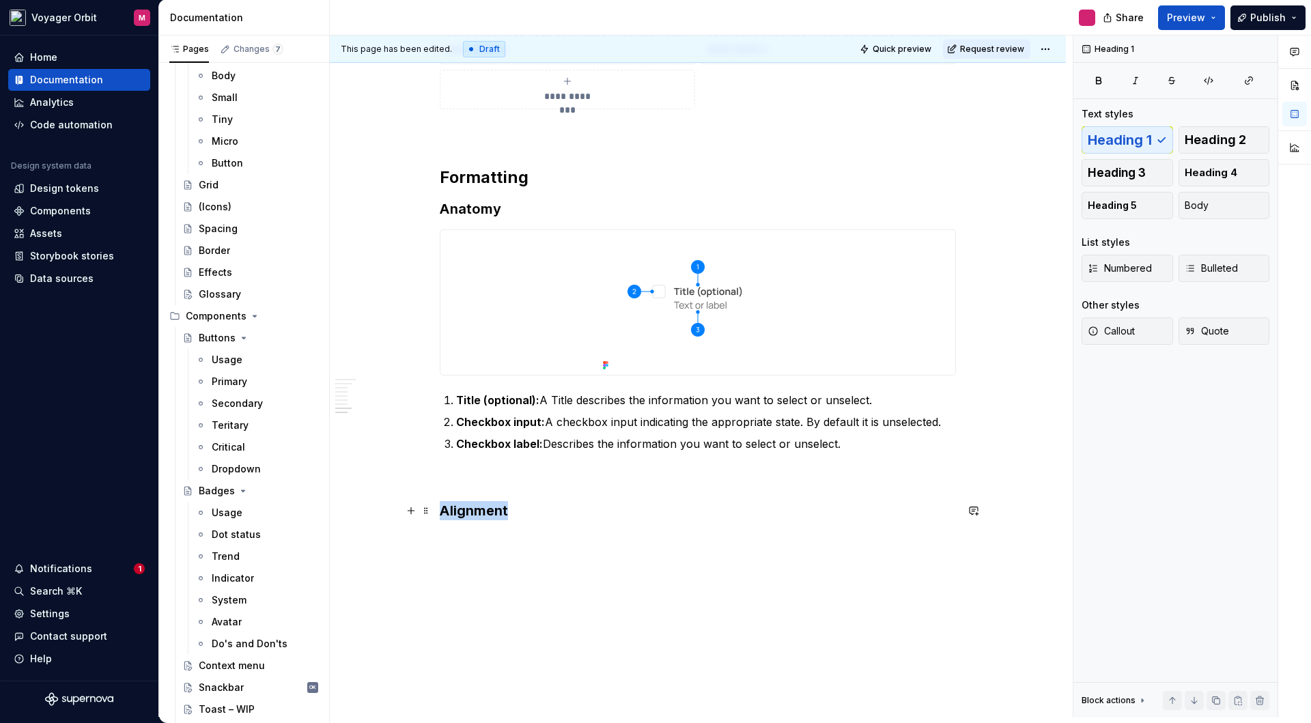
click at [523, 510] on h3 "Alignment" at bounding box center [698, 510] width 516 height 19
click at [502, 537] on p at bounding box center [698, 539] width 516 height 16
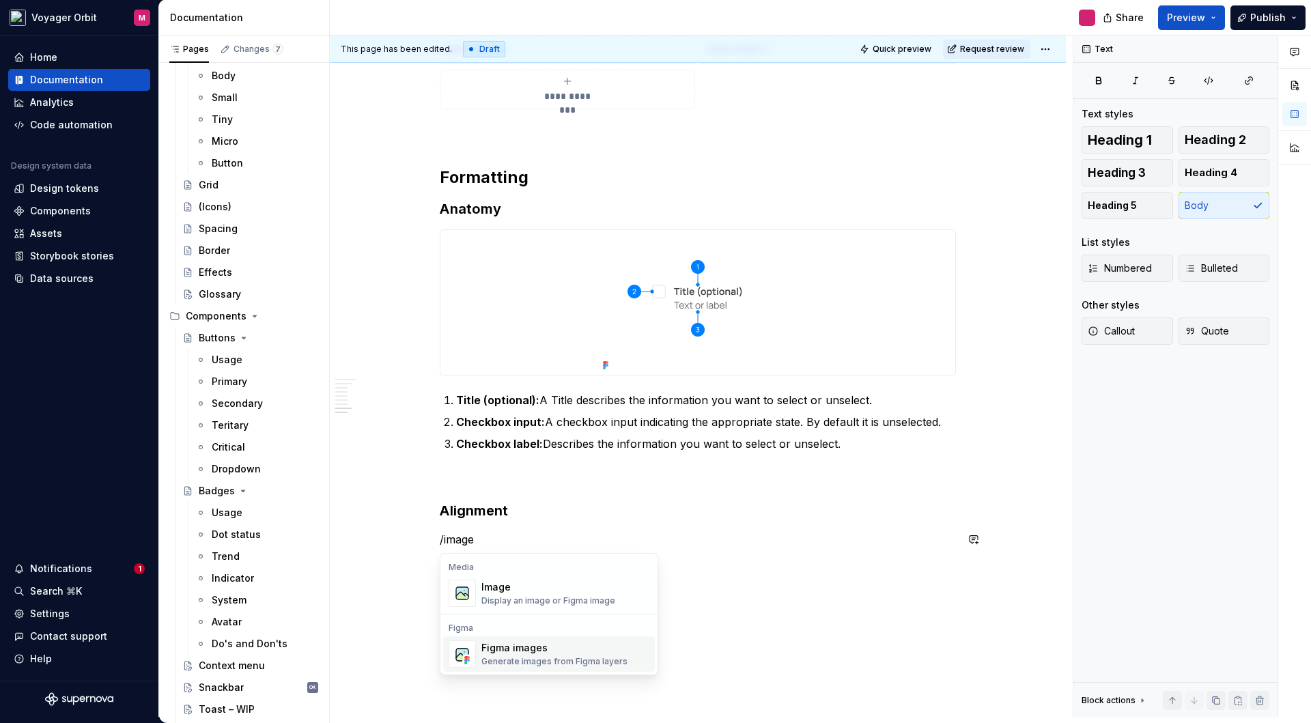
click at [593, 656] on div "Generate images from Figma layers" at bounding box center [554, 661] width 146 height 11
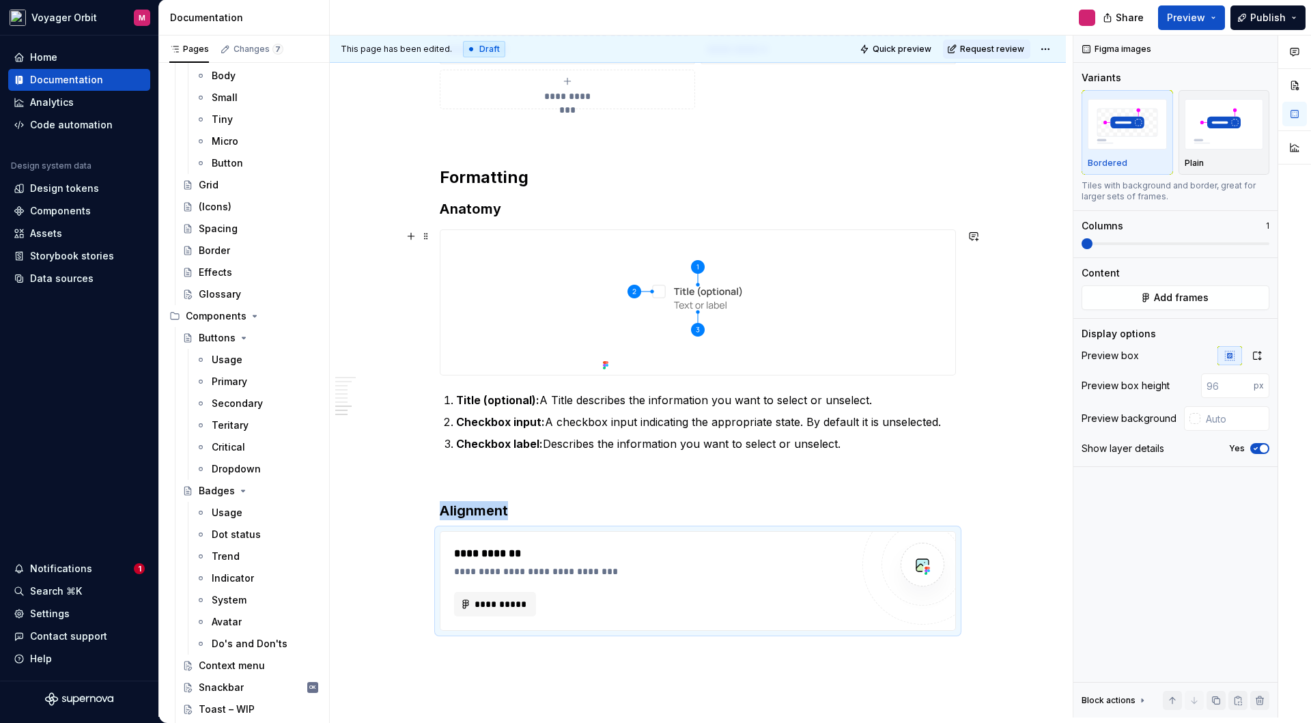
click at [563, 315] on div at bounding box center [697, 302] width 515 height 145
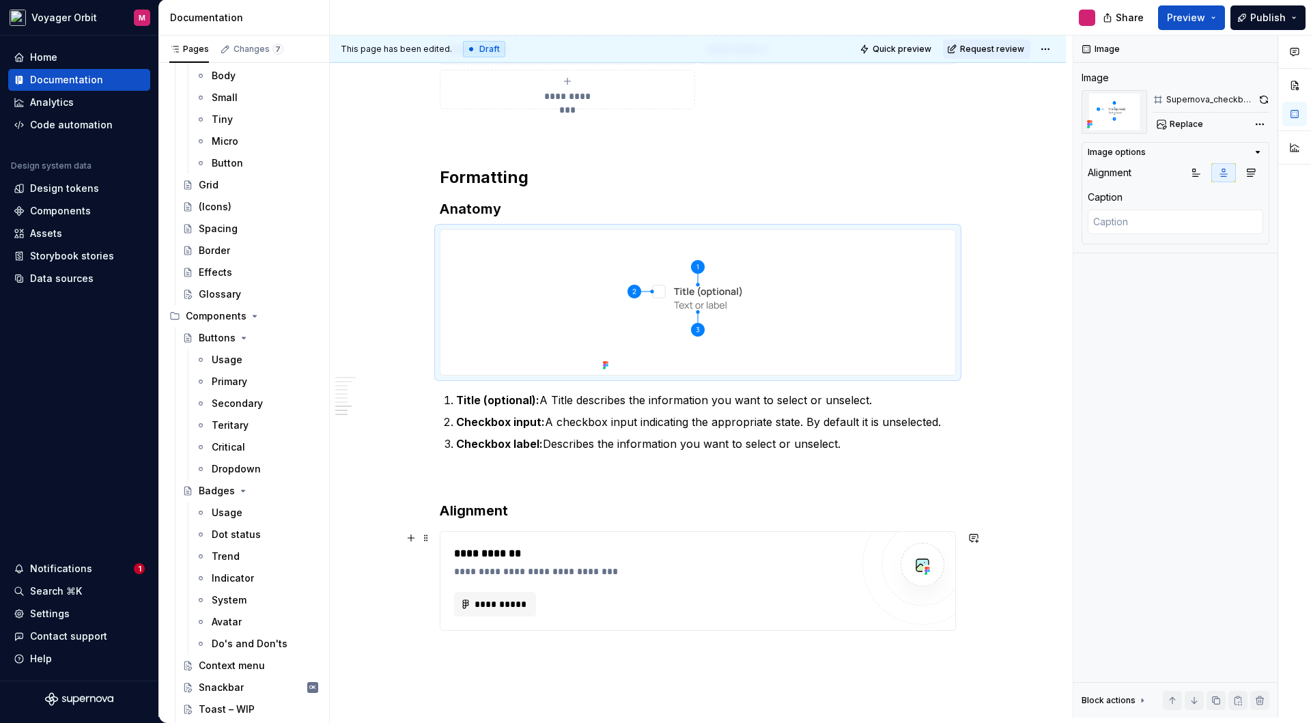
click at [713, 577] on div "**********" at bounding box center [652, 572] width 397 height 14
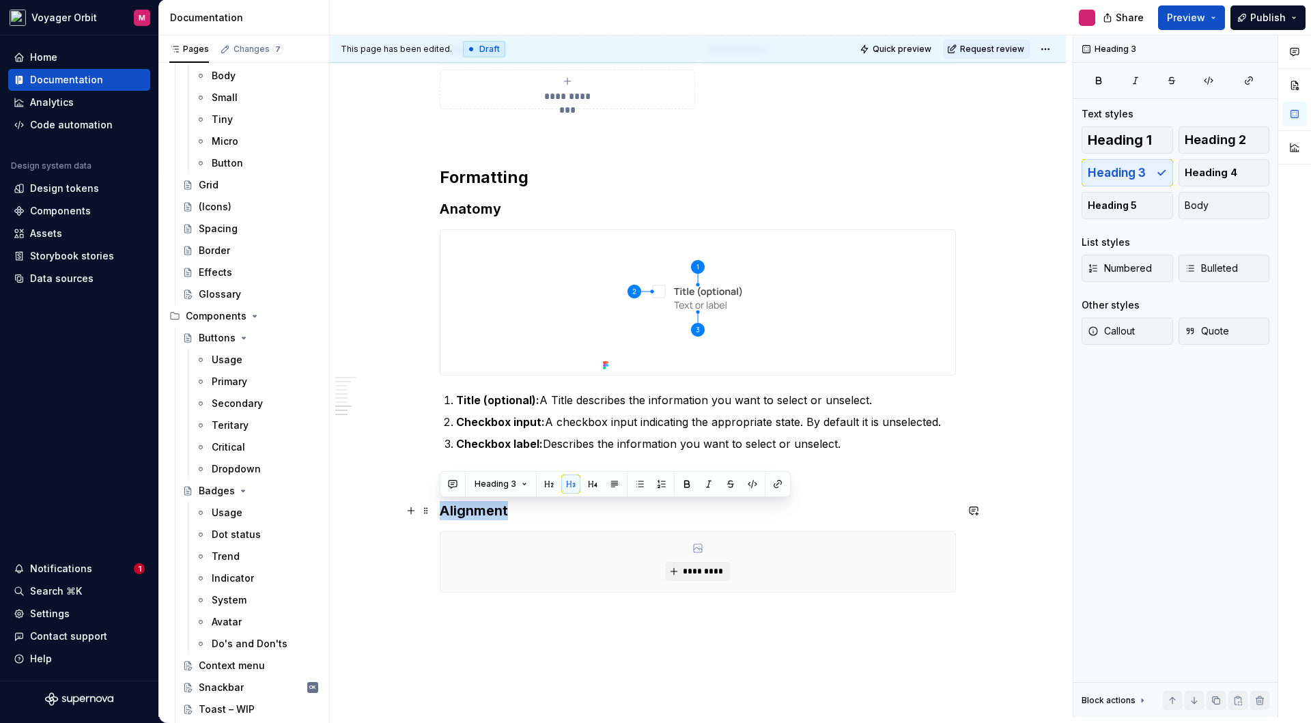
drag, startPoint x: 444, startPoint y: 509, endPoint x: 507, endPoint y: 511, distance: 63.5
click at [507, 511] on h3 "Alignment" at bounding box center [698, 510] width 516 height 19
click at [519, 511] on h3 "Alignment" at bounding box center [698, 510] width 516 height 19
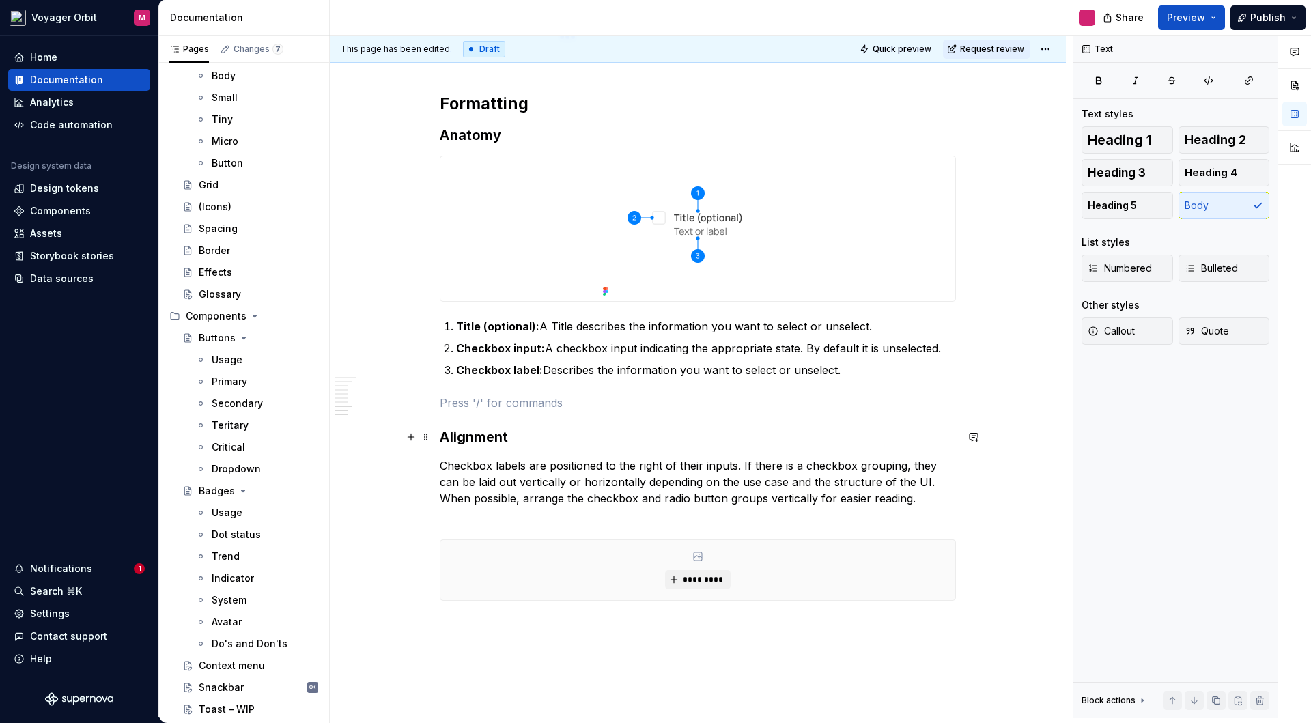
scroll to position [1223, 0]
click at [735, 464] on p "Checkbox labels are positioned to the right of their inputs. If there is a chec…" at bounding box center [698, 488] width 516 height 66
click at [490, 481] on p "Checkbox labels are positioned to the right of their inputs. If there is a chec…" at bounding box center [698, 488] width 516 height 66
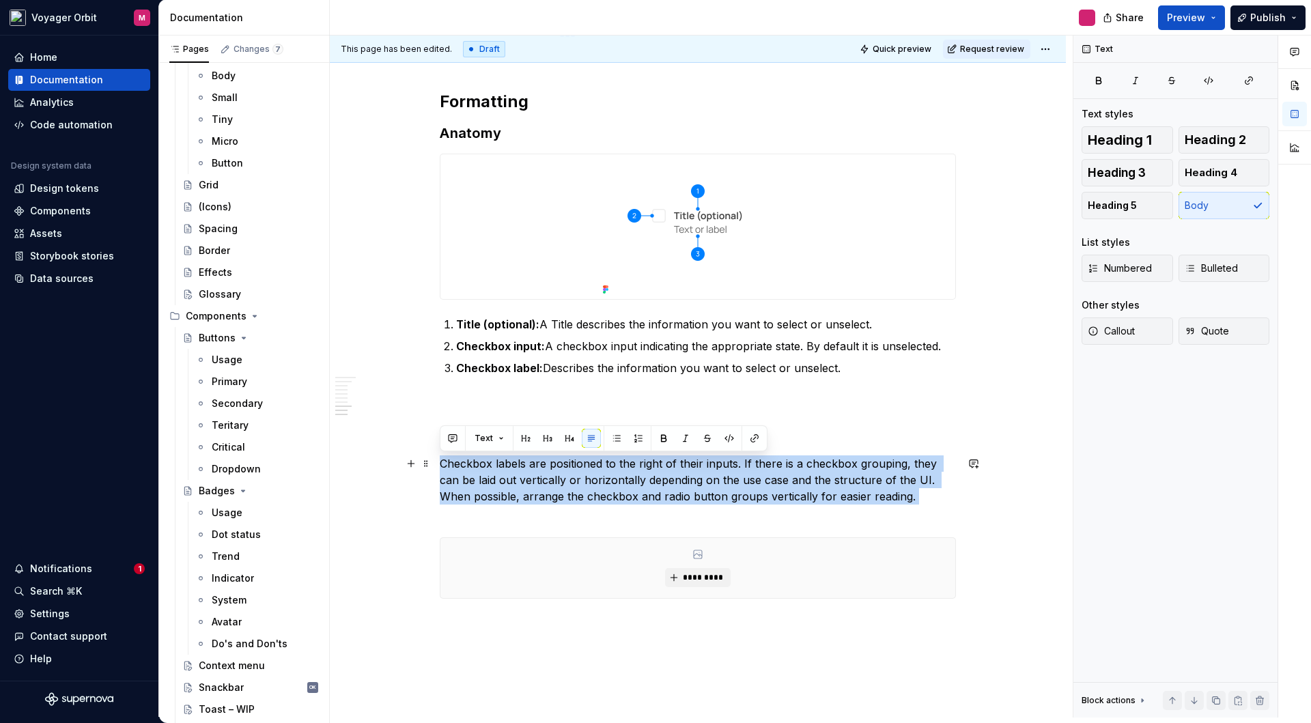
click at [490, 481] on p "Checkbox labels are positioned to the right of their inputs. If there is a chec…" at bounding box center [698, 488] width 516 height 66
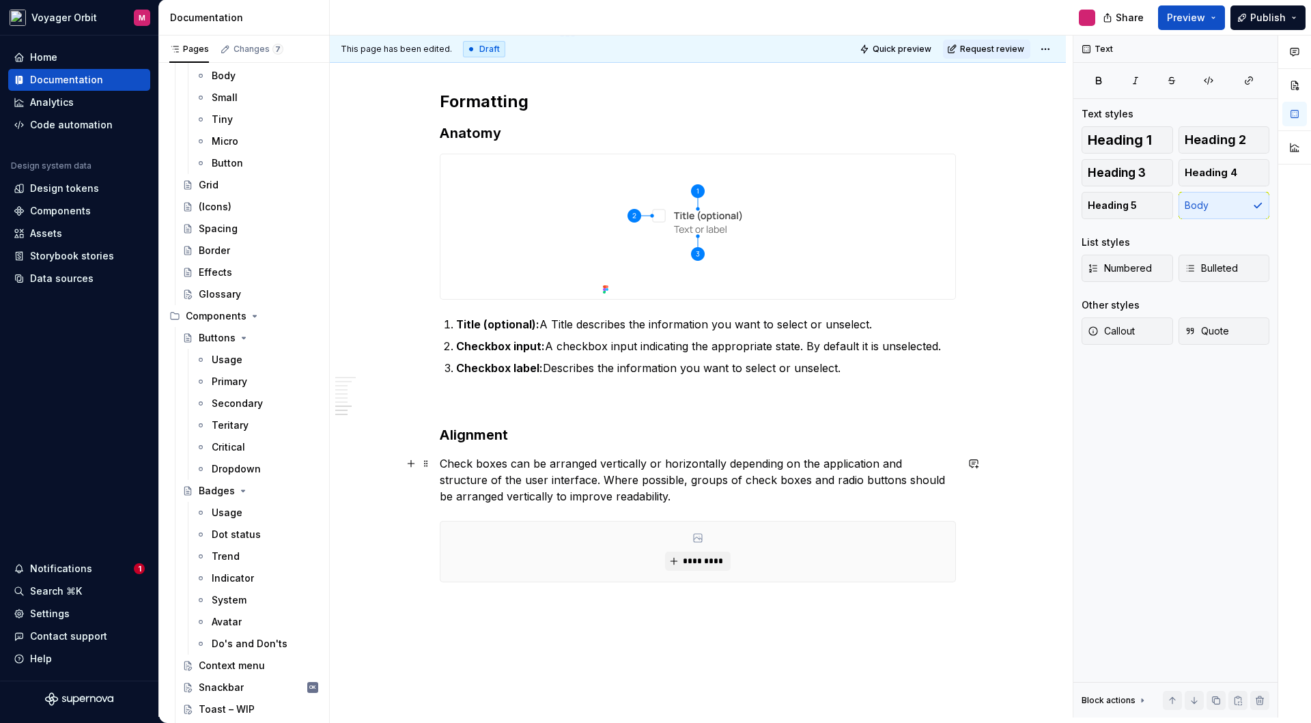
click at [476, 463] on p "Check boxes can be arranged vertically or horizontally depending on the applica…" at bounding box center [698, 479] width 516 height 49
drag, startPoint x: 815, startPoint y: 464, endPoint x: 870, endPoint y: 465, distance: 54.6
click at [870, 465] on p "Checkboxes can be arranged vertically or horizontally depending on the applicat…" at bounding box center [698, 479] width 516 height 49
drag, startPoint x: 461, startPoint y: 481, endPoint x: 531, endPoint y: 481, distance: 70.3
click at [531, 481] on p "Checkboxes can be arranged vertically or horizontally depending on the use case…" at bounding box center [698, 479] width 516 height 49
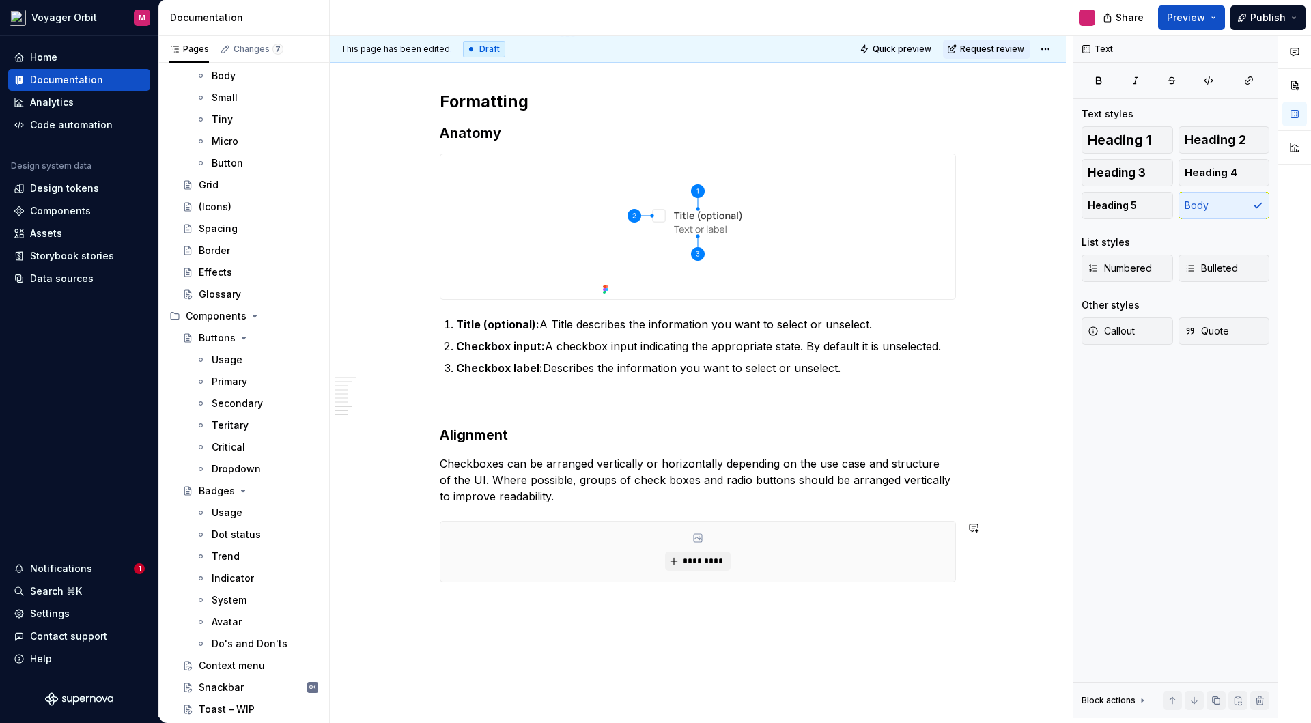
click at [610, 659] on div "**********" at bounding box center [701, 376] width 743 height 682
click at [703, 565] on span "*********" at bounding box center [703, 561] width 42 height 11
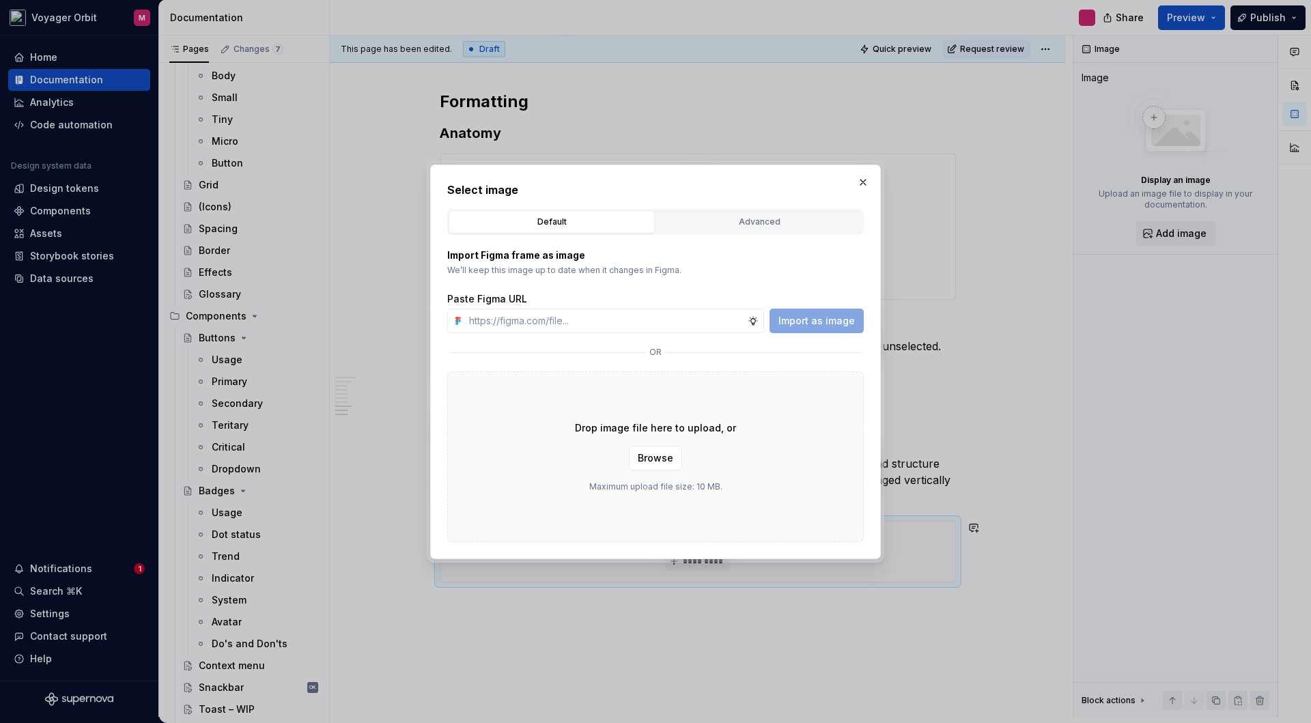
type textarea "*"
paste input "[URL][DOMAIN_NAME]"
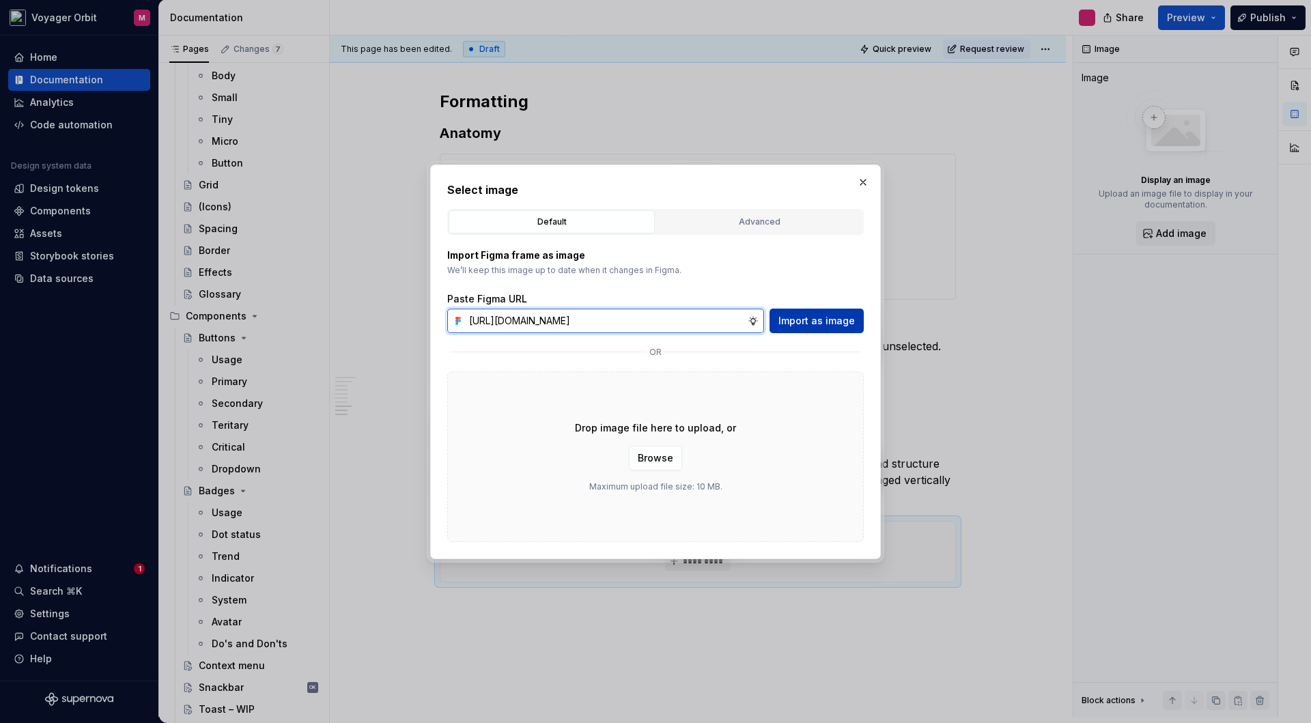
type input "[URL][DOMAIN_NAME]"
click at [823, 324] on span "Import as image" at bounding box center [816, 321] width 76 height 14
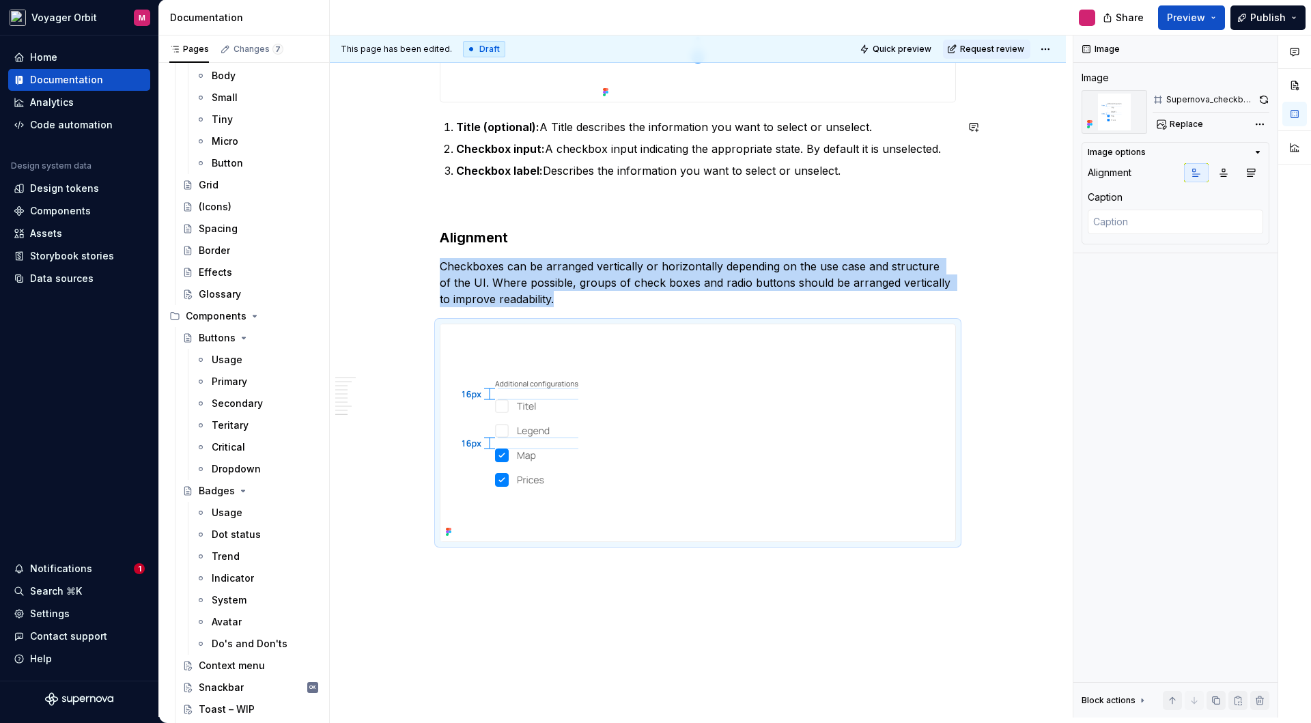
scroll to position [1447, 0]
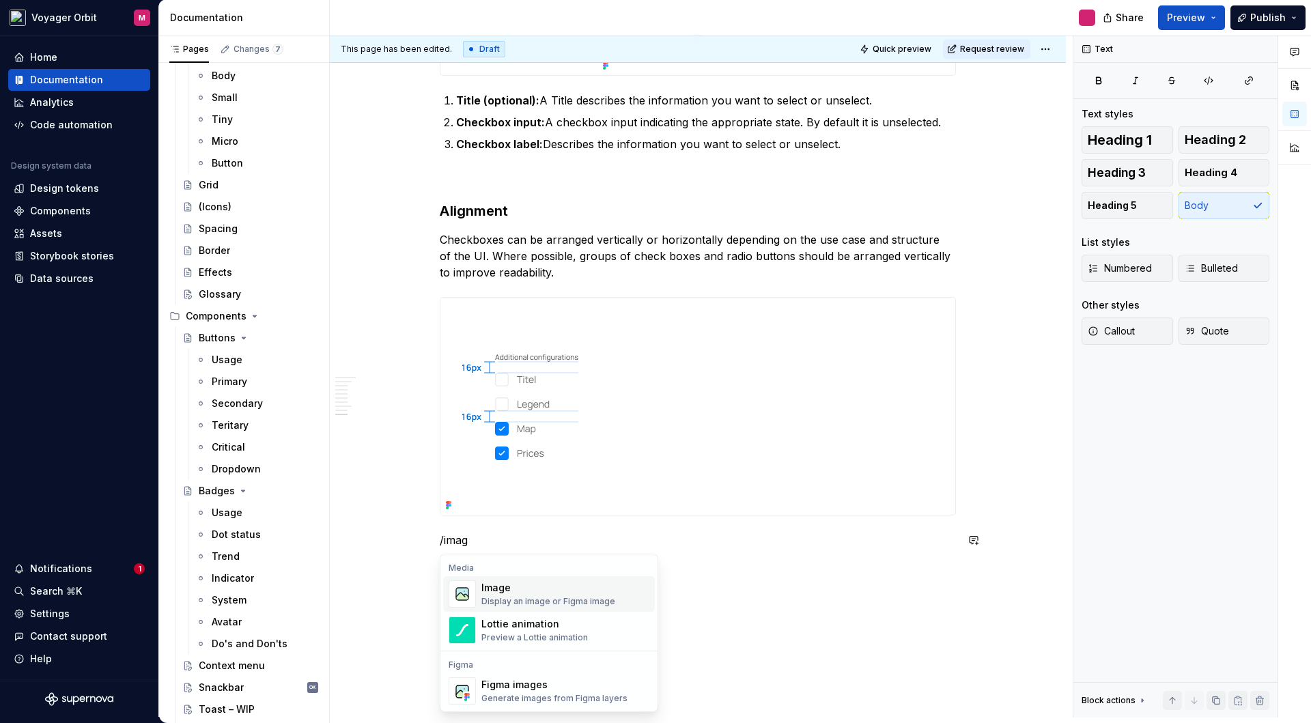
click at [573, 599] on div "Display an image or Figma image" at bounding box center [548, 601] width 134 height 11
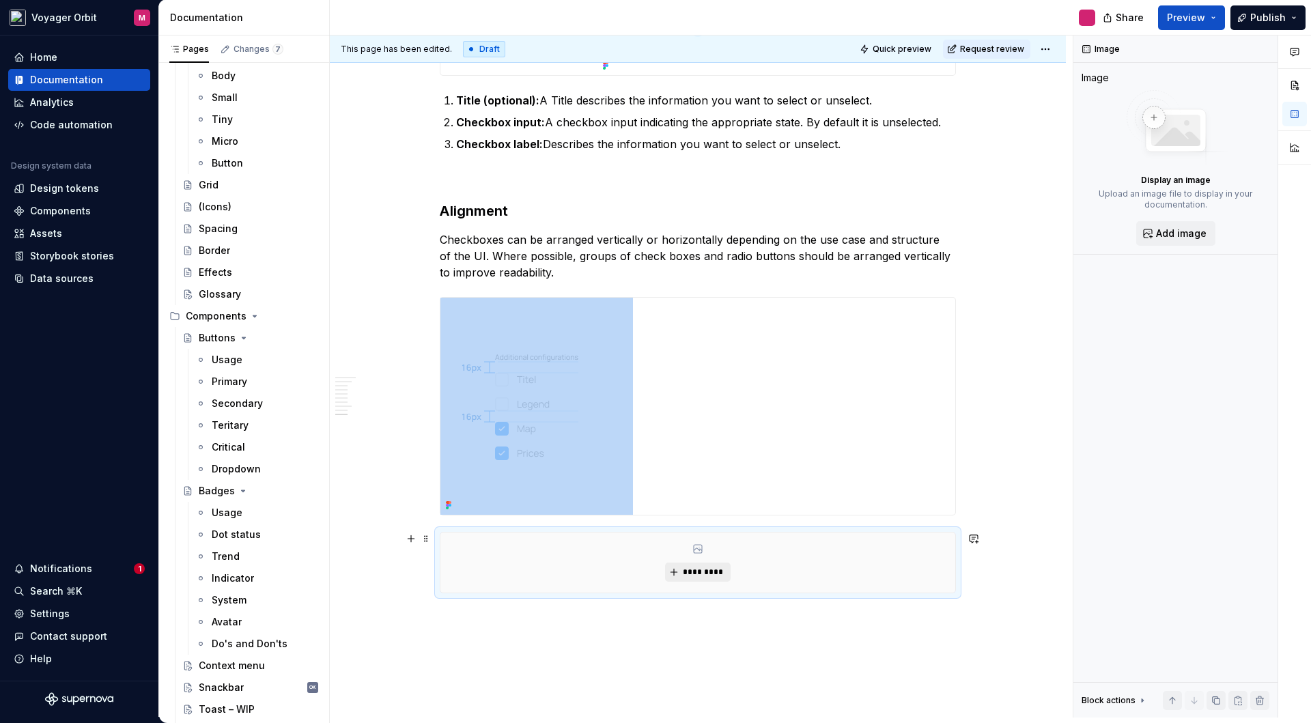
click at [687, 575] on span "*********" at bounding box center [703, 572] width 42 height 11
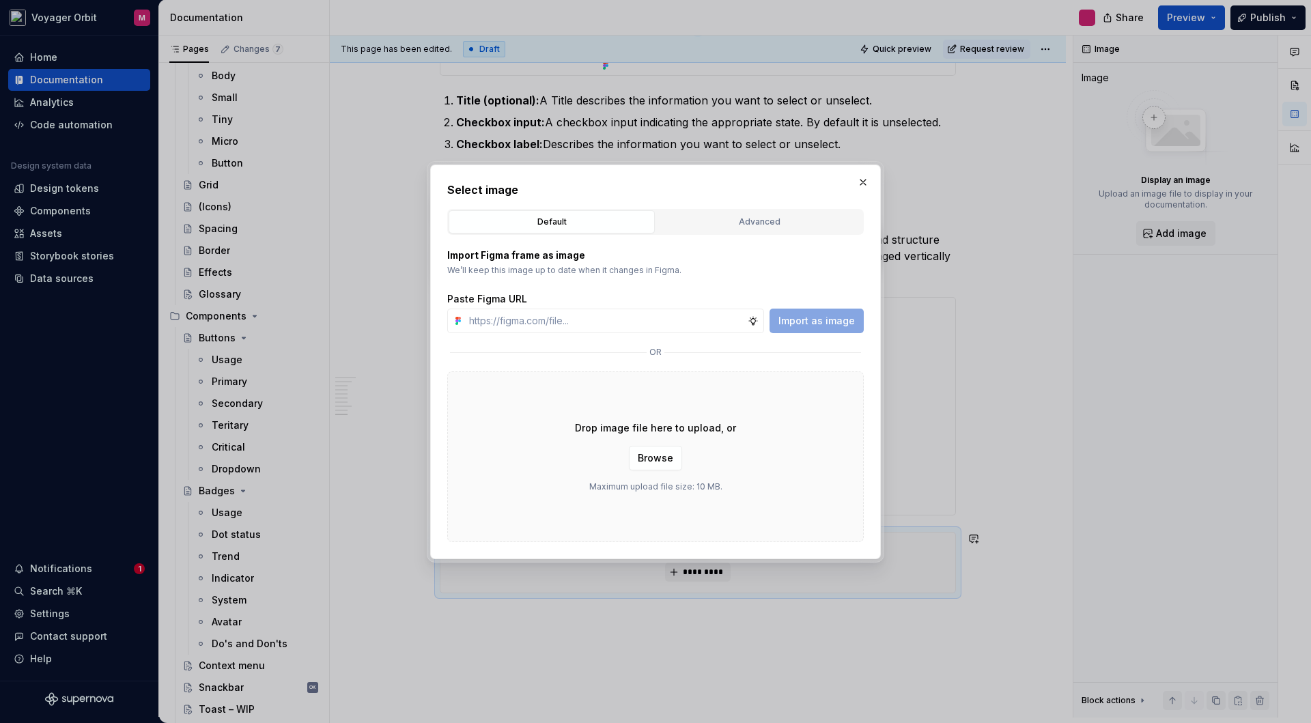
type textarea "*"
type input "[URL][DOMAIN_NAME]"
click at [812, 325] on span "Import as image" at bounding box center [816, 321] width 76 height 14
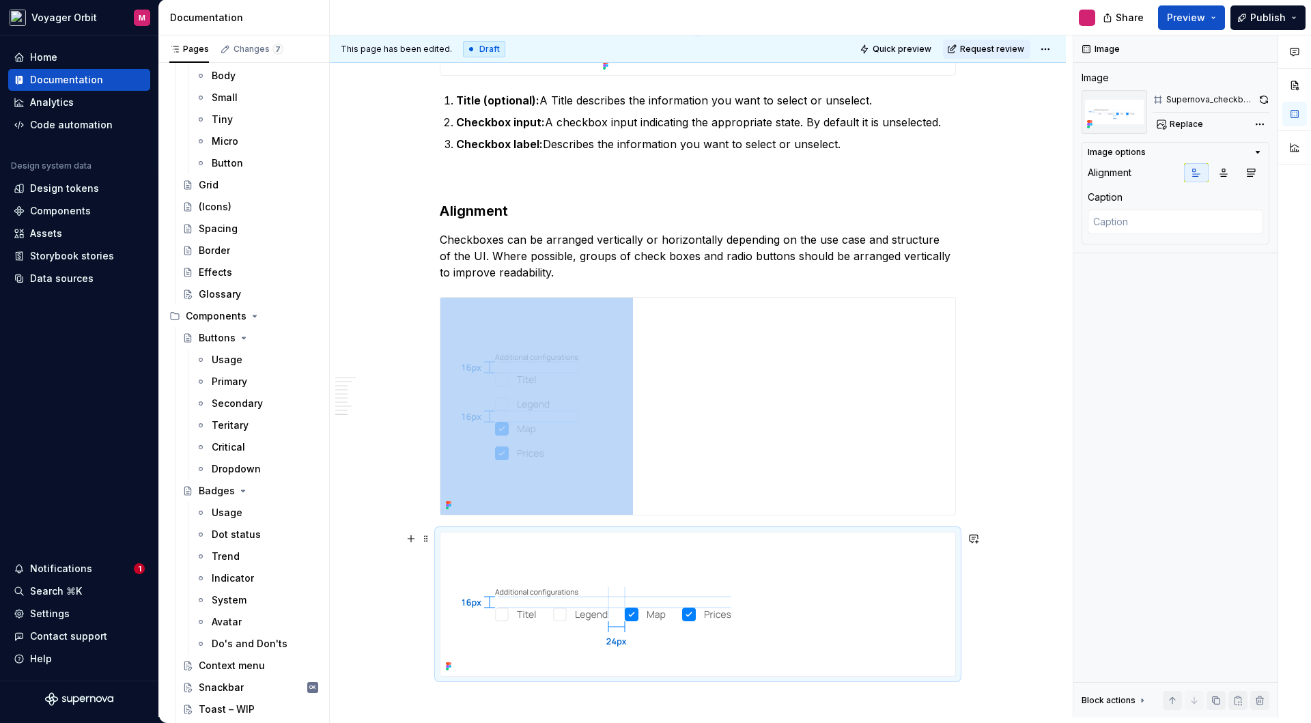
click at [775, 573] on img at bounding box center [612, 603] width 345 height 143
click at [1225, 171] on icon "button" at bounding box center [1223, 172] width 11 height 11
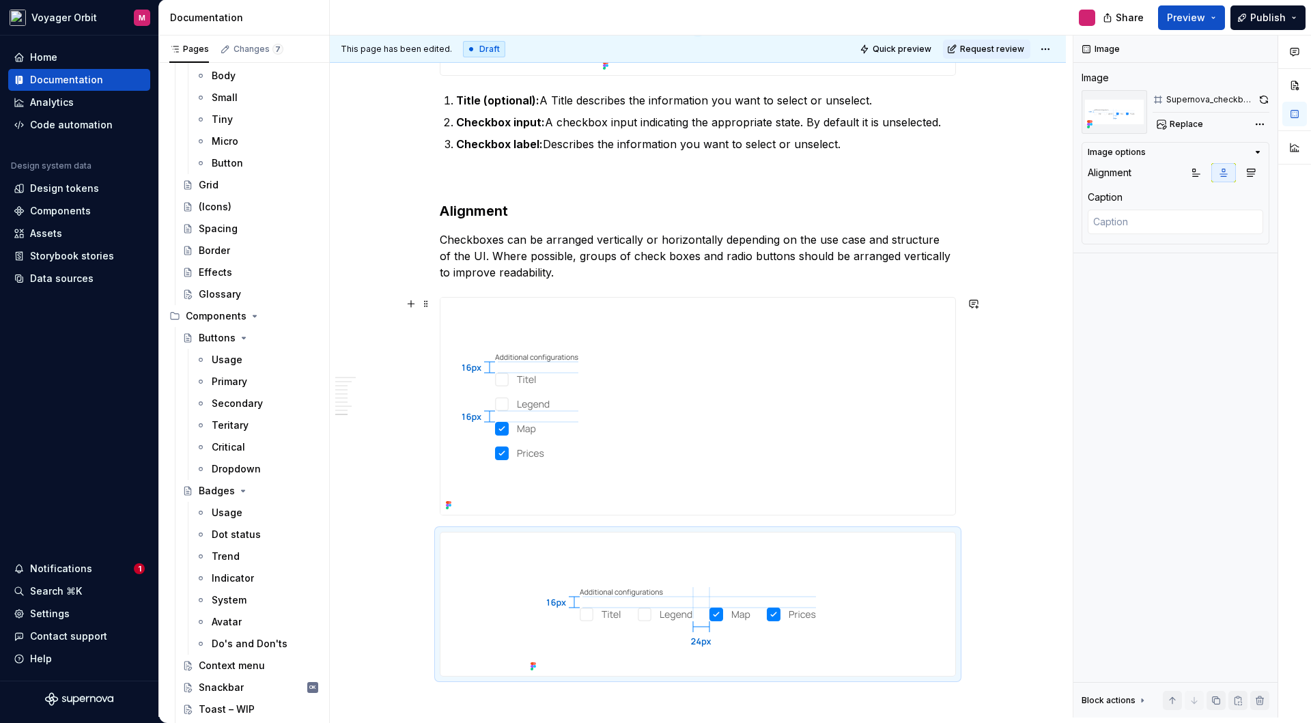
click at [862, 370] on div at bounding box center [697, 406] width 515 height 217
click at [1225, 173] on icon "button" at bounding box center [1223, 172] width 11 height 11
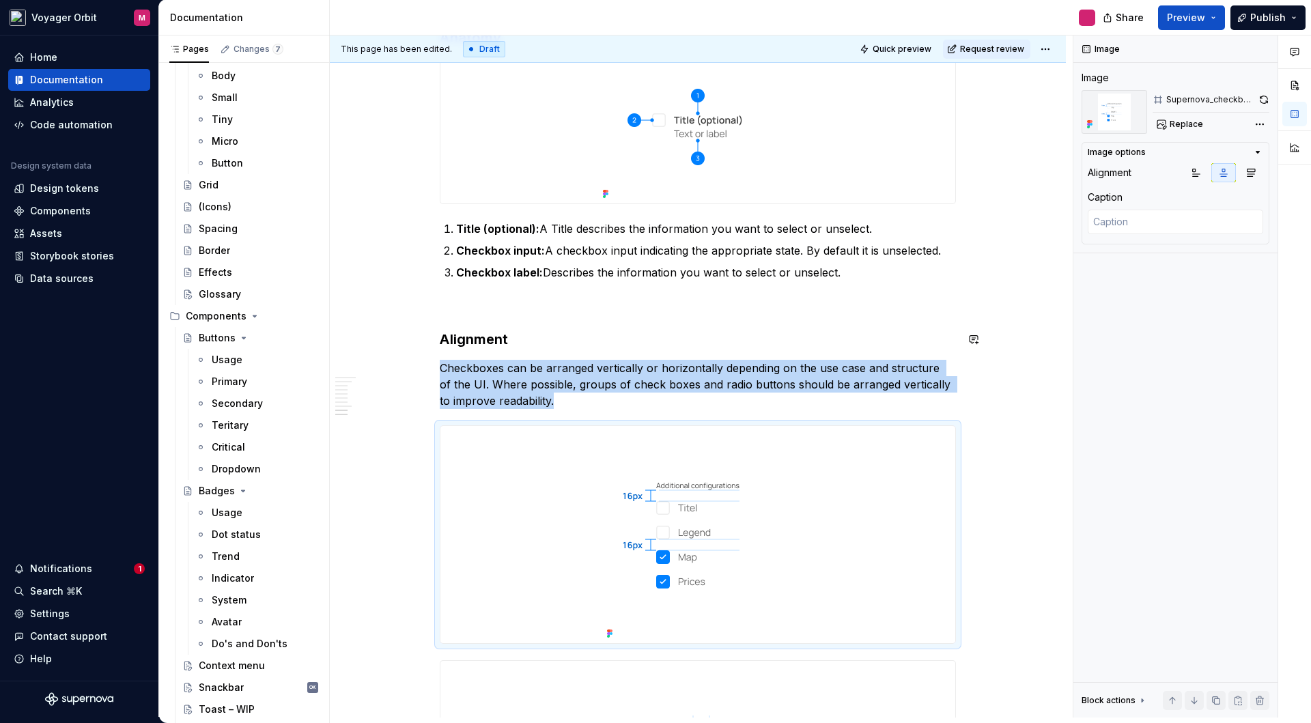
scroll to position [1586, 0]
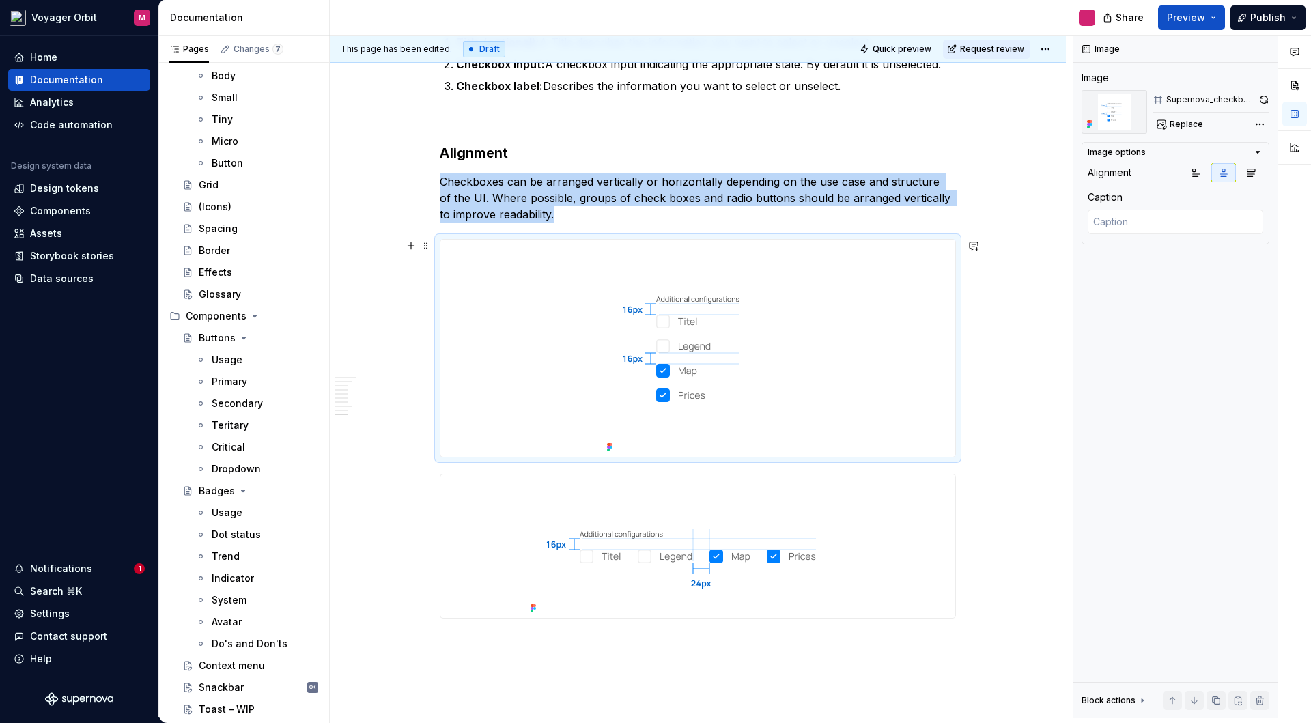
scroll to position [1518, 0]
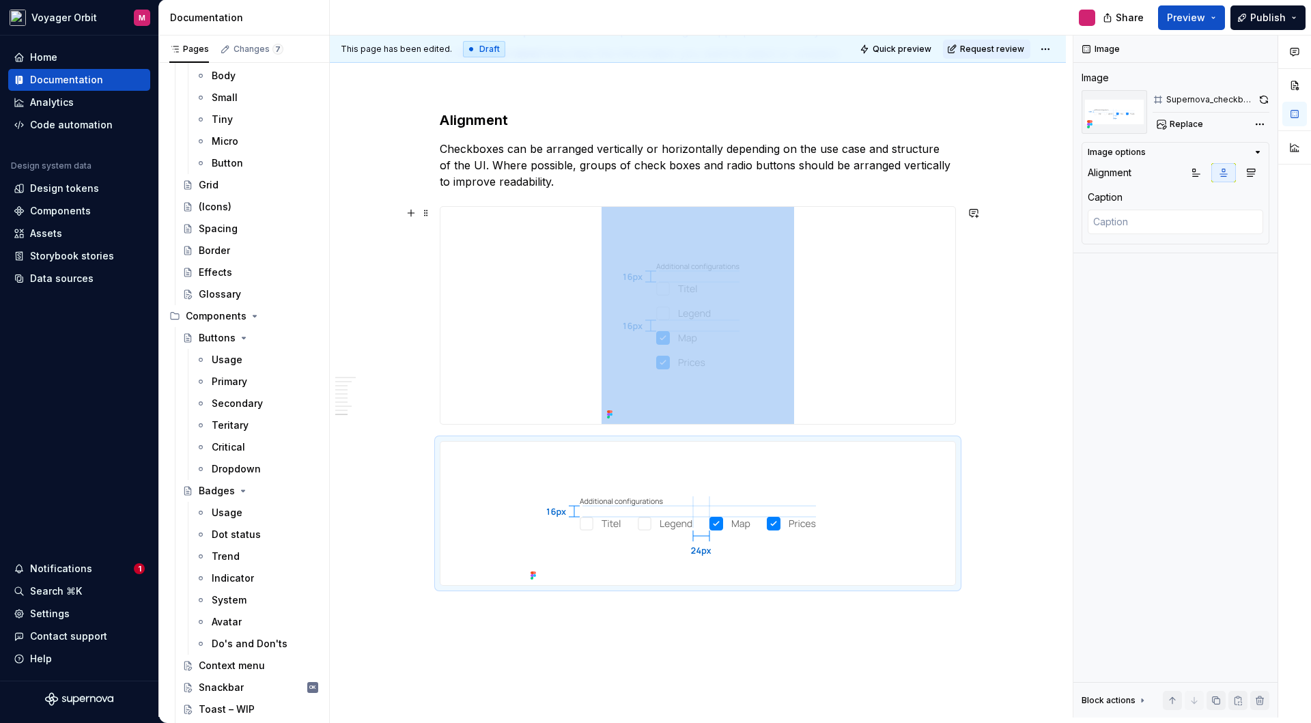
scroll to position [1541, 0]
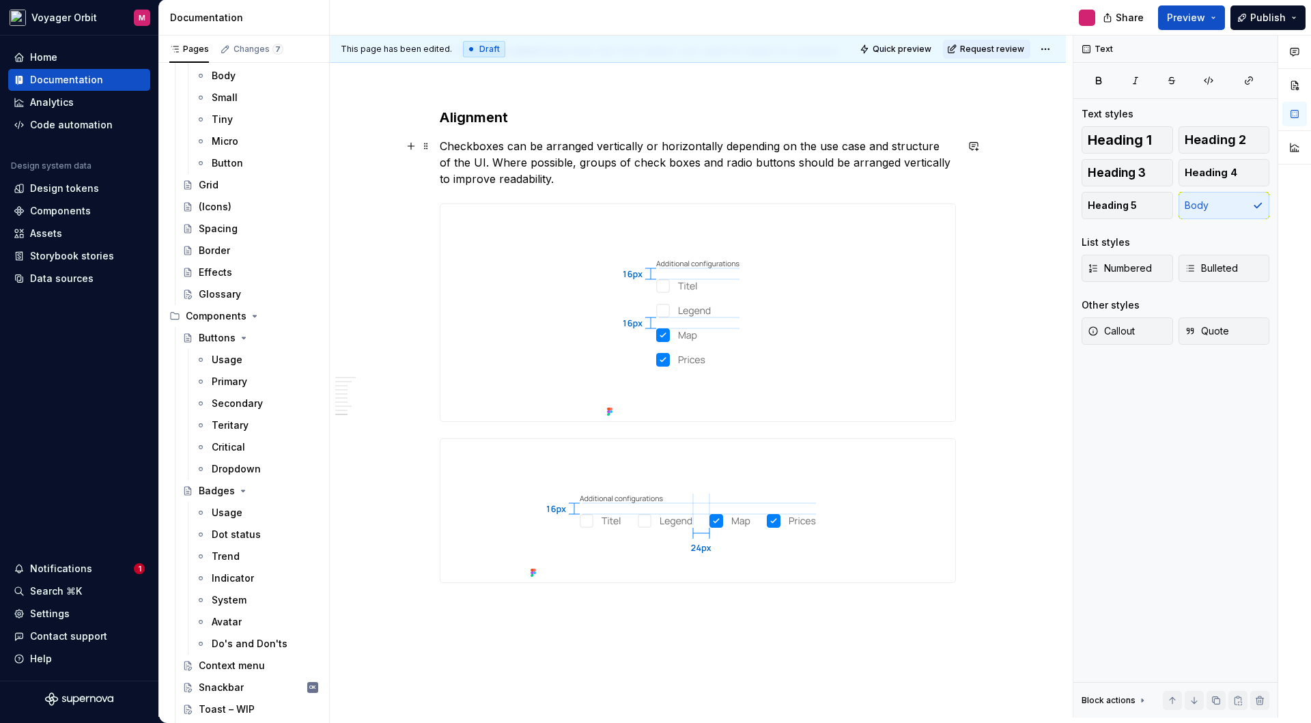
click at [650, 166] on p "Checkboxes can be arranged vertically or horizontally depending on the use case…" at bounding box center [698, 162] width 516 height 49
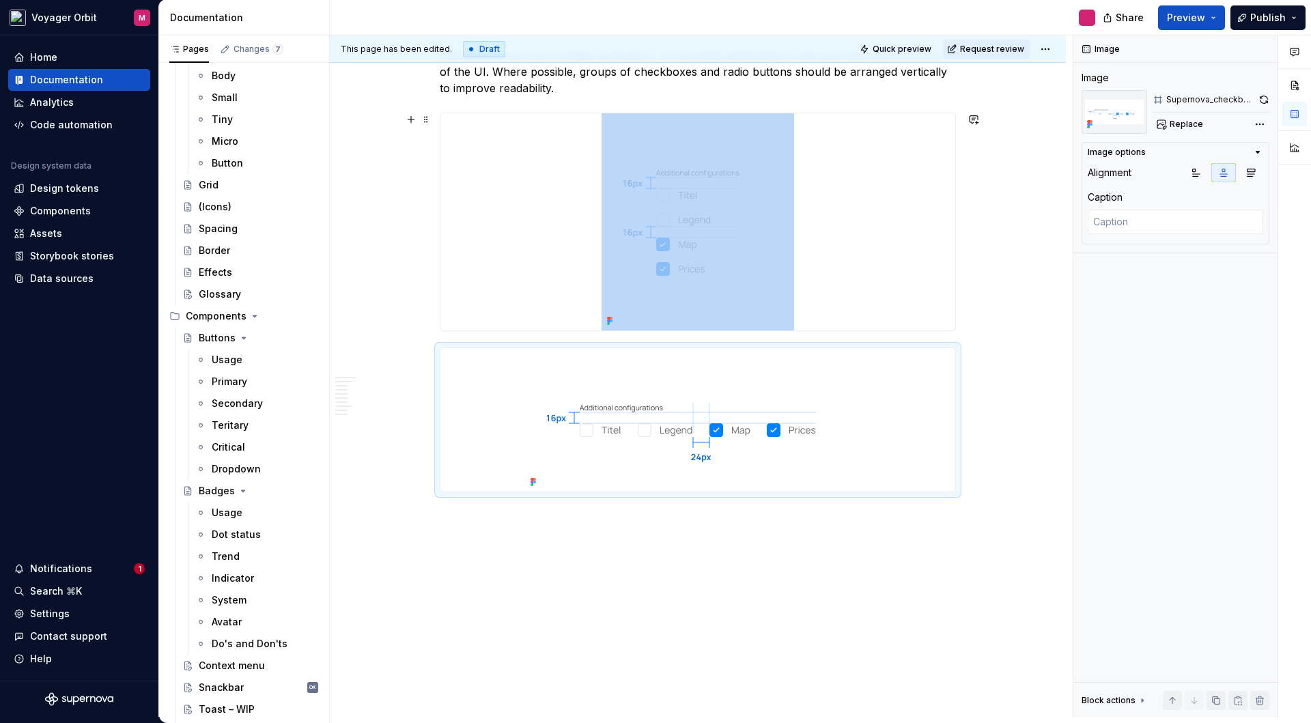
scroll to position [1639, 0]
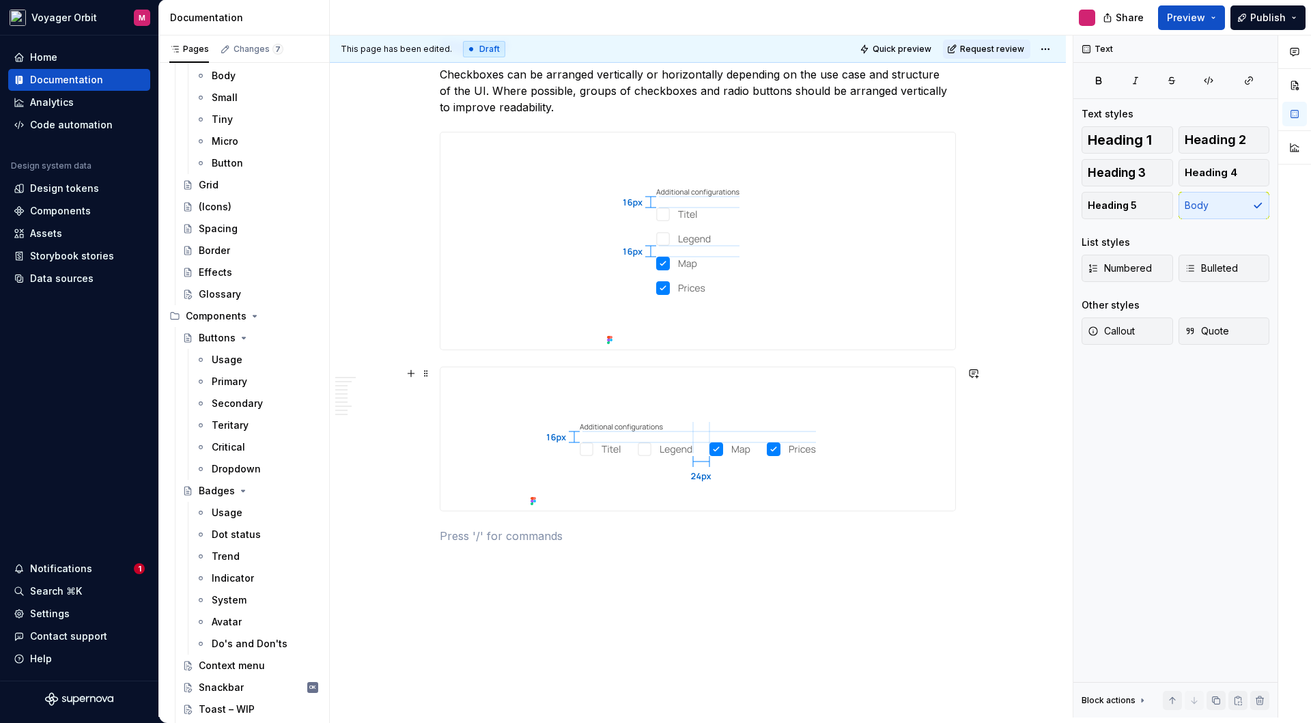
scroll to position [1672, 0]
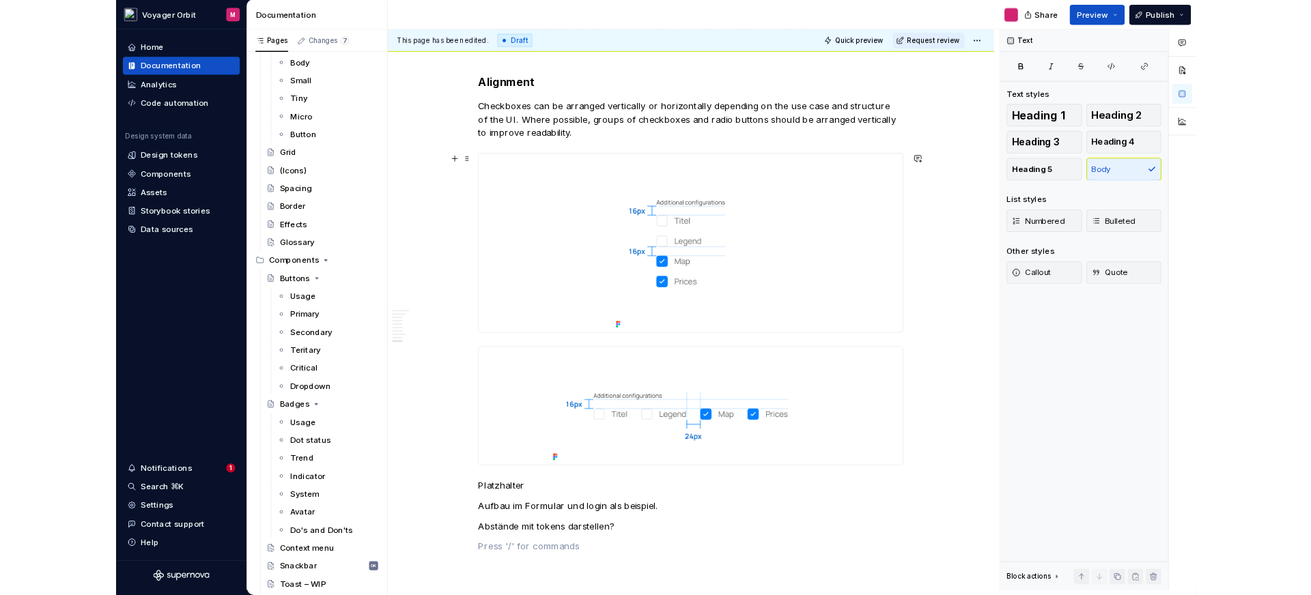
scroll to position [1558, 0]
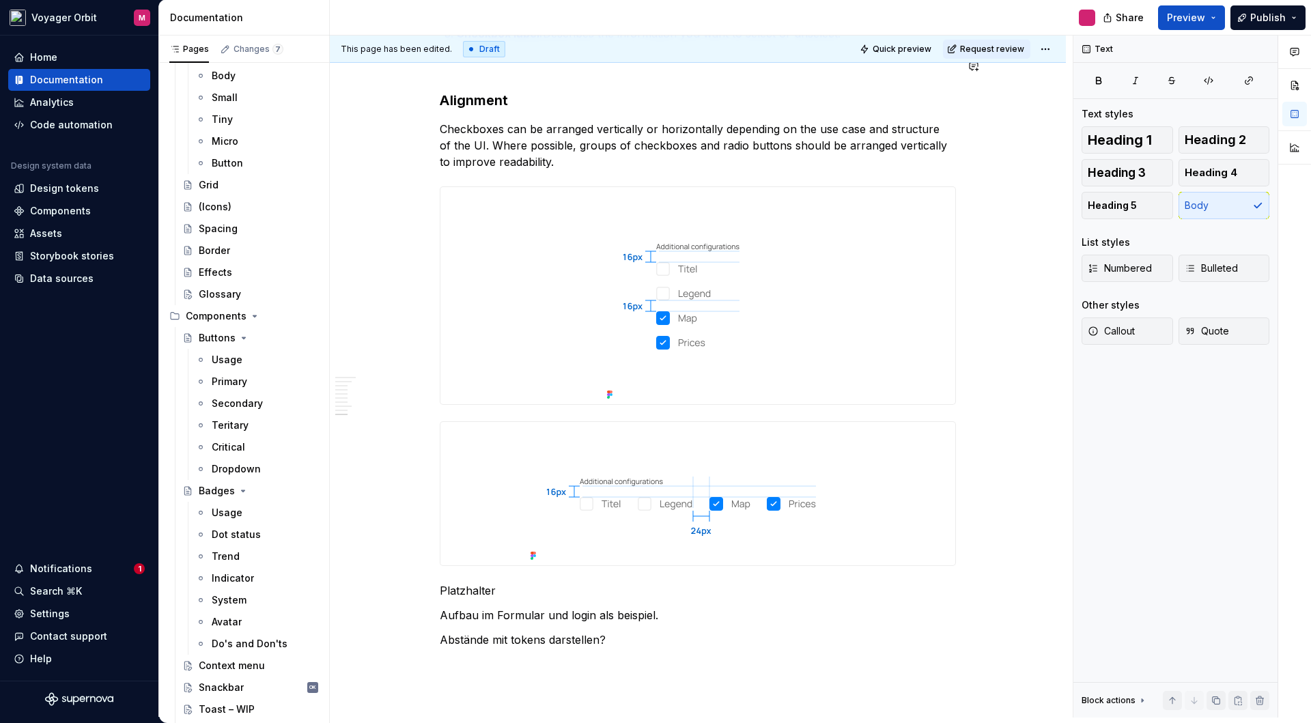
type textarea "*"
